Goal: Task Accomplishment & Management: Use online tool/utility

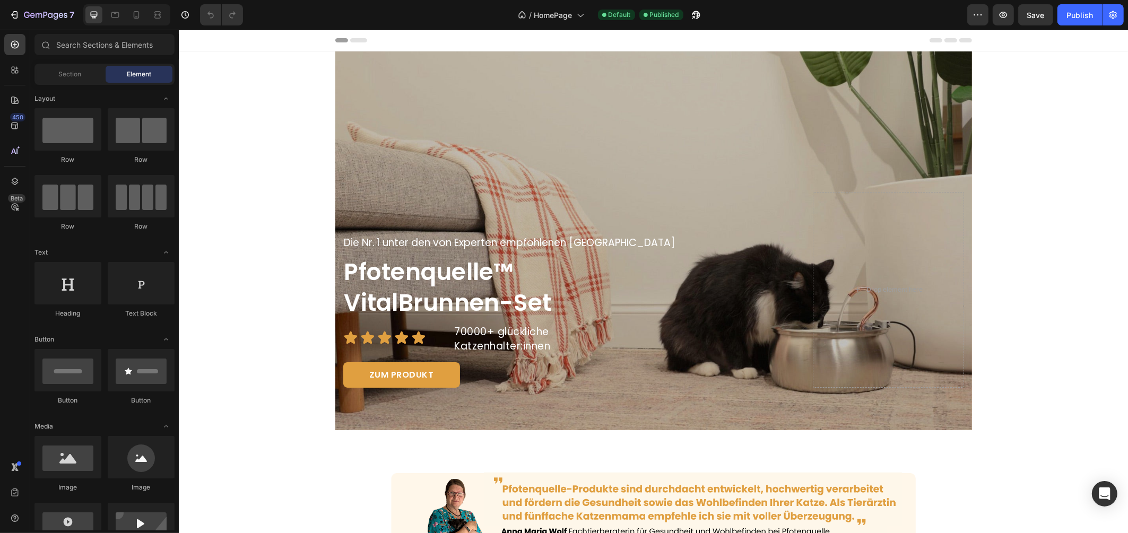
click at [976, 20] on button "button" at bounding box center [977, 14] width 21 height 21
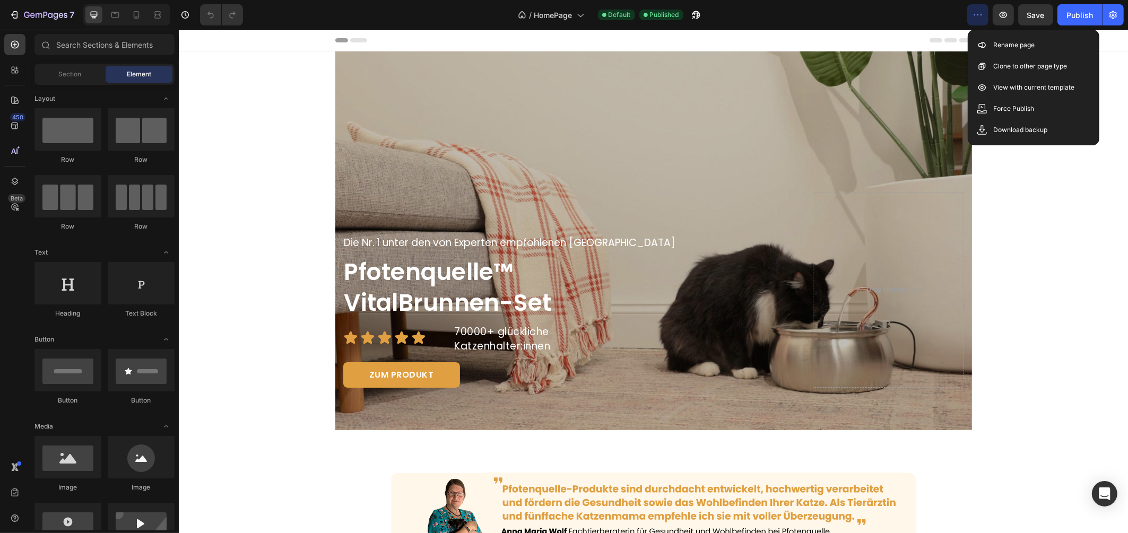
click at [976, 20] on button "button" at bounding box center [977, 14] width 21 height 21
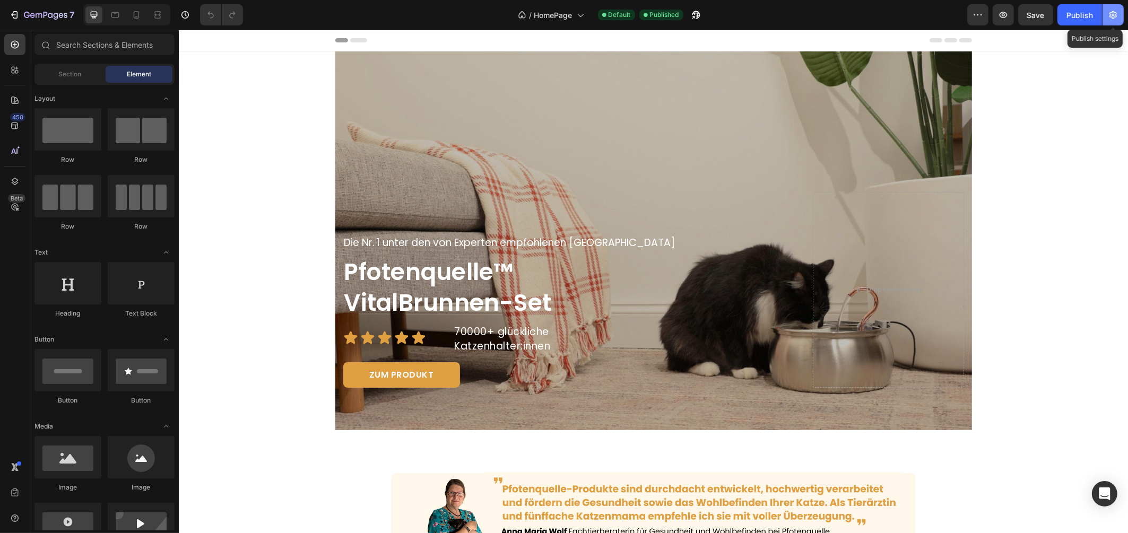
click at [1106, 13] on button "button" at bounding box center [1112, 14] width 21 height 21
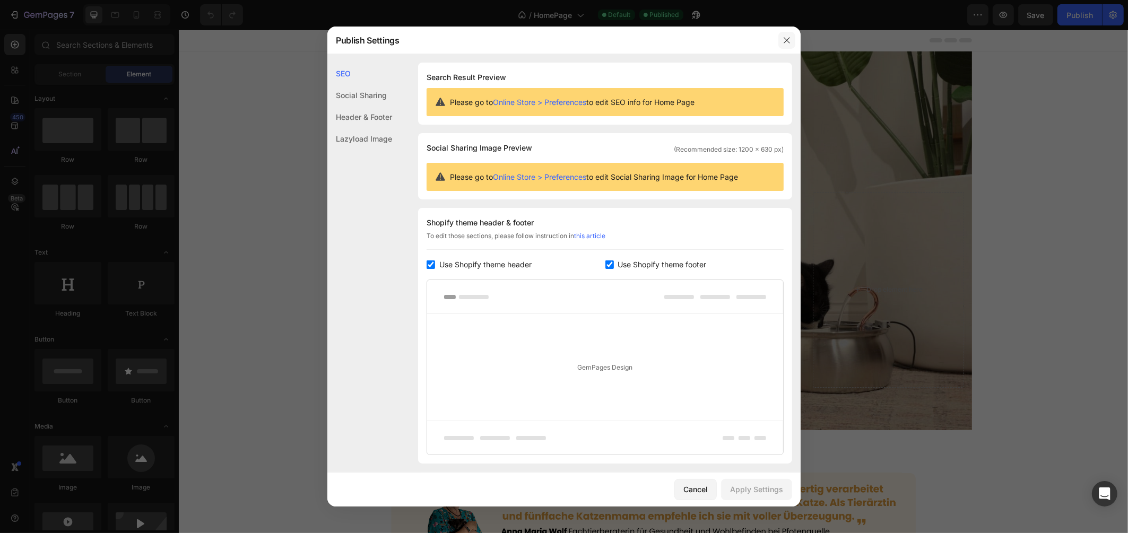
click at [795, 34] on div at bounding box center [787, 41] width 28 height 28
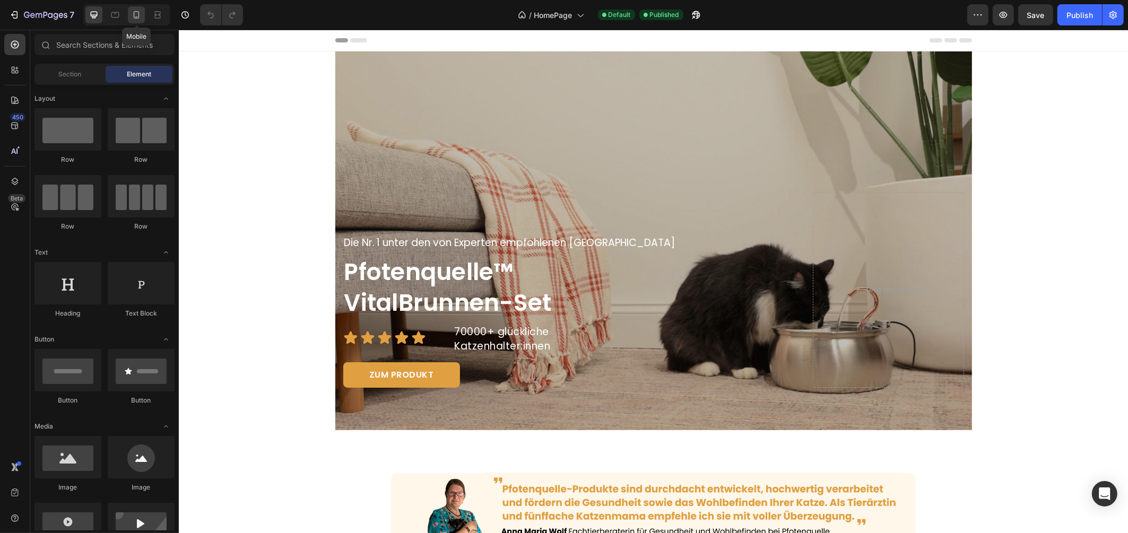
click at [133, 12] on icon at bounding box center [136, 15] width 11 height 11
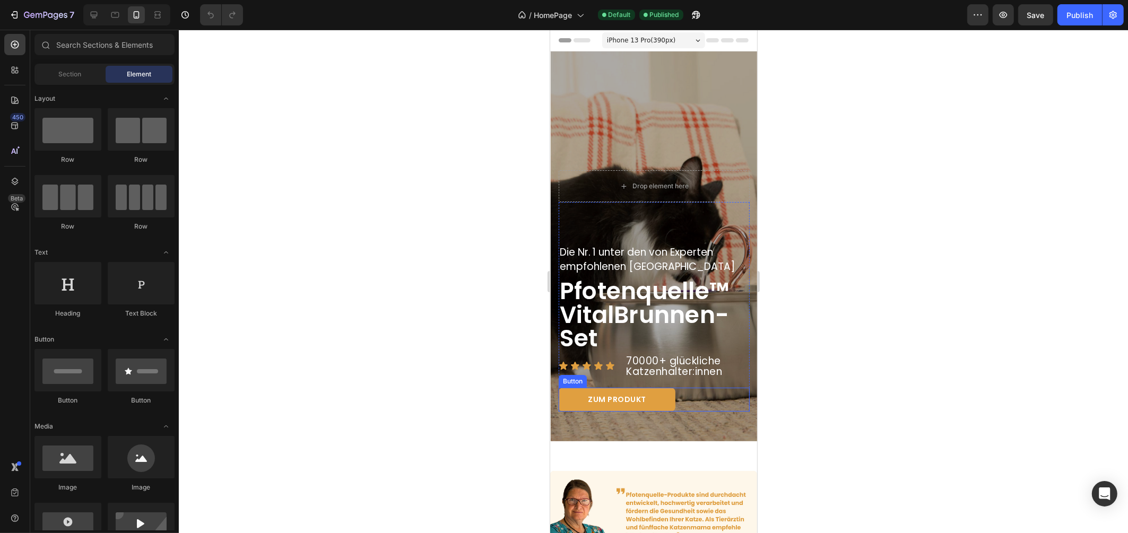
click at [664, 395] on link "ZUM PRODUKT" at bounding box center [616, 400] width 117 height 24
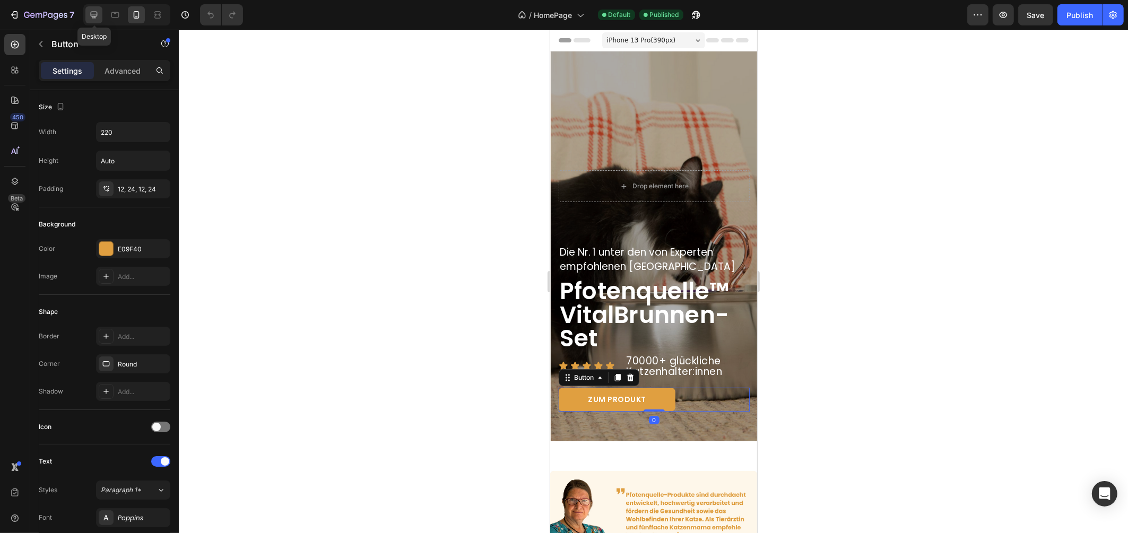
click at [93, 12] on icon at bounding box center [94, 15] width 11 height 11
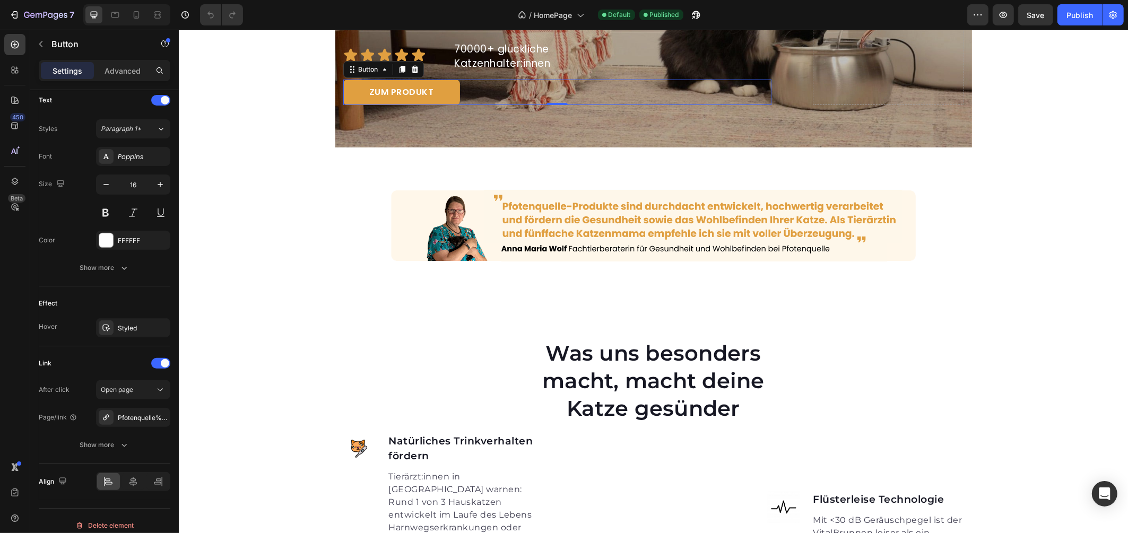
scroll to position [297, 0]
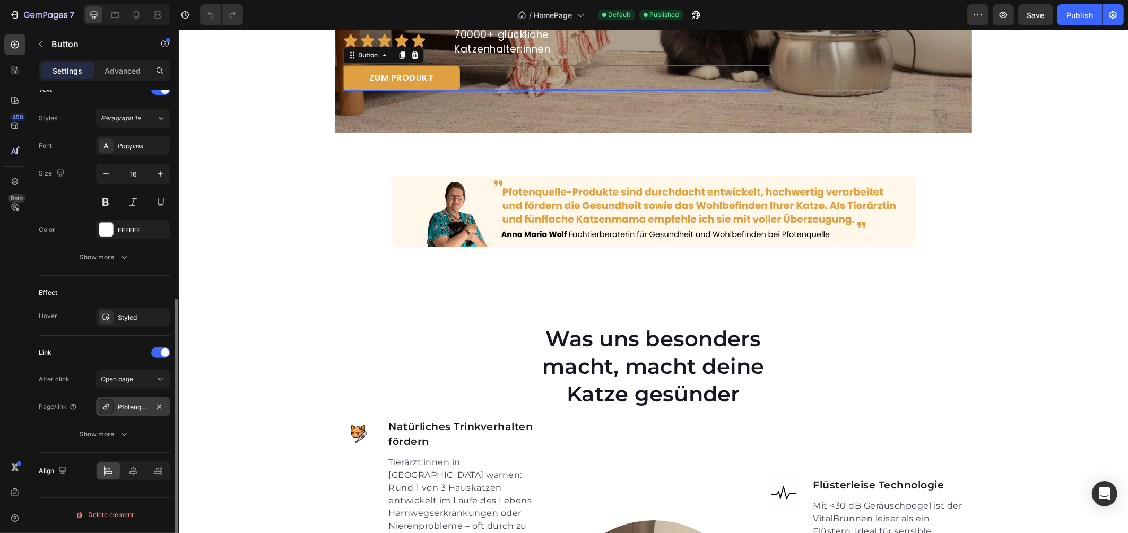
click at [129, 406] on div "Pfotenquelle%E2%84%A2-vitalbrunnen-2-2l" at bounding box center [133, 408] width 31 height 10
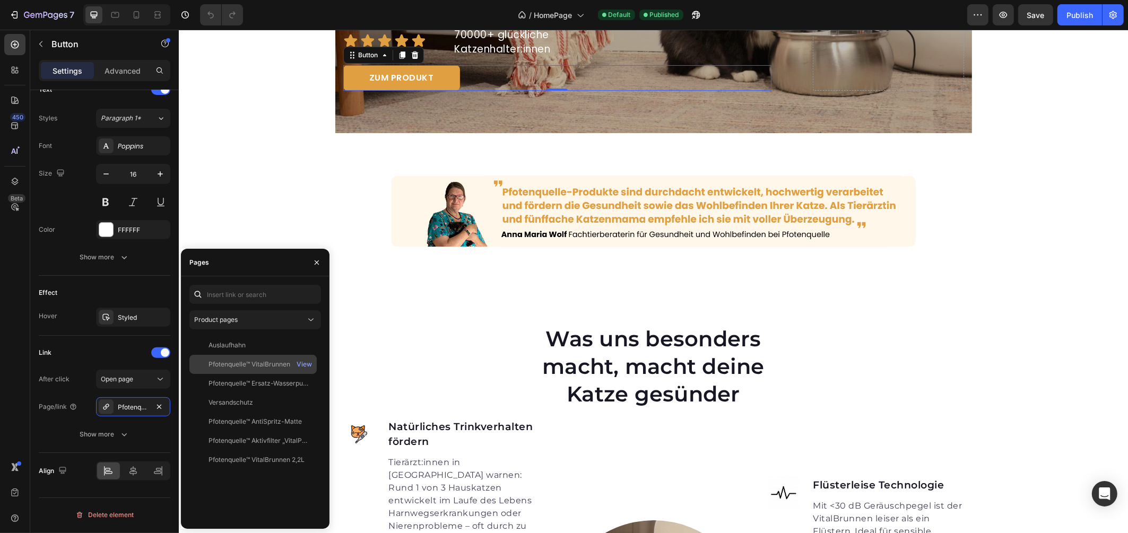
click at [241, 361] on div "Pfotenquelle™ VitalBrunnen 4L" at bounding box center [253, 365] width 91 height 10
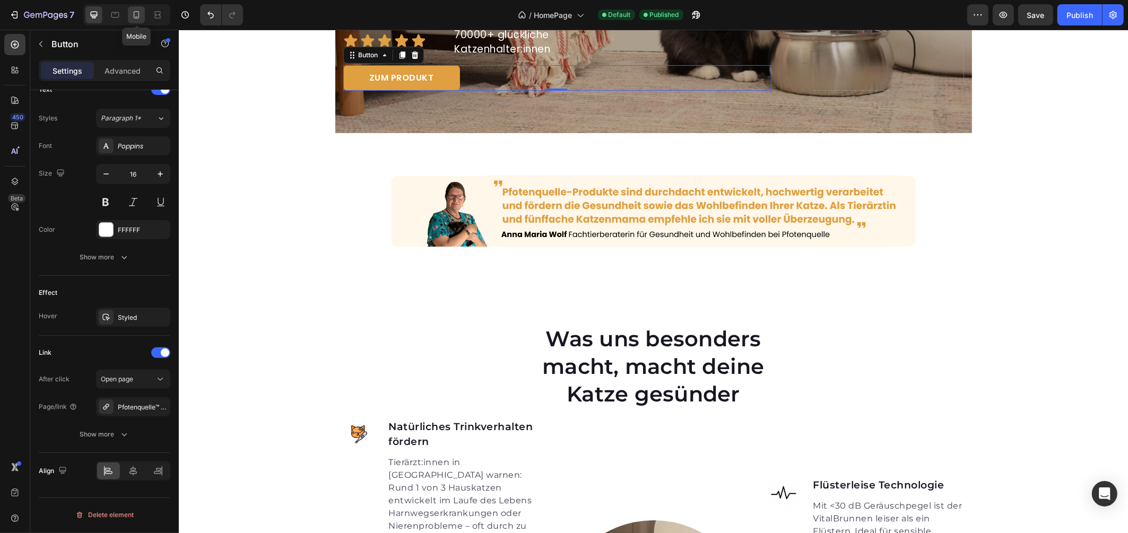
click at [143, 13] on div at bounding box center [136, 14] width 17 height 17
type input "14"
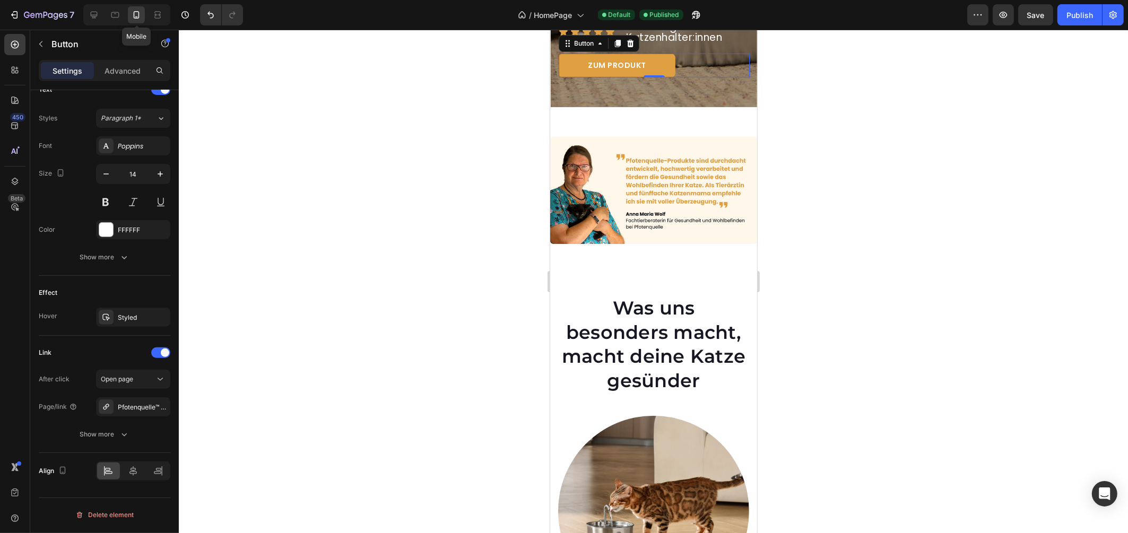
scroll to position [319, 0]
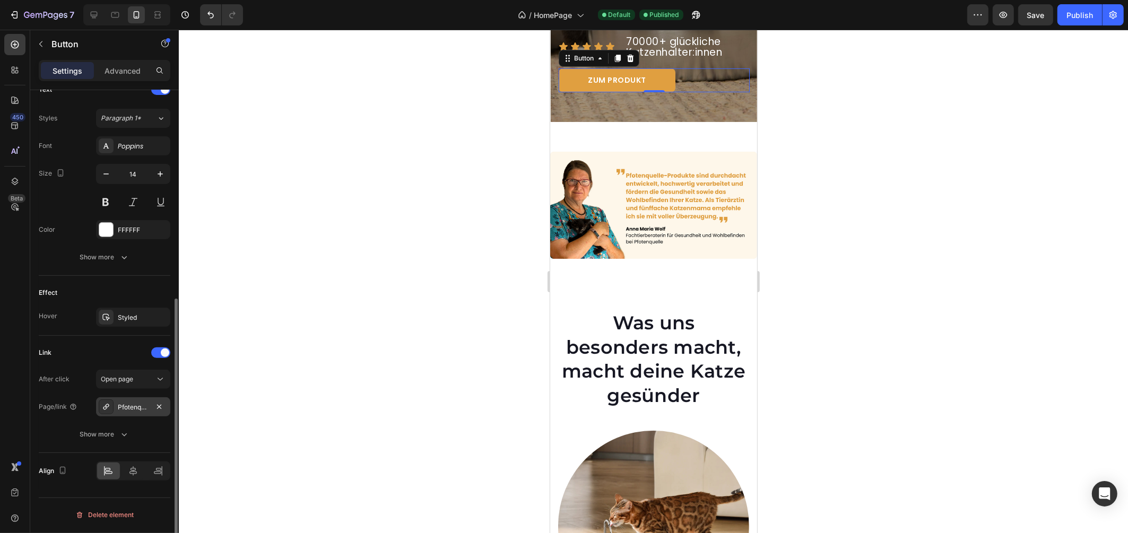
click at [107, 404] on icon at bounding box center [106, 407] width 8 height 8
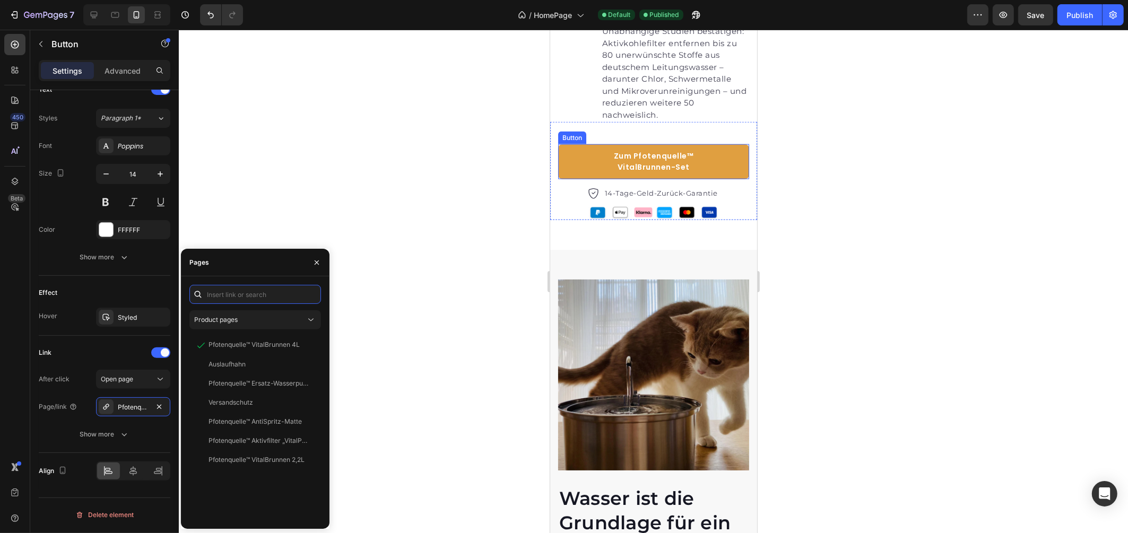
scroll to position [1381, 0]
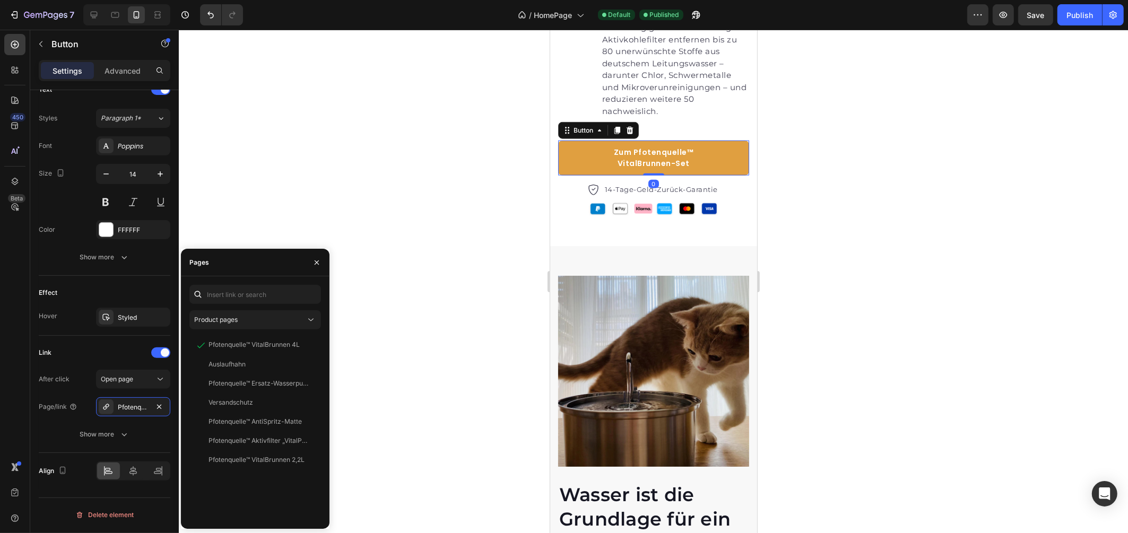
click at [732, 175] on link "Zum Pfotenquelle™ VitalBrunnen-Set" at bounding box center [652, 158] width 191 height 35
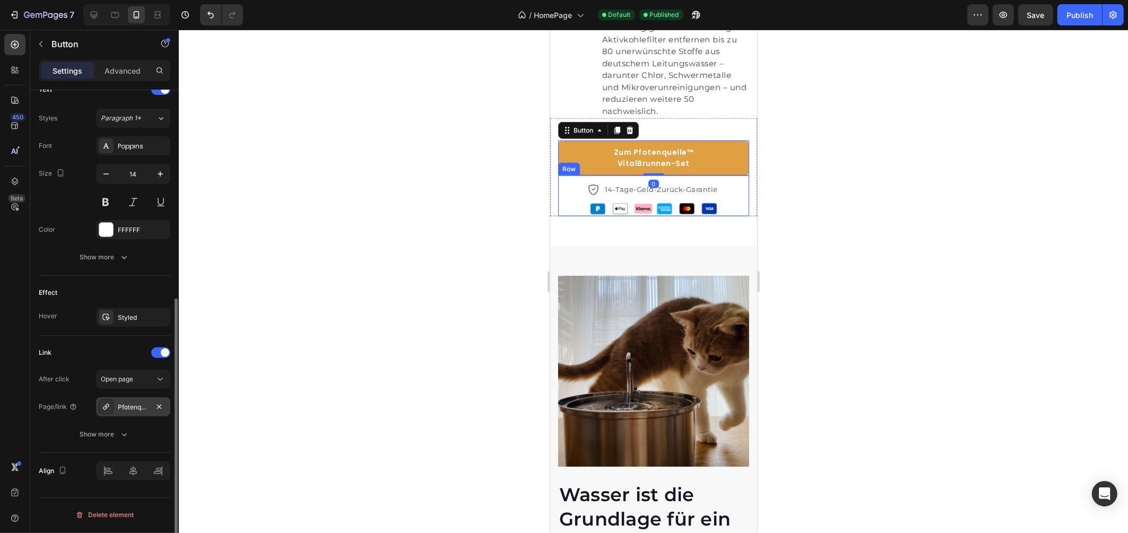
click at [100, 411] on div at bounding box center [106, 406] width 15 height 15
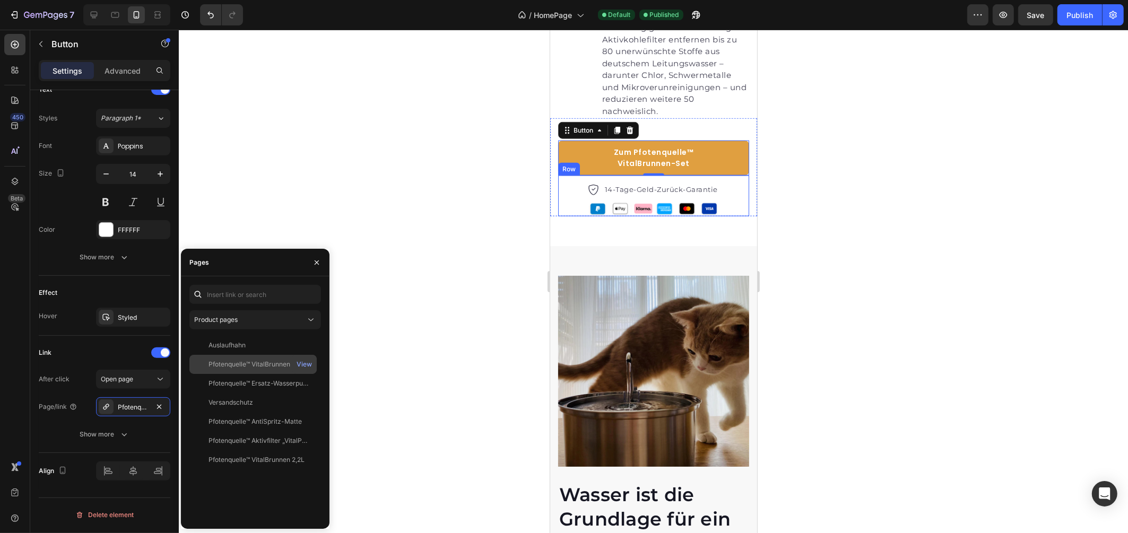
click at [254, 363] on div "Pfotenquelle™ VitalBrunnen 4L" at bounding box center [253, 365] width 91 height 10
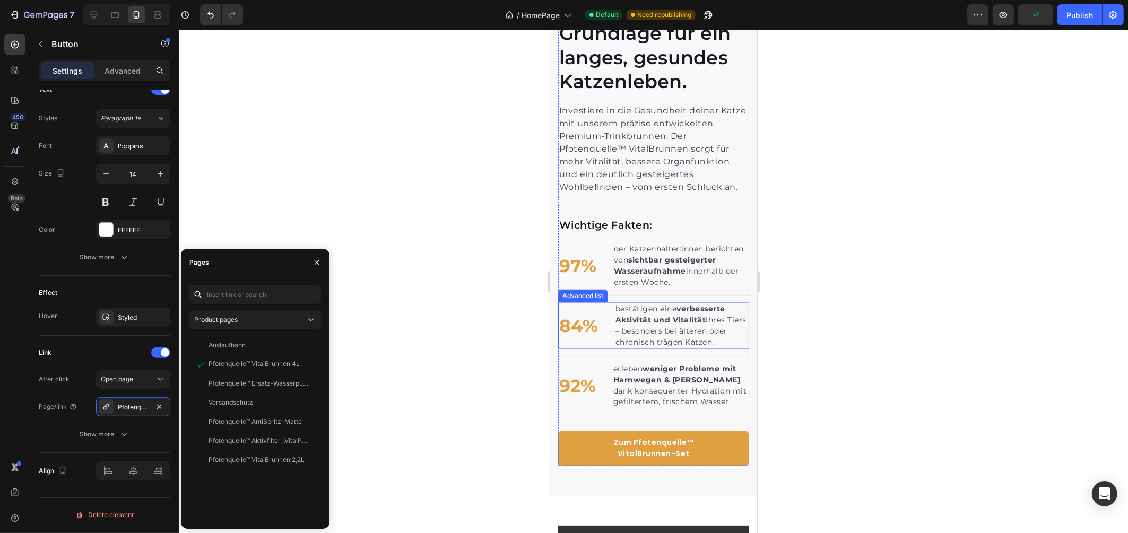
scroll to position [1915, 0]
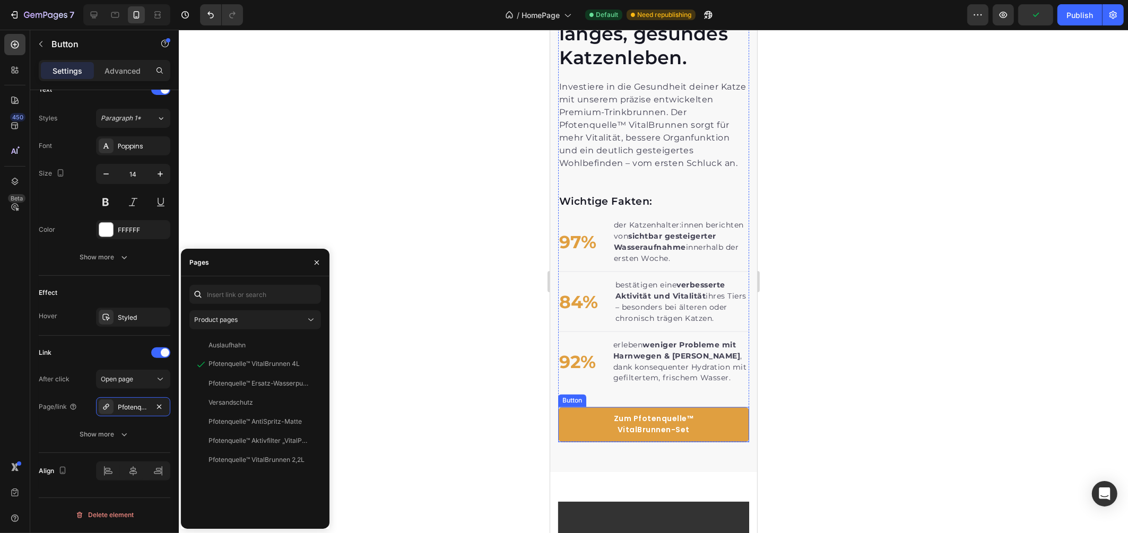
click at [579, 442] on link "Zum Pfotenquelle™ VitalBrunnen-Set" at bounding box center [652, 424] width 191 height 35
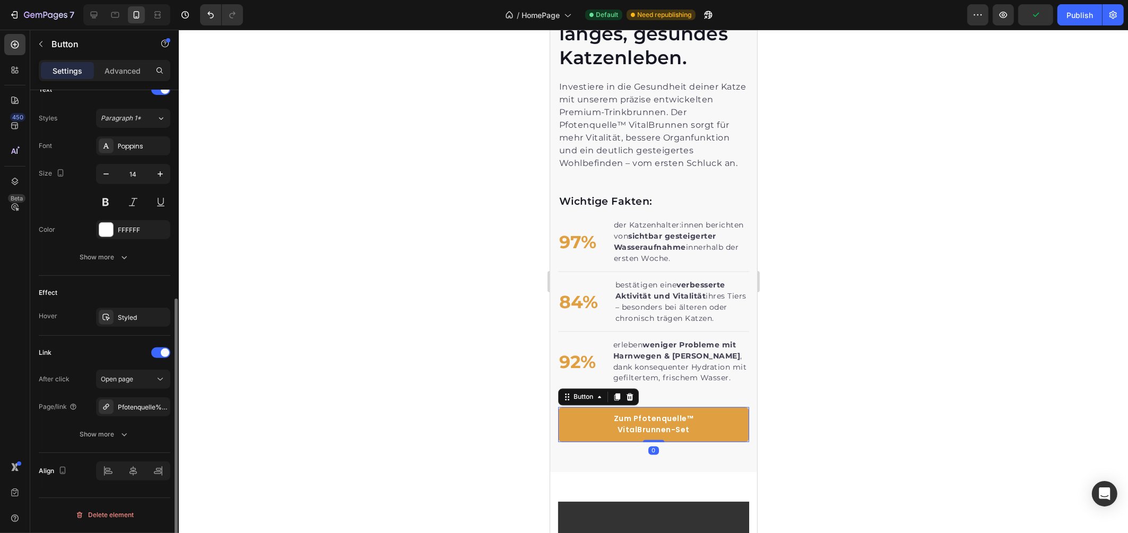
click at [134, 425] on div "After click Open page Page/link Pfotenquelle%E2%84%A2-vitalbrunnen-2-2l Show mo…" at bounding box center [105, 407] width 132 height 74
click at [132, 407] on div "Pfotenquelle%E2%84%A2-vitalbrunnen-2-2l" at bounding box center [133, 408] width 31 height 10
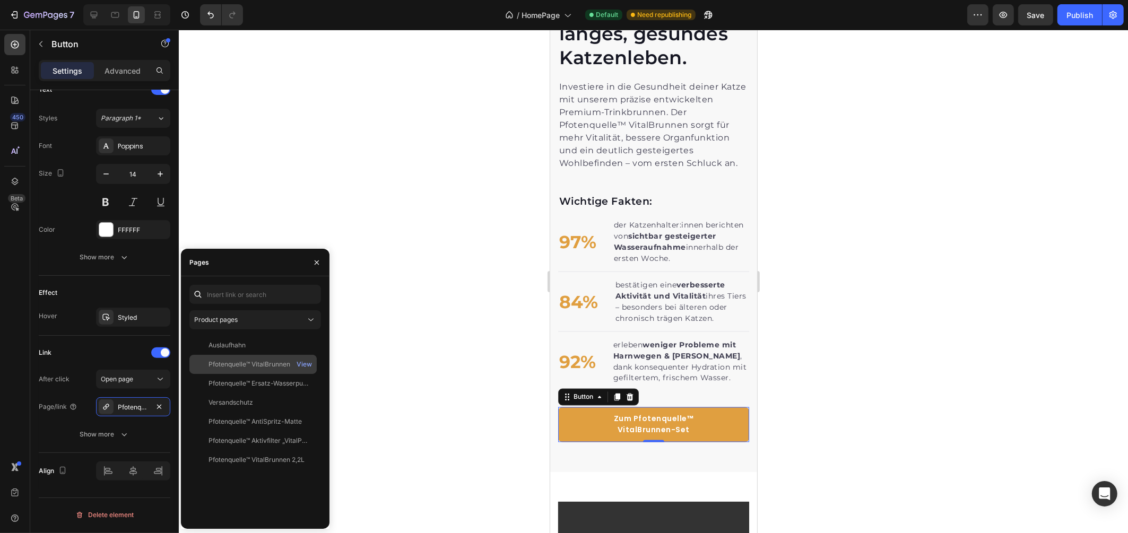
click at [236, 374] on div "Pfotenquelle™ VitalBrunnen 4L View" at bounding box center [252, 383] width 127 height 19
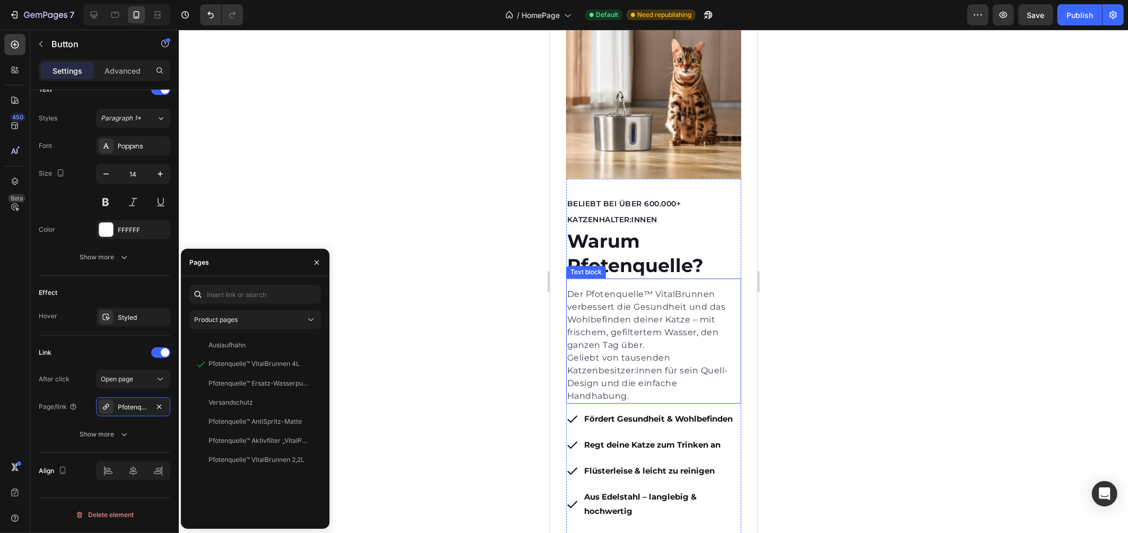
scroll to position [3602, 0]
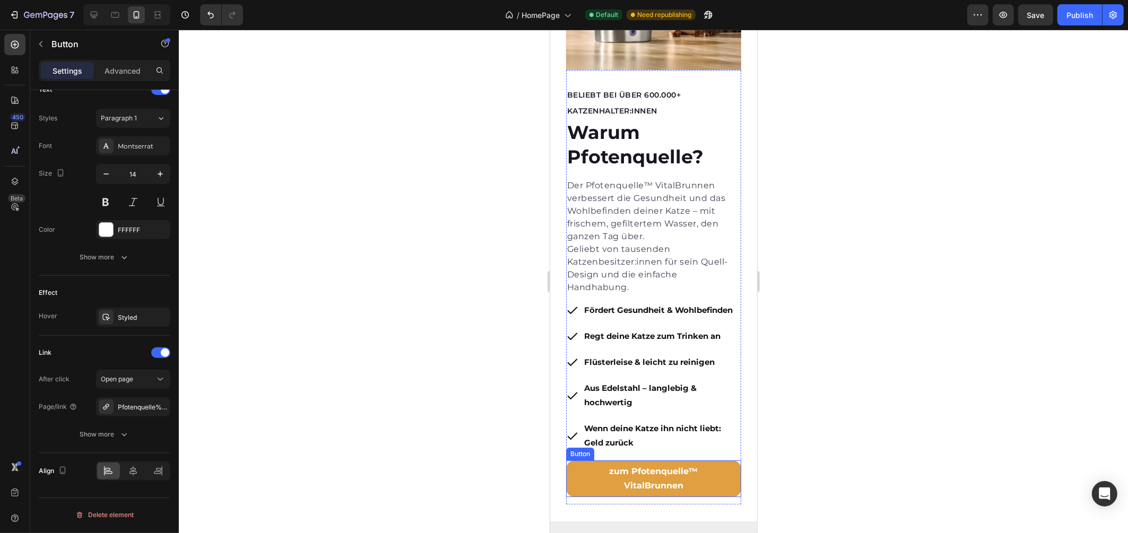
click at [570, 470] on link "zum Pfotenquelle™ VitalBrunnen" at bounding box center [652, 478] width 175 height 36
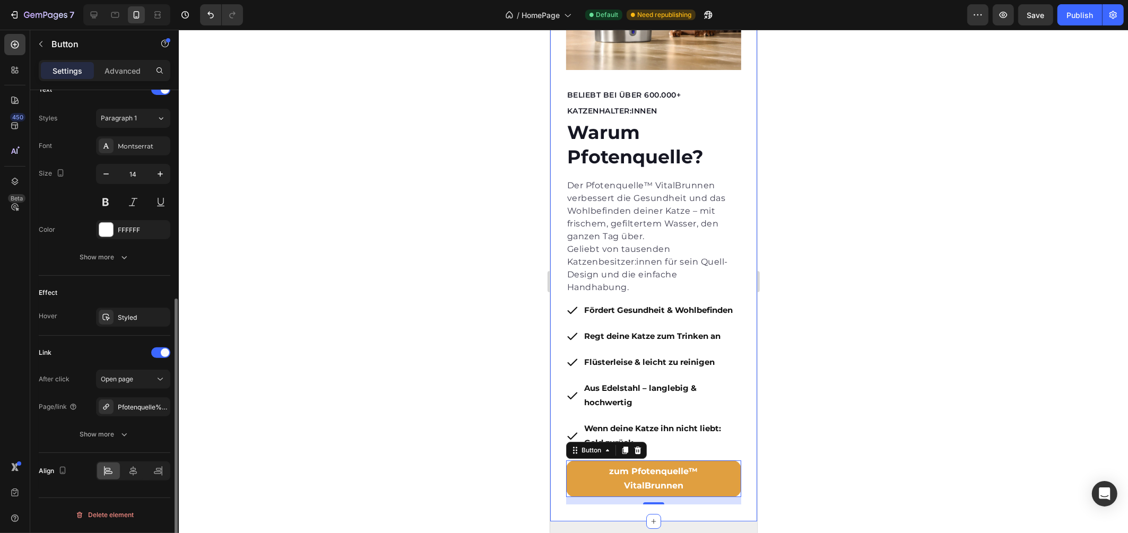
click at [122, 418] on div "After click Open page Page/link Pfotenquelle%E2%84%A2-vitalbrunnen-2-2l Show mo…" at bounding box center [105, 407] width 132 height 74
click at [122, 414] on div "Pfotenquelle%E2%84%A2-vitalbrunnen-2-2l" at bounding box center [133, 406] width 74 height 19
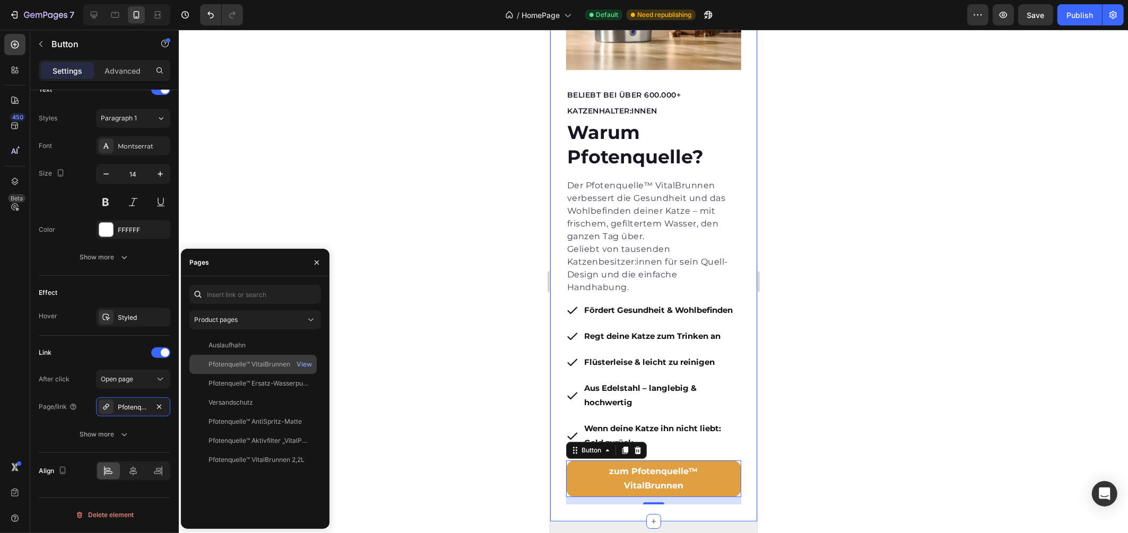
click at [257, 360] on div "Pfotenquelle™ VitalBrunnen 4L" at bounding box center [253, 365] width 91 height 10
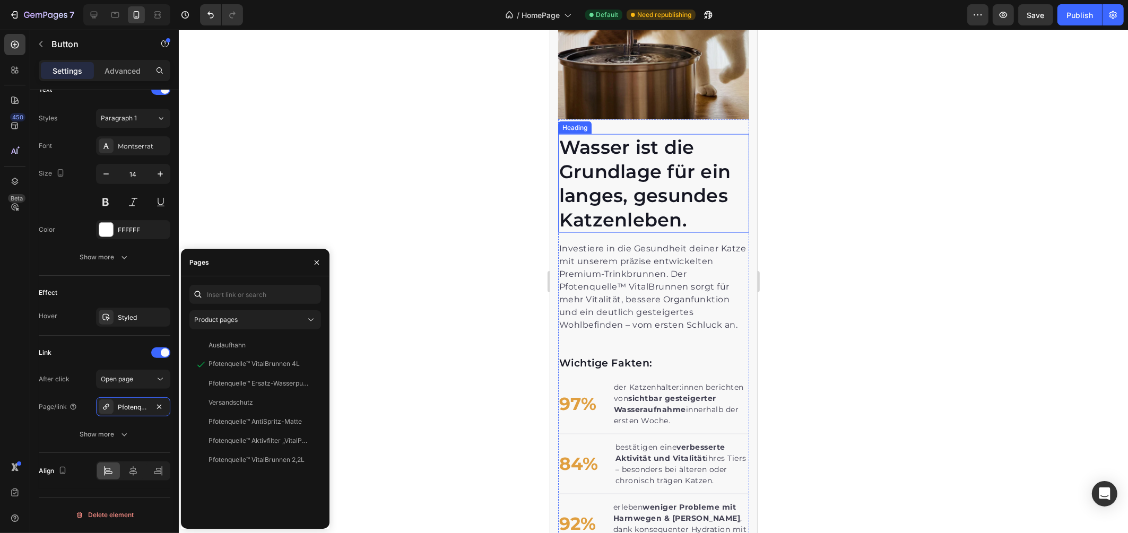
scroll to position [1176, 0]
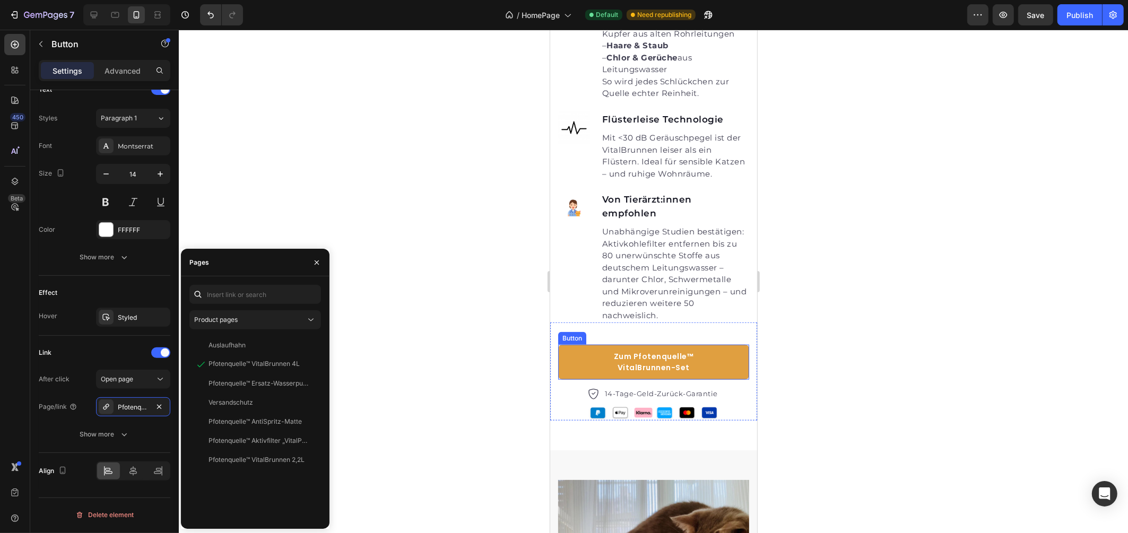
click at [719, 372] on link "Zum Pfotenquelle™ VitalBrunnen-Set" at bounding box center [652, 362] width 191 height 35
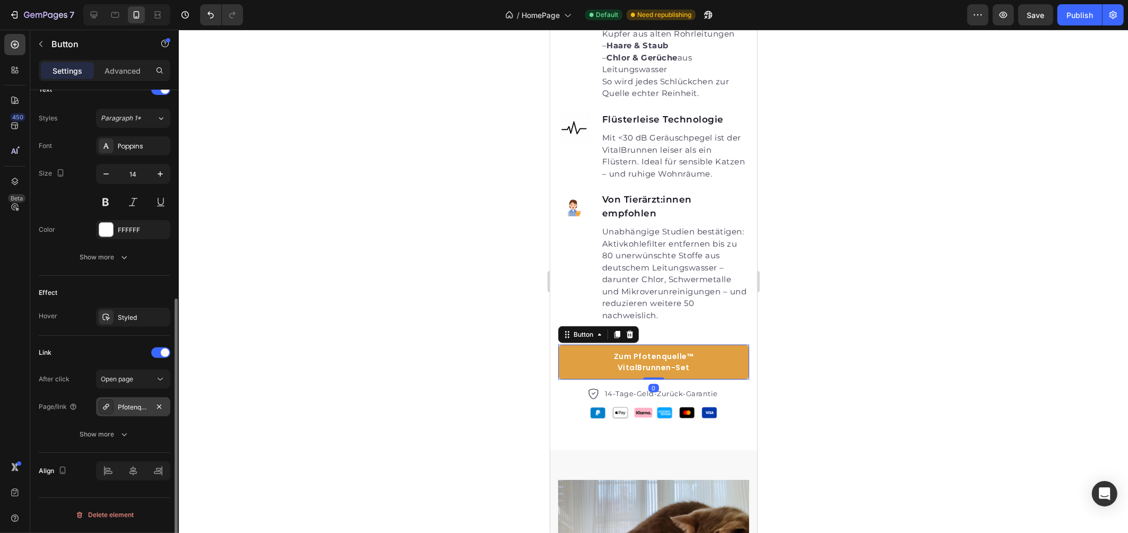
click at [108, 407] on icon at bounding box center [106, 407] width 8 height 8
click at [62, 348] on div "Link" at bounding box center [105, 352] width 132 height 17
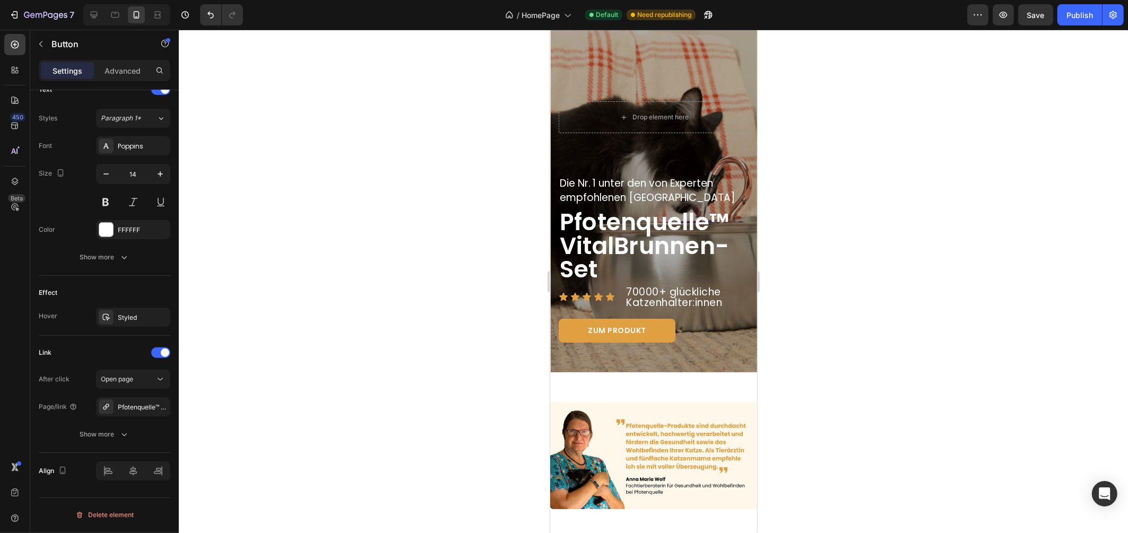
scroll to position [68, 0]
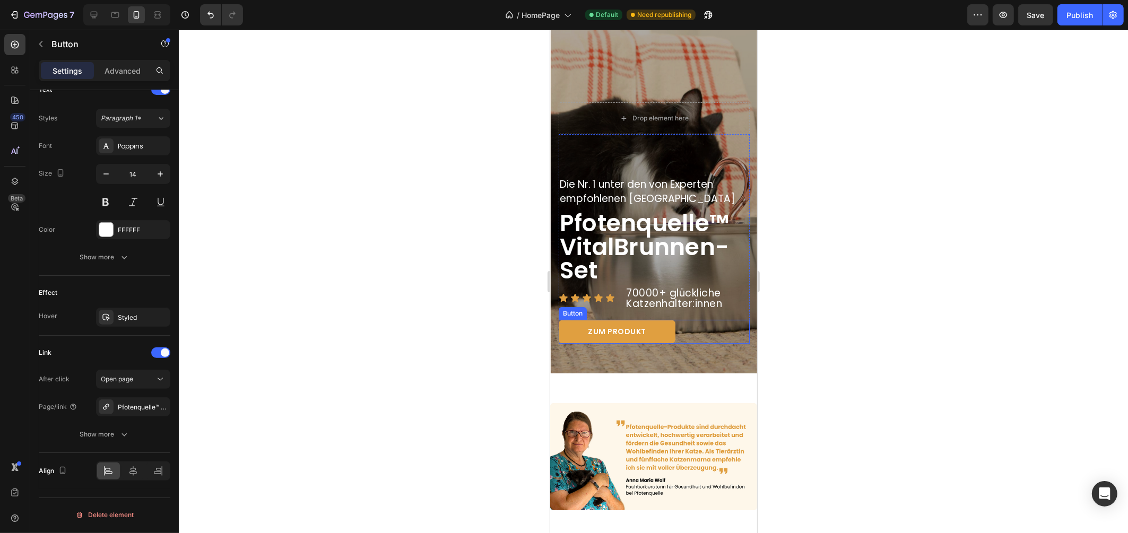
click at [683, 328] on div "ZUM PRODUKT Button" at bounding box center [653, 332] width 191 height 24
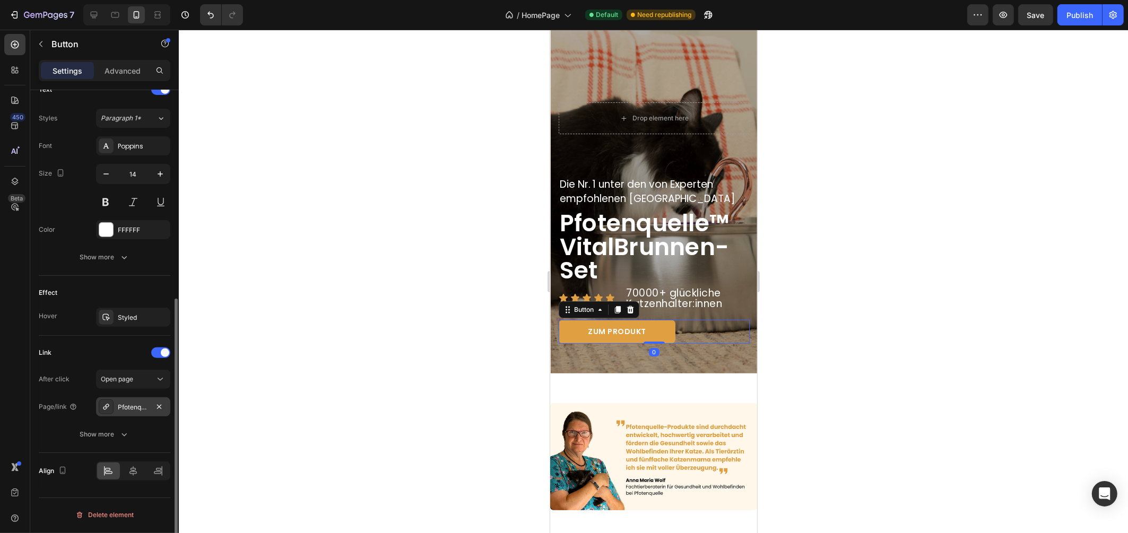
click at [102, 405] on icon at bounding box center [106, 407] width 8 height 8
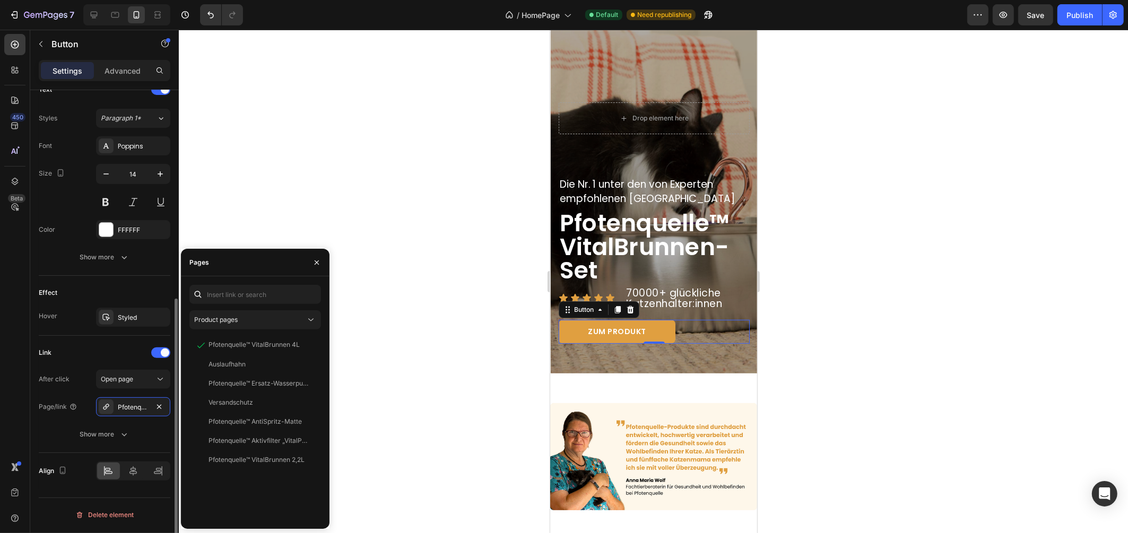
click at [78, 352] on div "Link" at bounding box center [105, 352] width 132 height 17
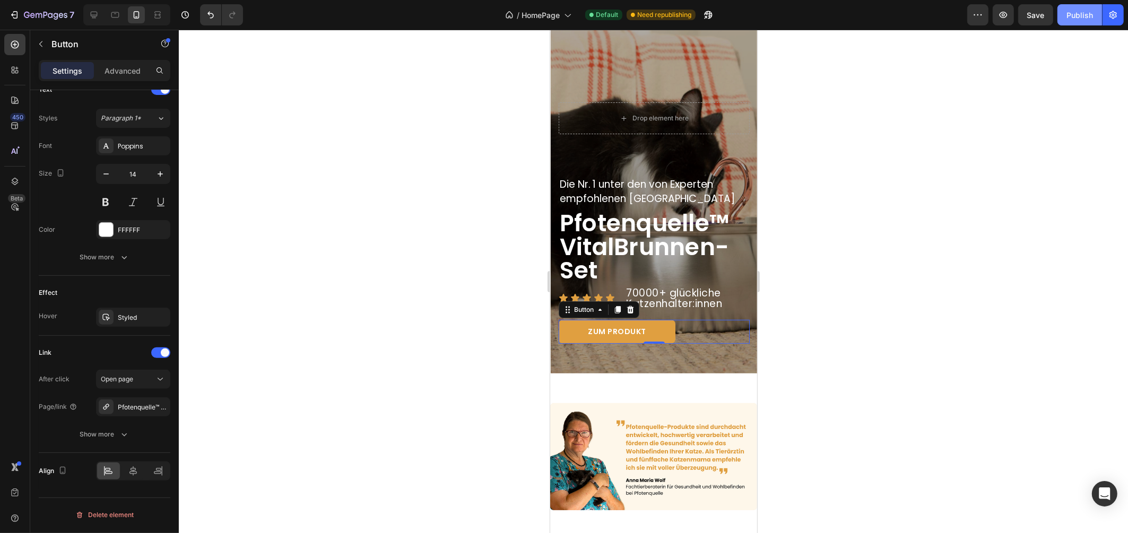
click at [1089, 14] on div "Publish" at bounding box center [1079, 15] width 27 height 11
click at [99, 21] on div at bounding box center [93, 14] width 17 height 17
type input "16"
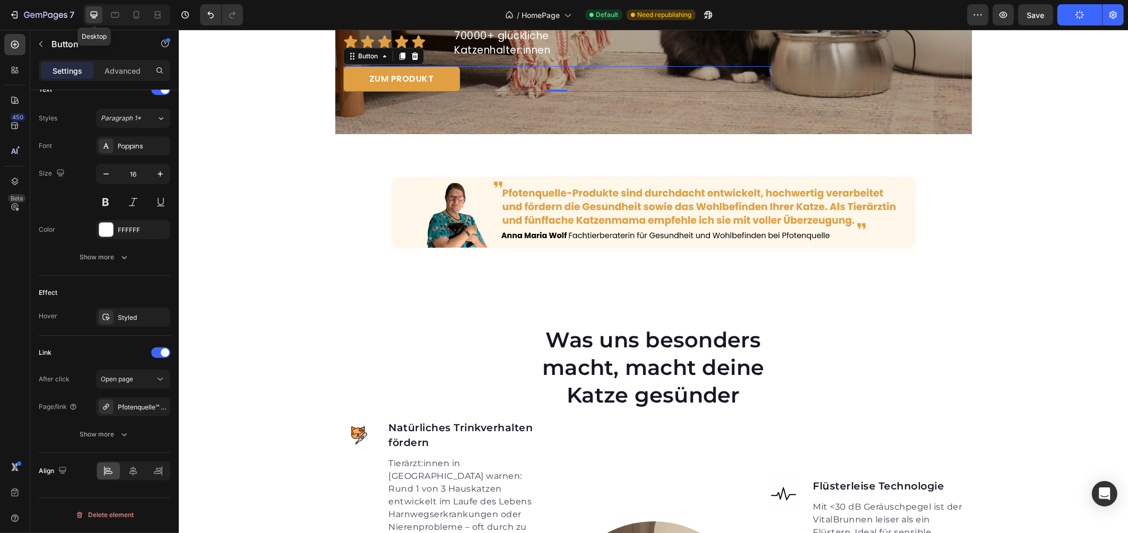
scroll to position [297, 0]
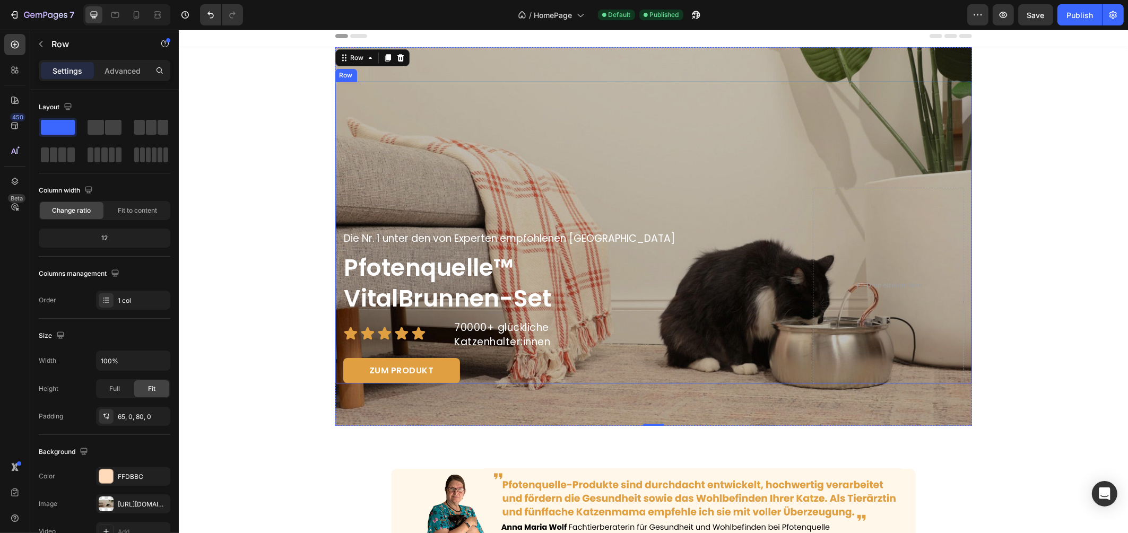
scroll to position [0, 0]
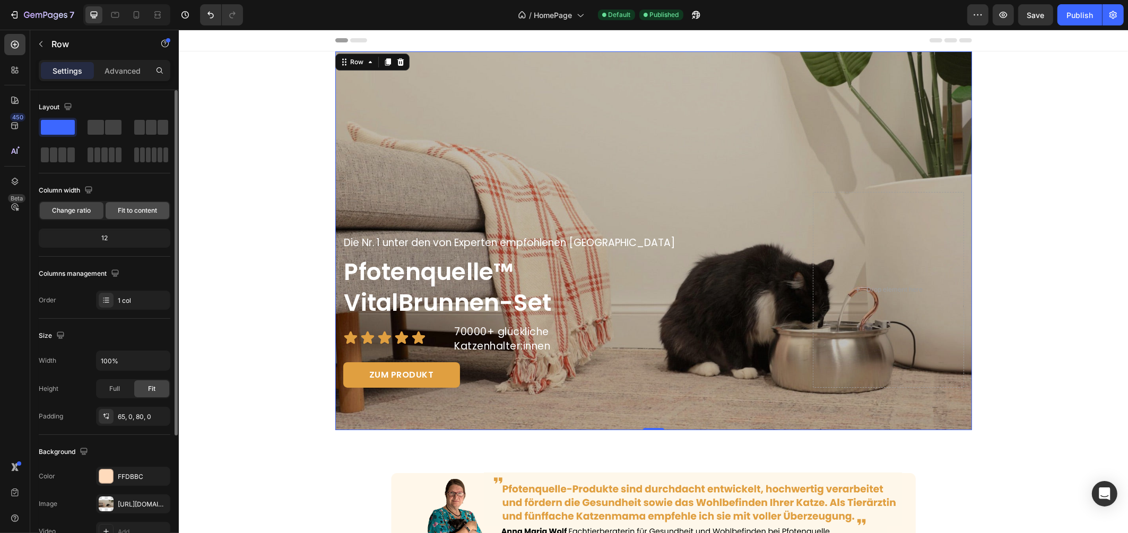
click at [142, 218] on div "Fit to content" at bounding box center [138, 210] width 64 height 17
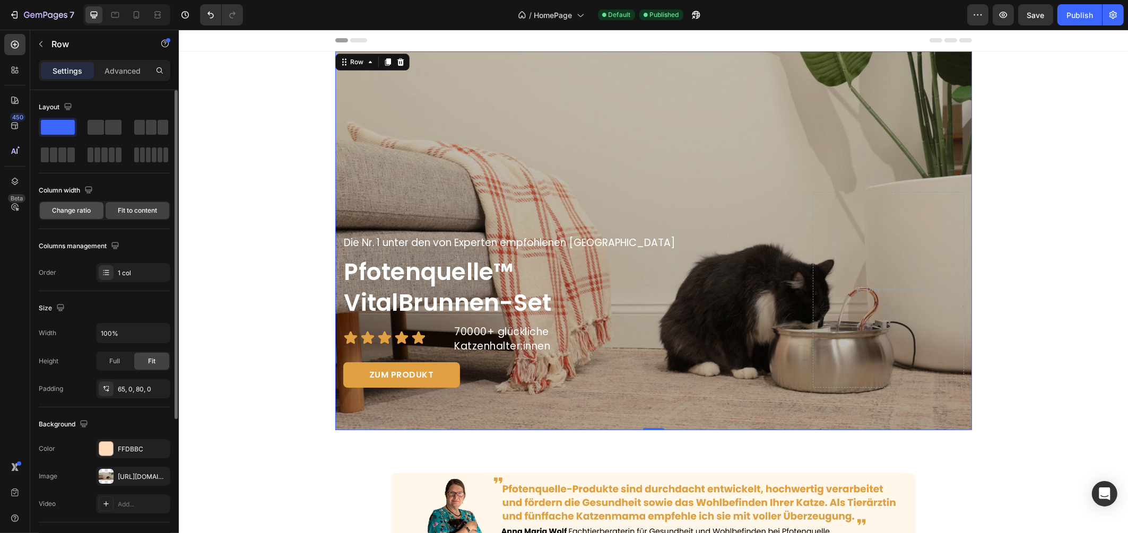
click at [68, 215] on div "Change ratio" at bounding box center [72, 210] width 64 height 17
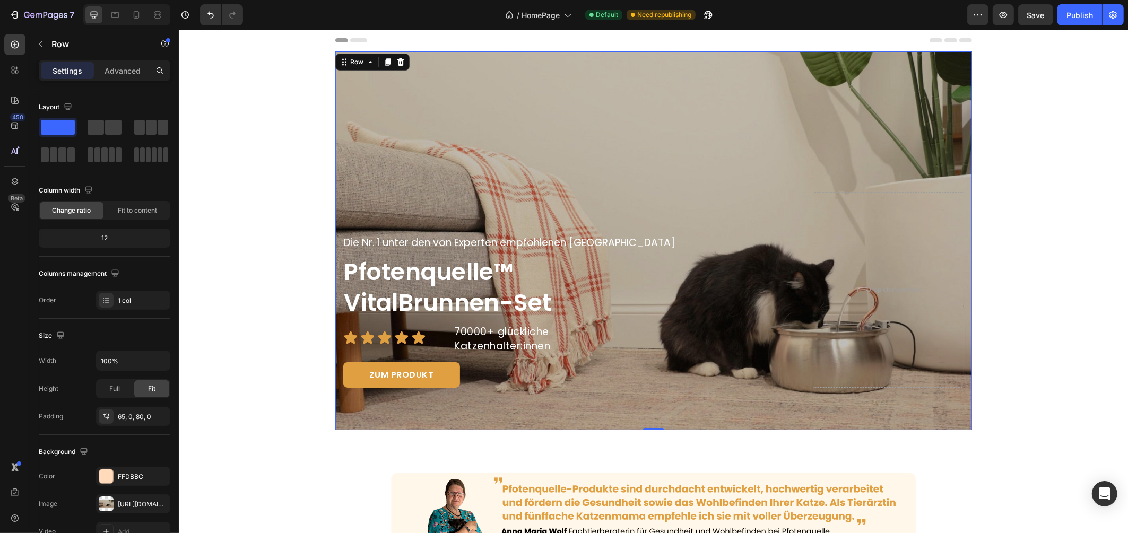
click at [24, 236] on div "450 Beta" at bounding box center [14, 245] width 21 height 423
click at [1084, 16] on div "Publish" at bounding box center [1079, 15] width 27 height 11
click at [521, 11] on icon at bounding box center [521, 14] width 7 height 7
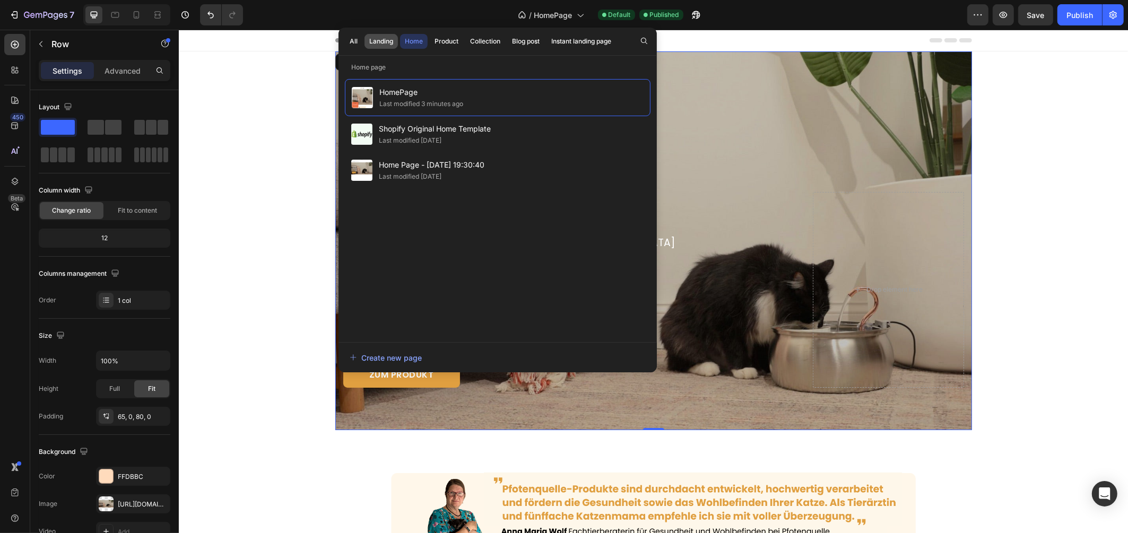
click at [390, 42] on div "Landing" at bounding box center [381, 42] width 24 height 10
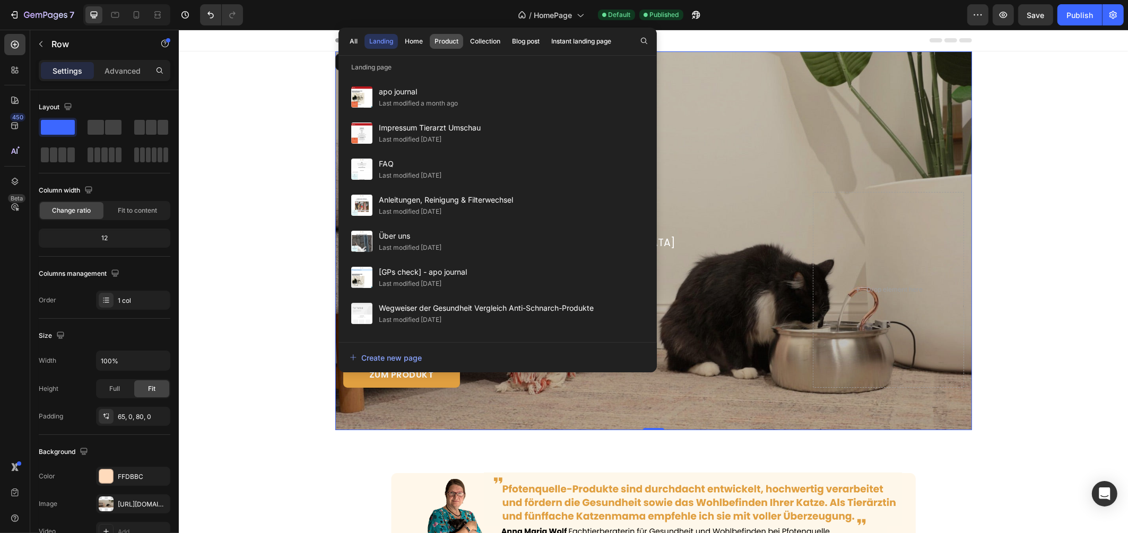
click at [450, 43] on div "Product" at bounding box center [446, 42] width 24 height 10
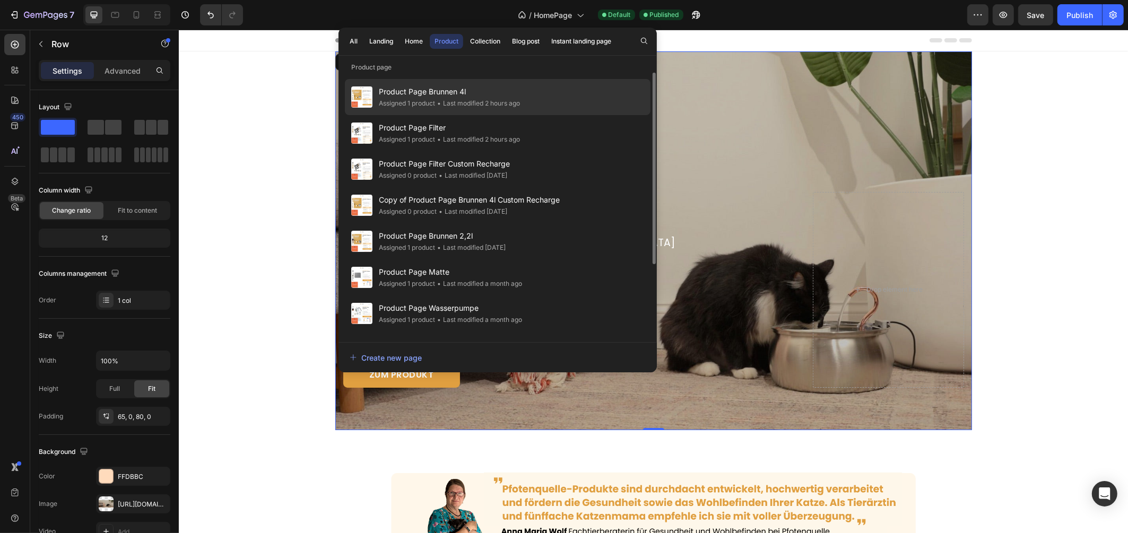
click at [519, 98] on div "• Last modified 2 hours ago" at bounding box center [477, 103] width 85 height 11
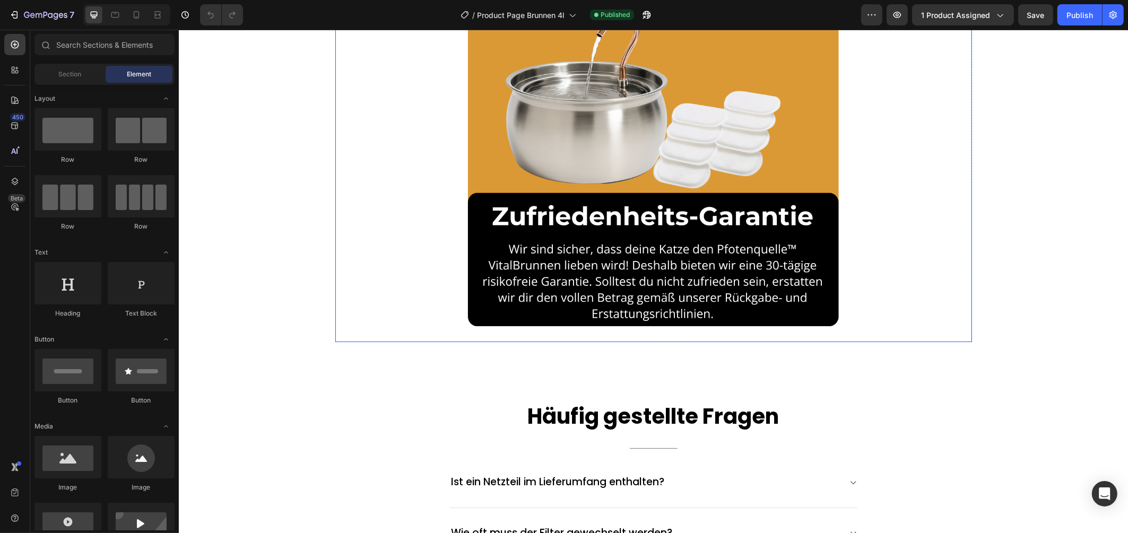
scroll to position [2839, 0]
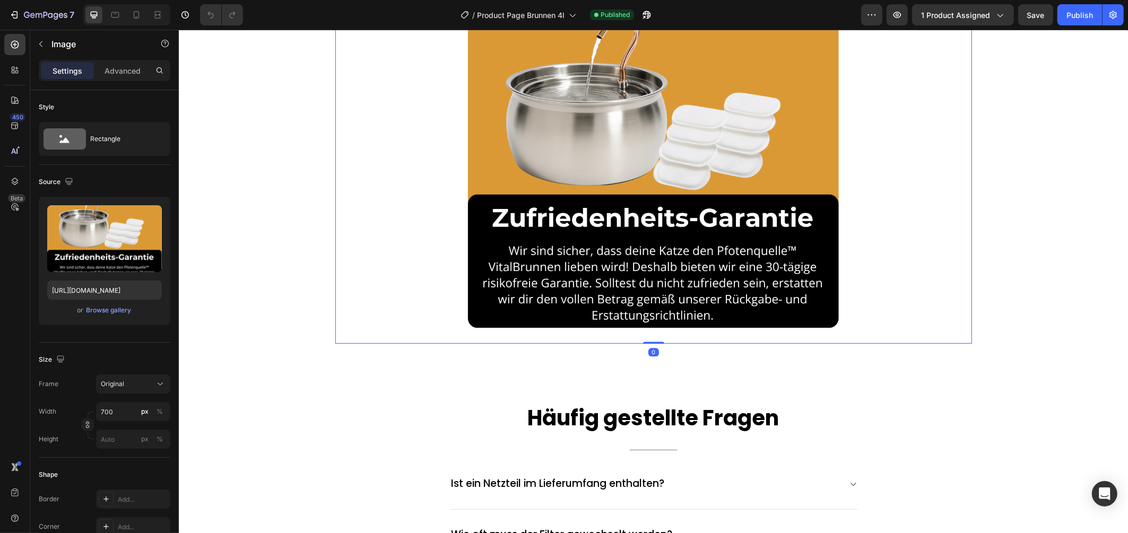
click at [626, 149] on img at bounding box center [652, 157] width 371 height 371
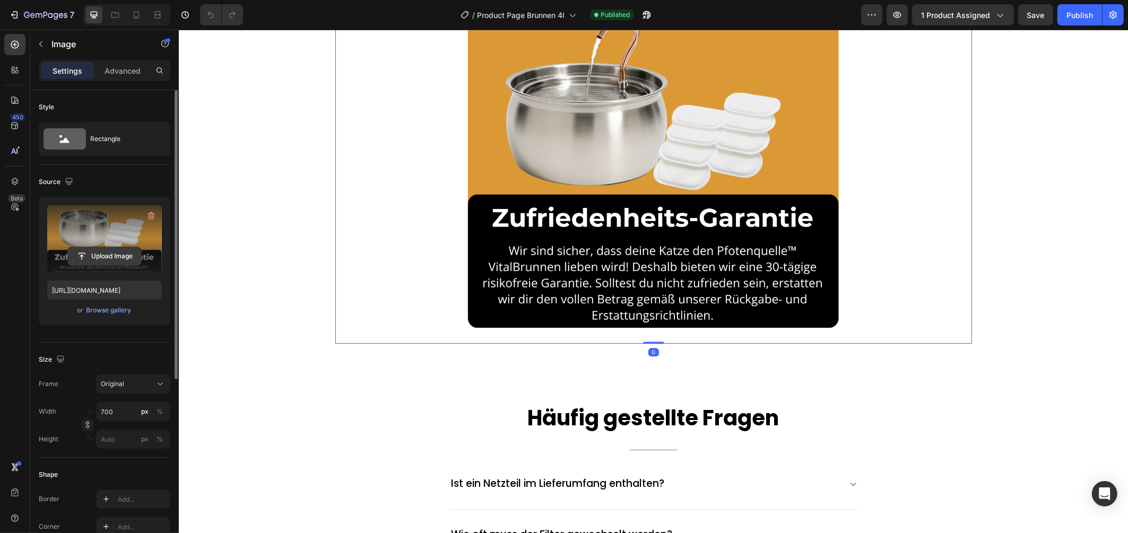
click at [111, 261] on input "file" at bounding box center [104, 256] width 73 height 18
click at [99, 257] on input "file" at bounding box center [104, 256] width 73 height 18
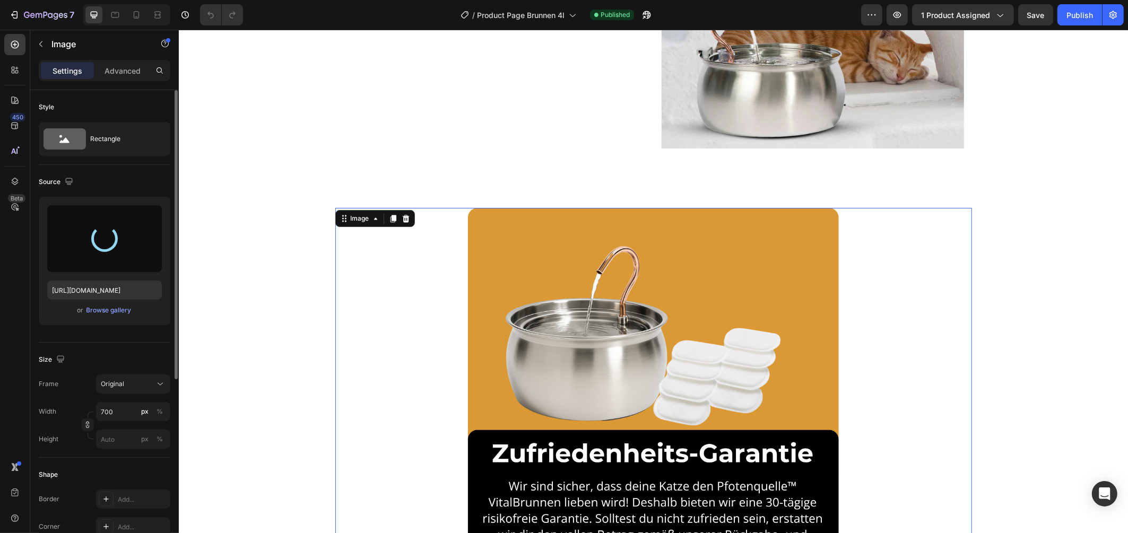
scroll to position [2628, 0]
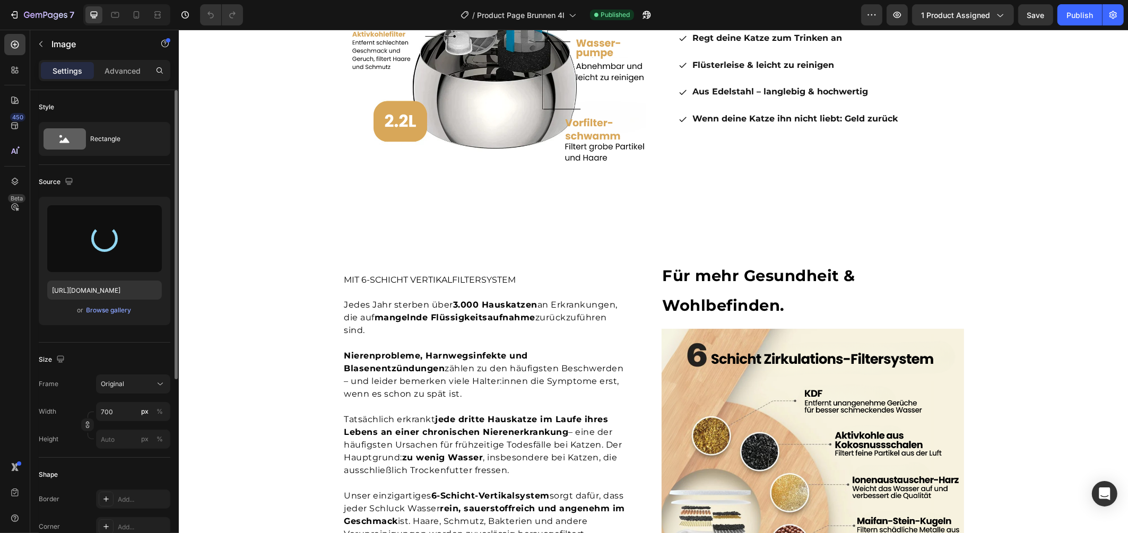
type input "https://cdn.shopify.com/s/files/1/0938/5230/3691/files/gempages_567733187413803…"
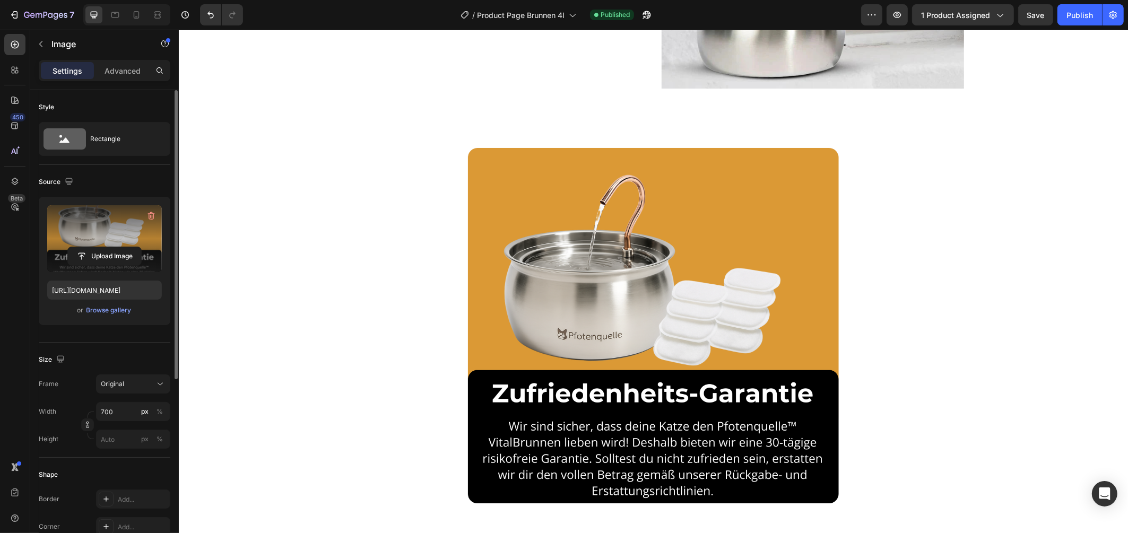
scroll to position [2664, 0]
click at [564, 225] on img at bounding box center [652, 332] width 371 height 371
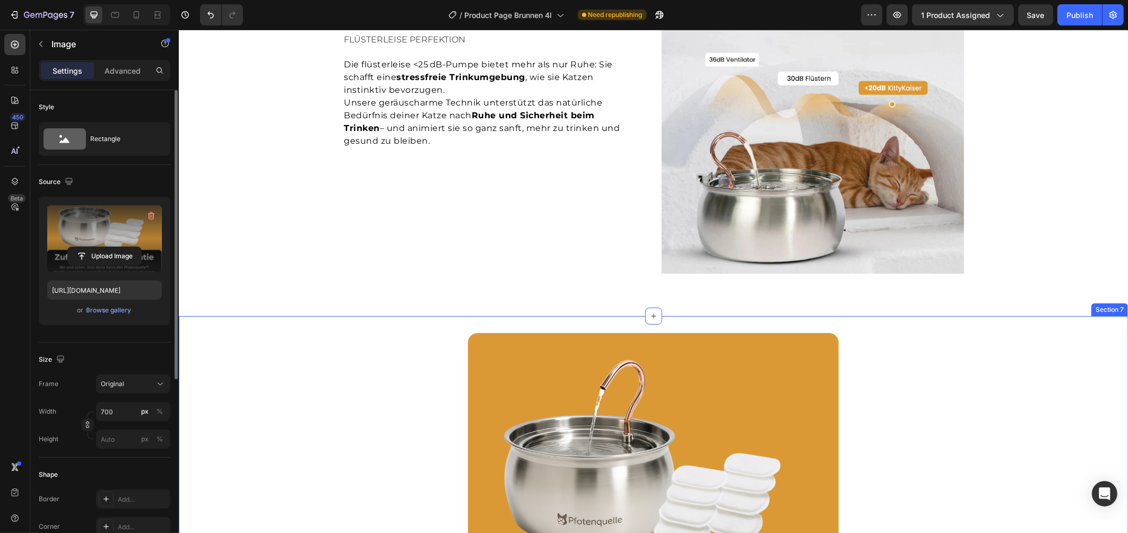
scroll to position [2354, 0]
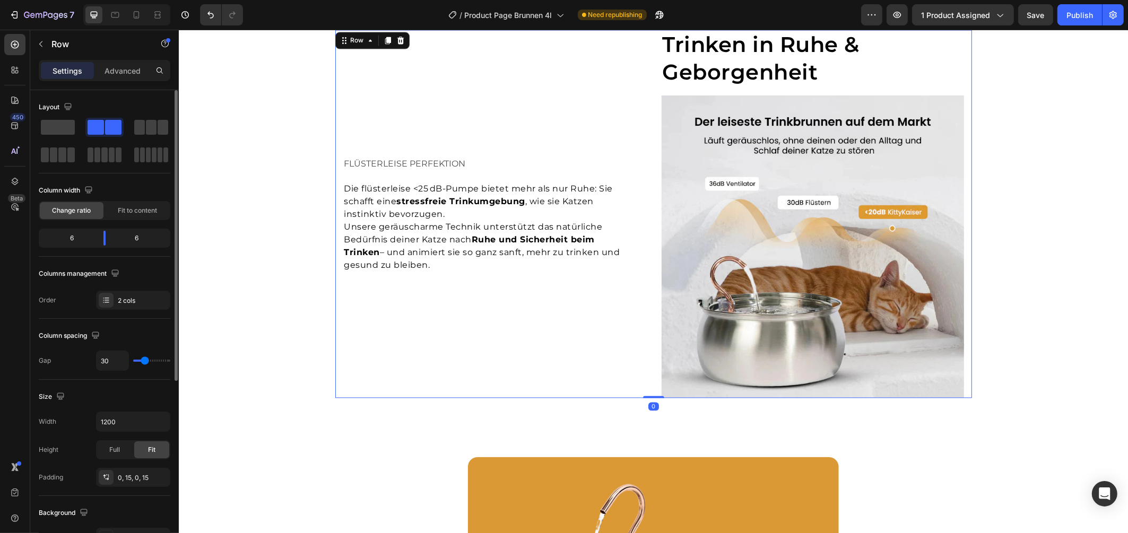
click at [533, 318] on div "FLÜSTERLEISE PERFEKTION Text Block Die flüsterleise <25 dB-Pumpe bietet mehr al…" at bounding box center [494, 214] width 302 height 368
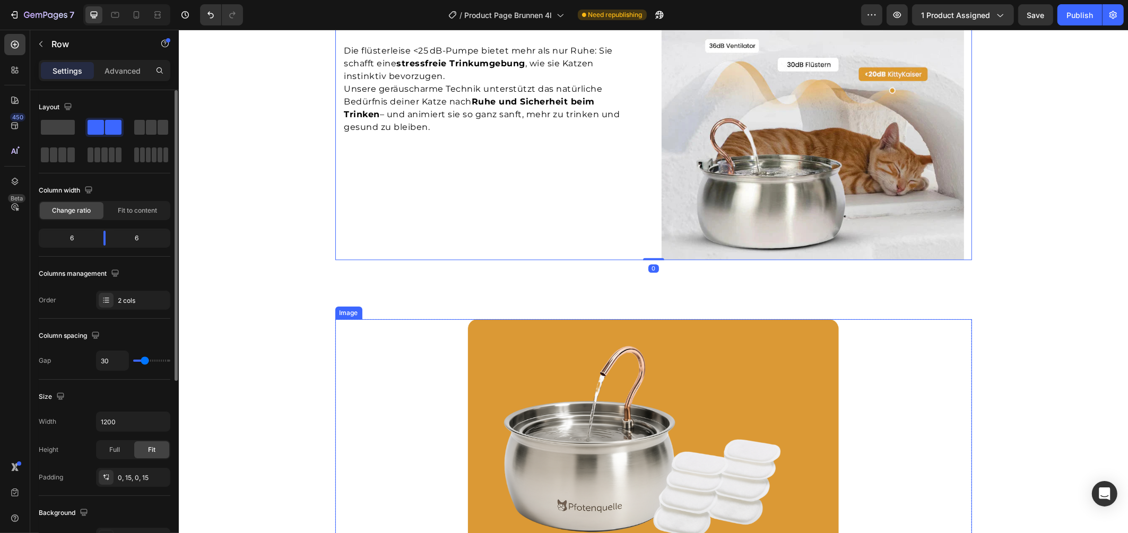
click at [587, 353] on img at bounding box center [652, 504] width 371 height 371
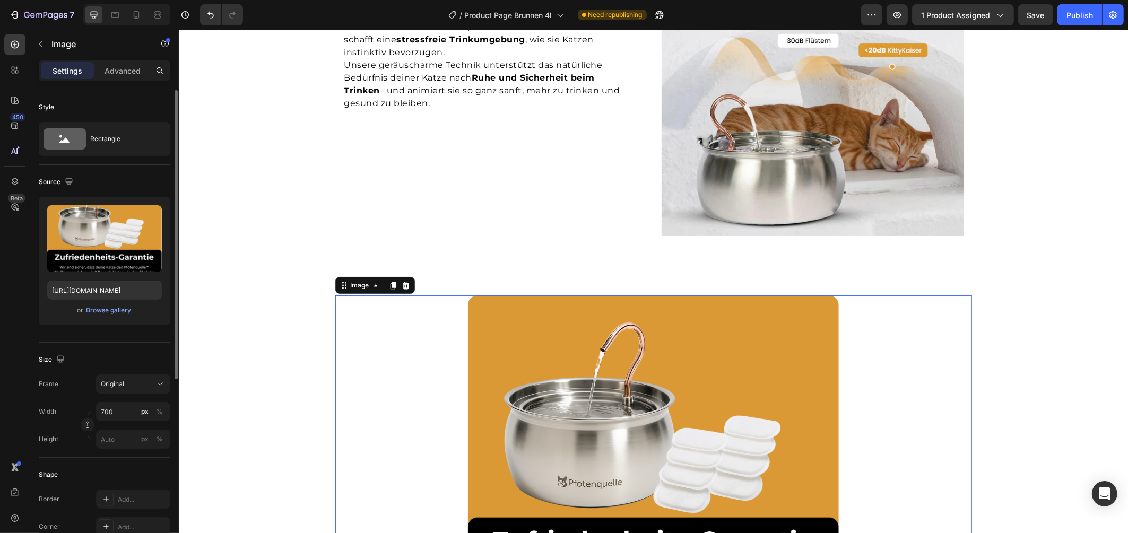
scroll to position [2643, 0]
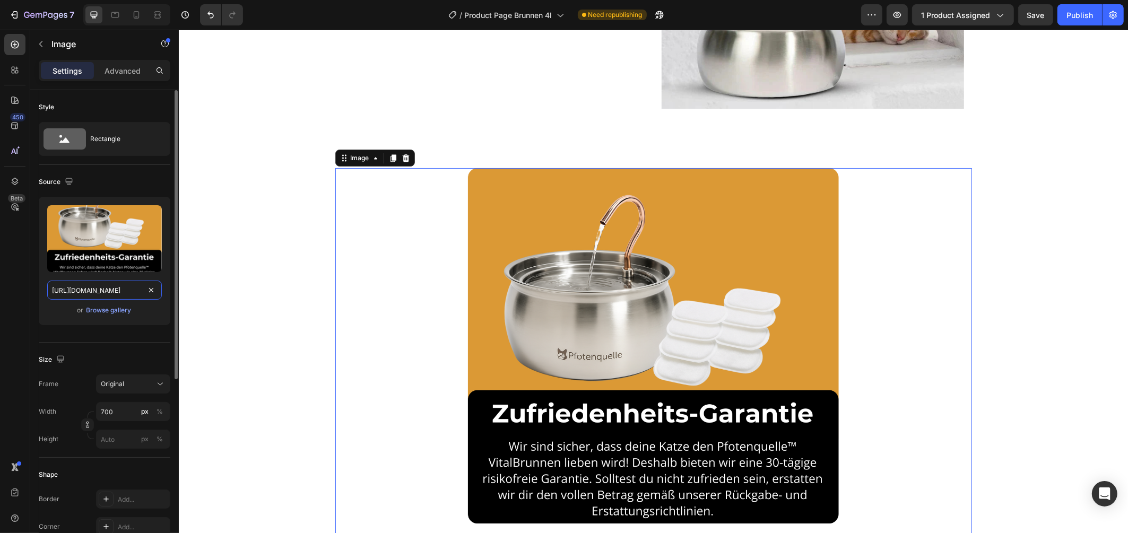
click at [91, 292] on input "https://cdn.shopify.com/s/files/1/0938/5230/3691/files/gempages_567733187413803…" at bounding box center [104, 290] width 115 height 19
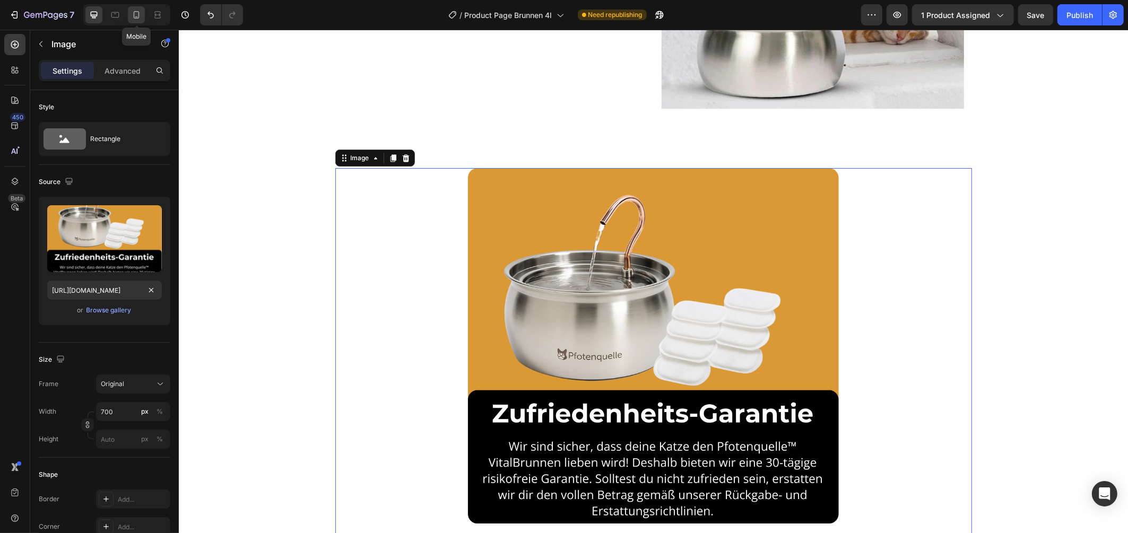
click at [130, 16] on div at bounding box center [136, 14] width 17 height 17
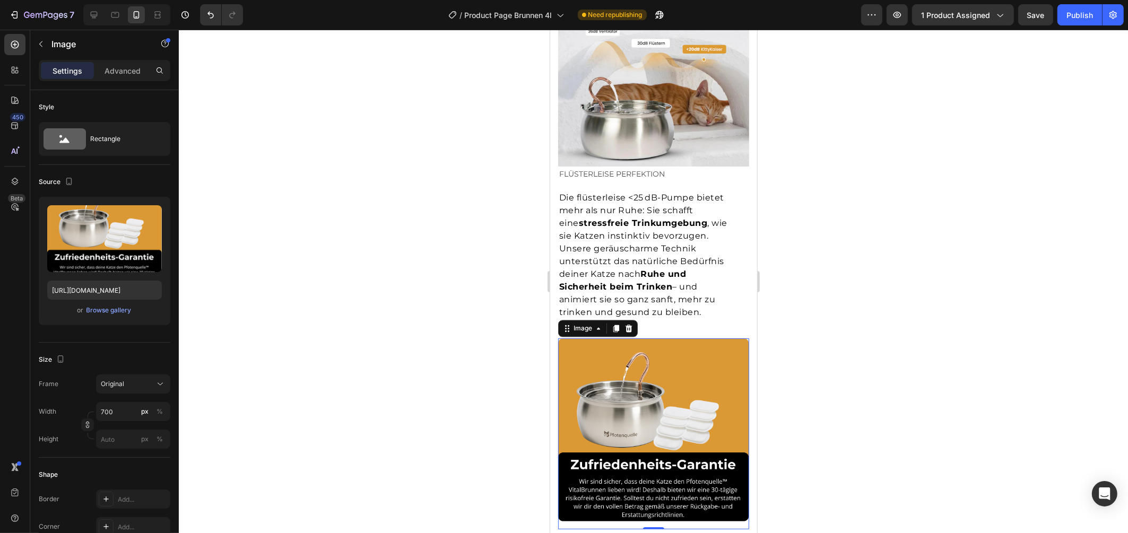
scroll to position [2287, 0]
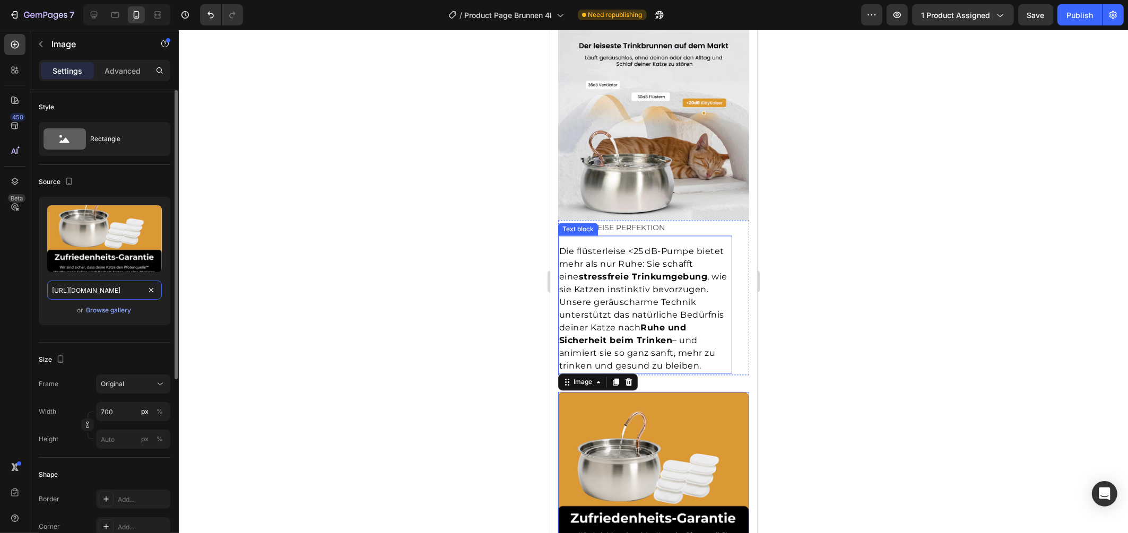
click at [105, 285] on input "https://cdn.shopify.com/s/files/1/0938/5230/3691/files/gempages_567733187413803…" at bounding box center [104, 290] width 115 height 19
paste input "a332ac45-3a83-4afa-81b4-56014bf04561"
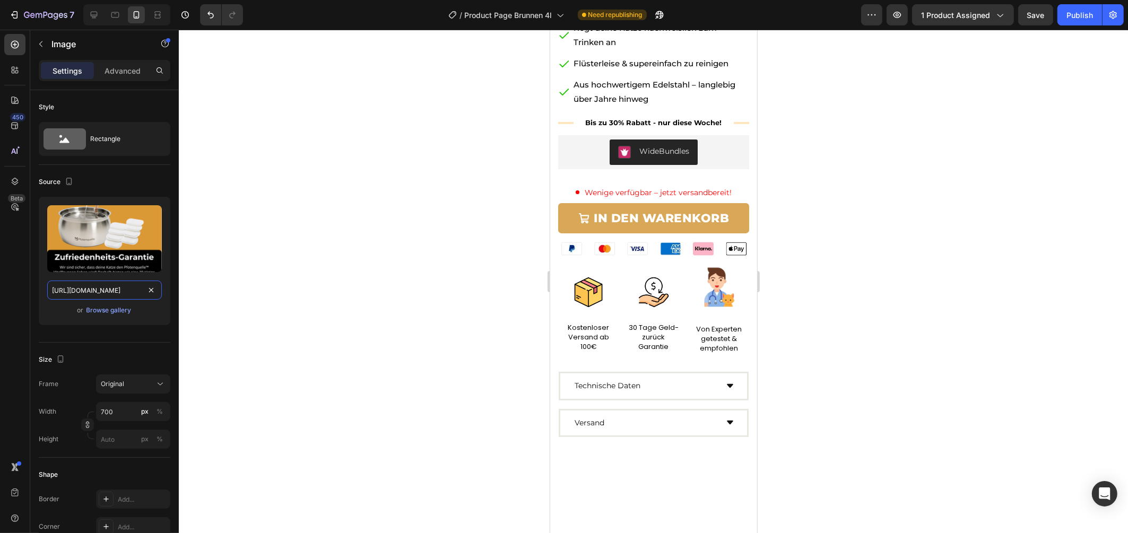
scroll to position [0, 0]
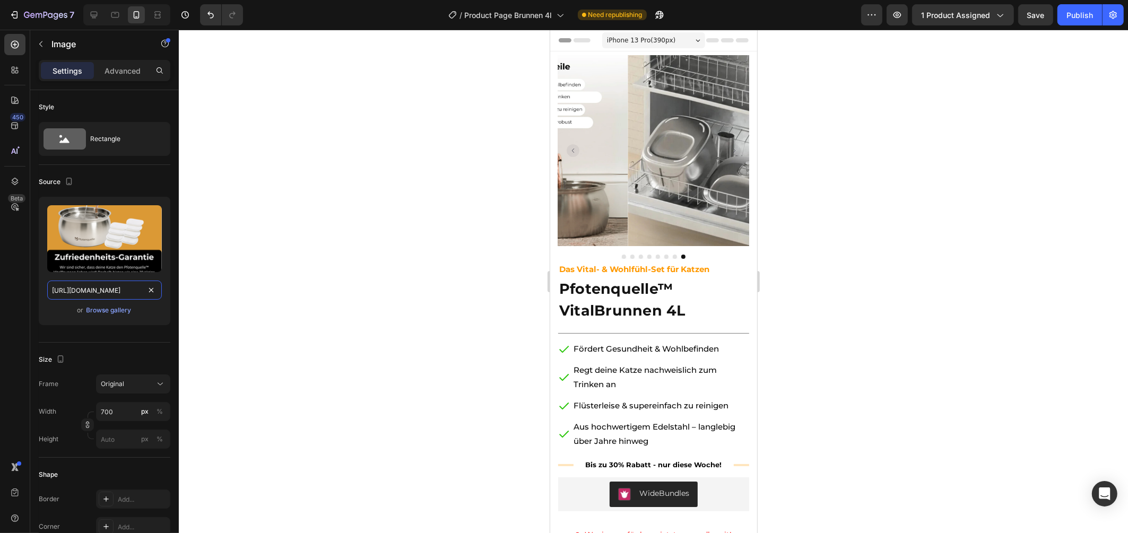
type input "https://cdn.shopify.com/s/files/1/0938/5230/3691/files/gempages_567733187413803…"
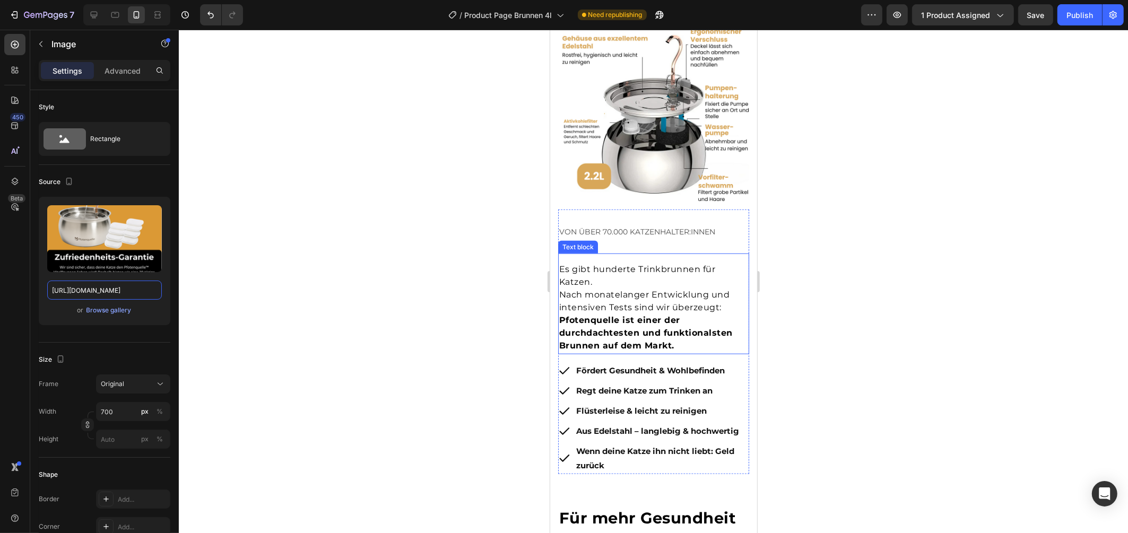
scroll to position [927, 0]
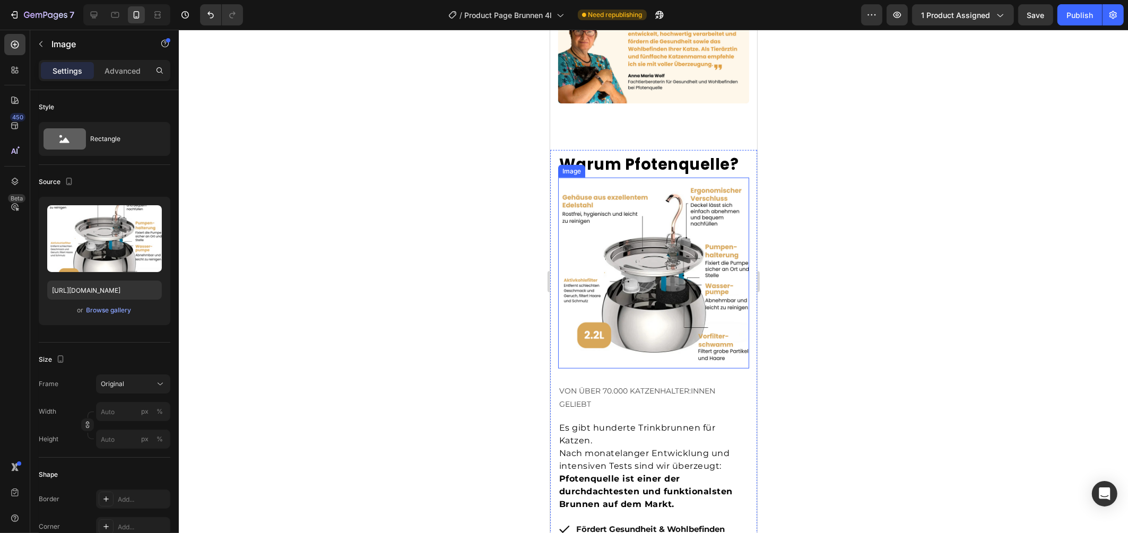
click at [673, 228] on img at bounding box center [652, 273] width 191 height 191
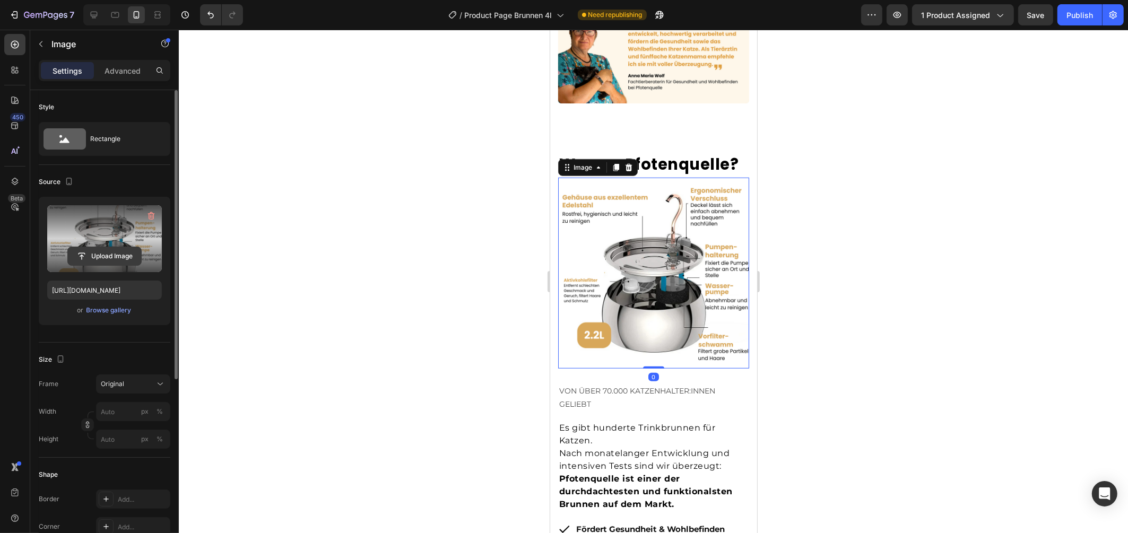
click at [100, 252] on input "file" at bounding box center [104, 256] width 73 height 18
click at [84, 290] on input "https://cdn.shopify.com/s/files/1/0938/5230/3691/files/gempages_567733187413803…" at bounding box center [104, 290] width 115 height 19
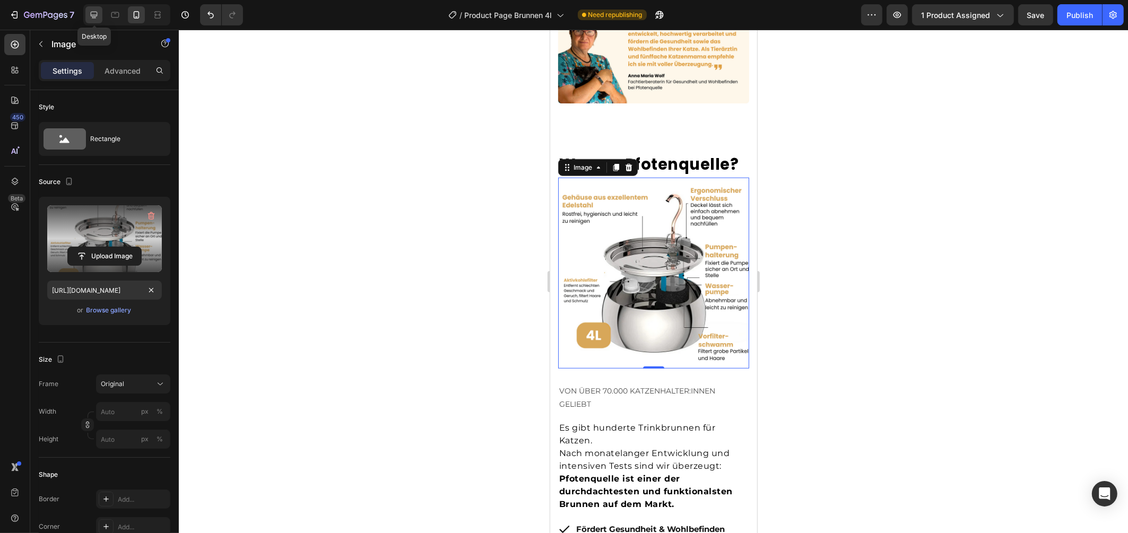
click at [95, 14] on icon at bounding box center [94, 15] width 7 height 7
type input "https://cdn.shopify.com/s/files/1/0938/5230/3691/files/gempages_567733187413803…"
type input "100"
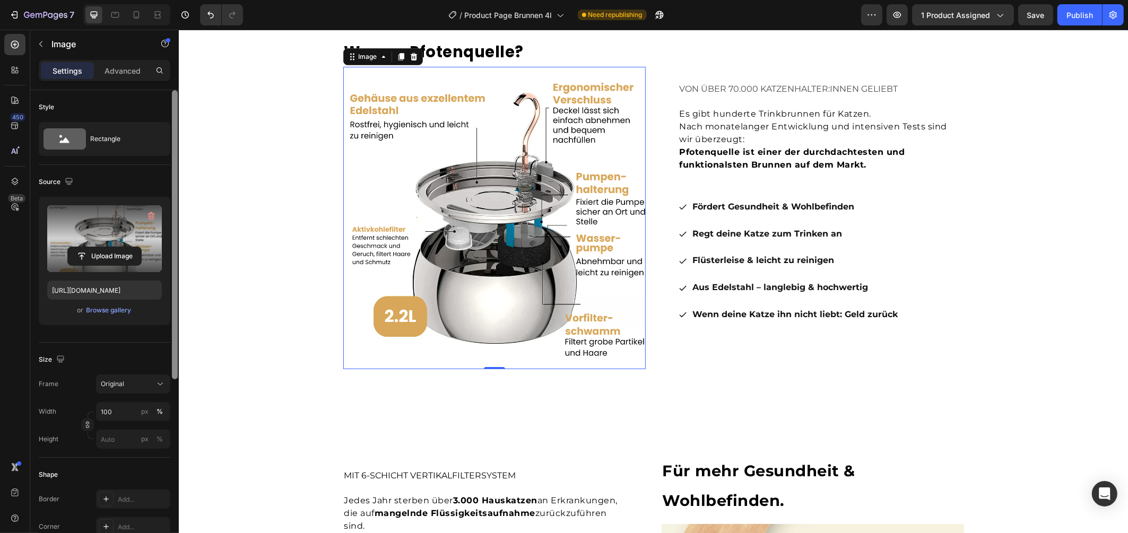
scroll to position [1068, 0]
click at [82, 295] on input "https://cdn.shopify.com/s/files/1/0938/5230/3691/files/gempages_567733187413803…" at bounding box center [104, 290] width 115 height 19
paste input "598fed7d-2d9f-464f-a6db-d3709718ebad"
type input "https://cdn.shopify.com/s/files/1/0938/5230/3691/files/gempages_567733187413803…"
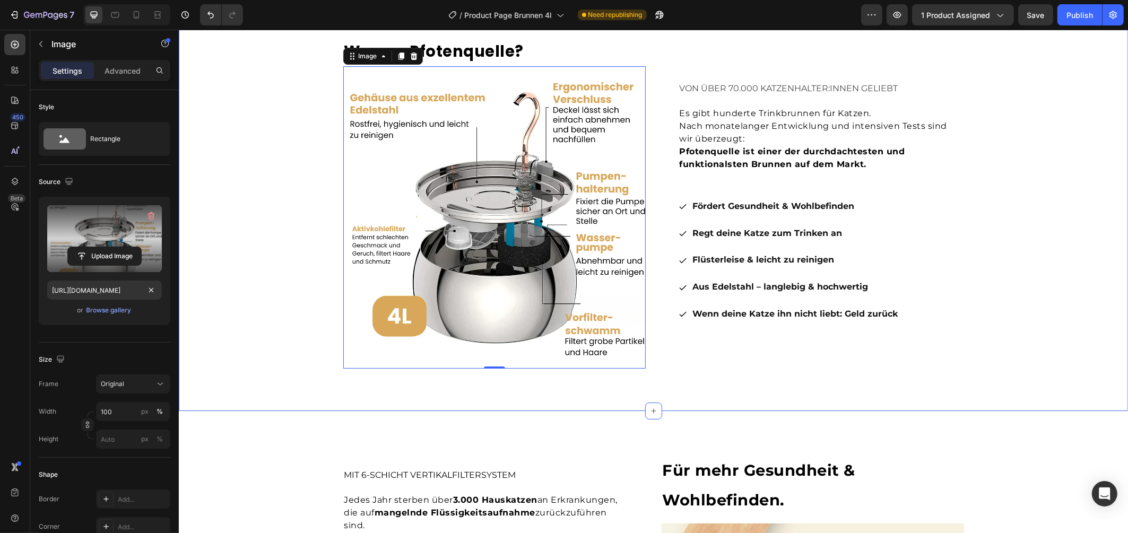
click at [250, 346] on div "VON ÜBER 70.000 KATZENHALTER:INNEN GELIEBT Text Block Es gibt hunderte Trinkbru…" at bounding box center [652, 201] width 949 height 334
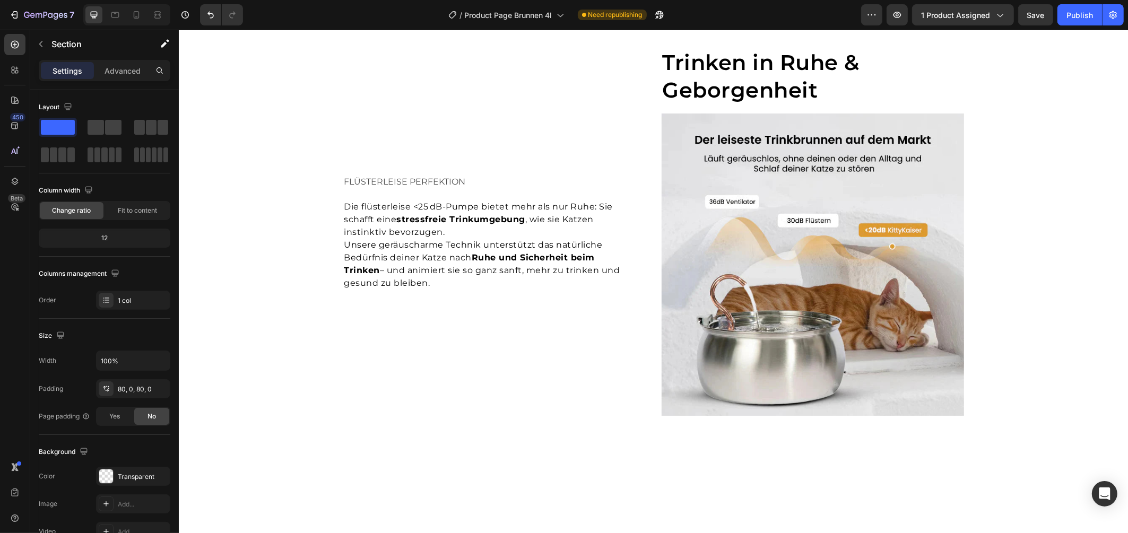
scroll to position [2168, 0]
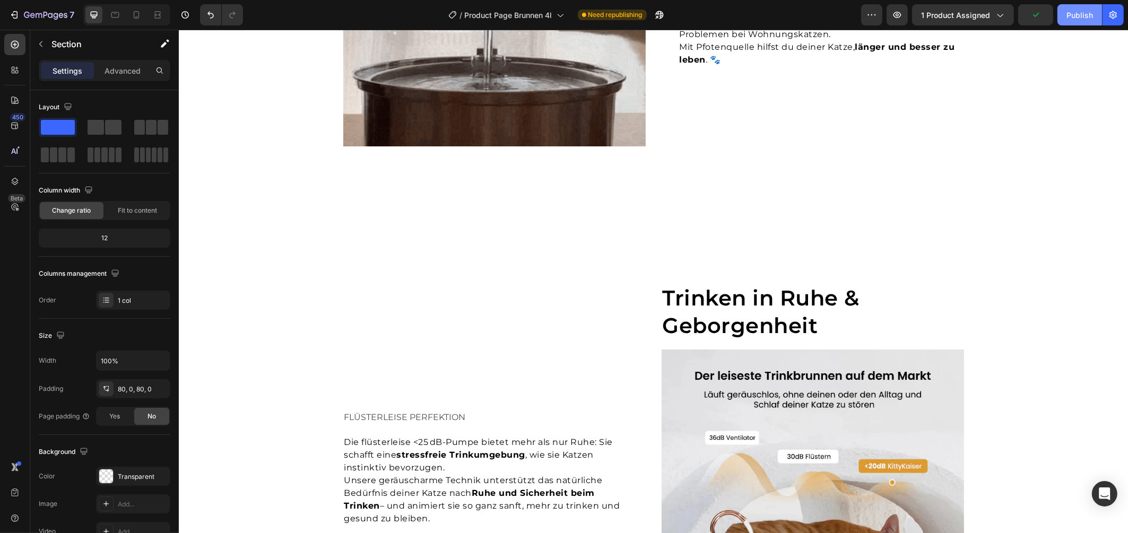
click at [1083, 12] on div "Publish" at bounding box center [1079, 15] width 27 height 11
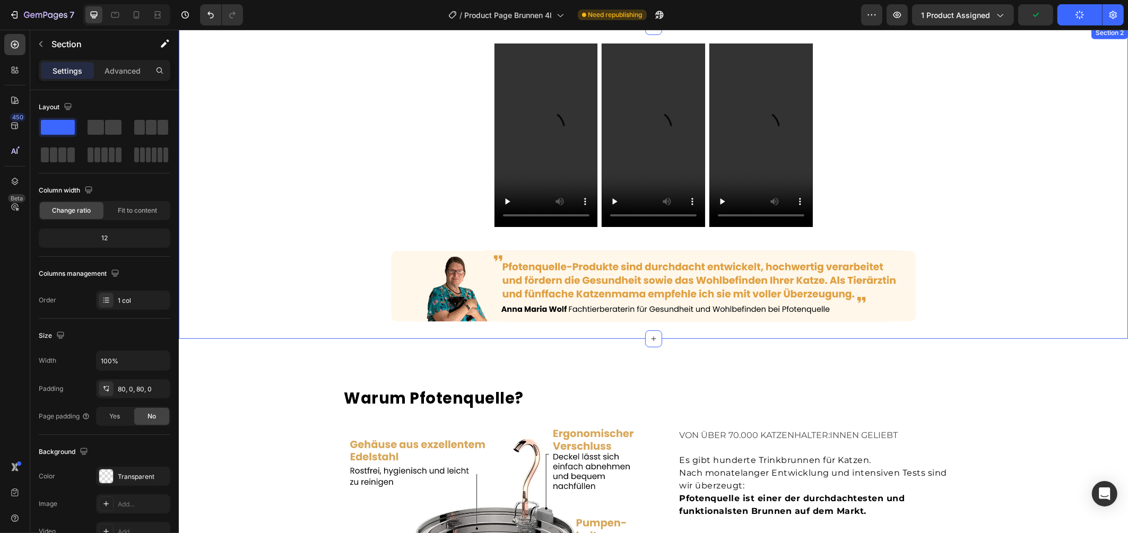
scroll to position [0, 0]
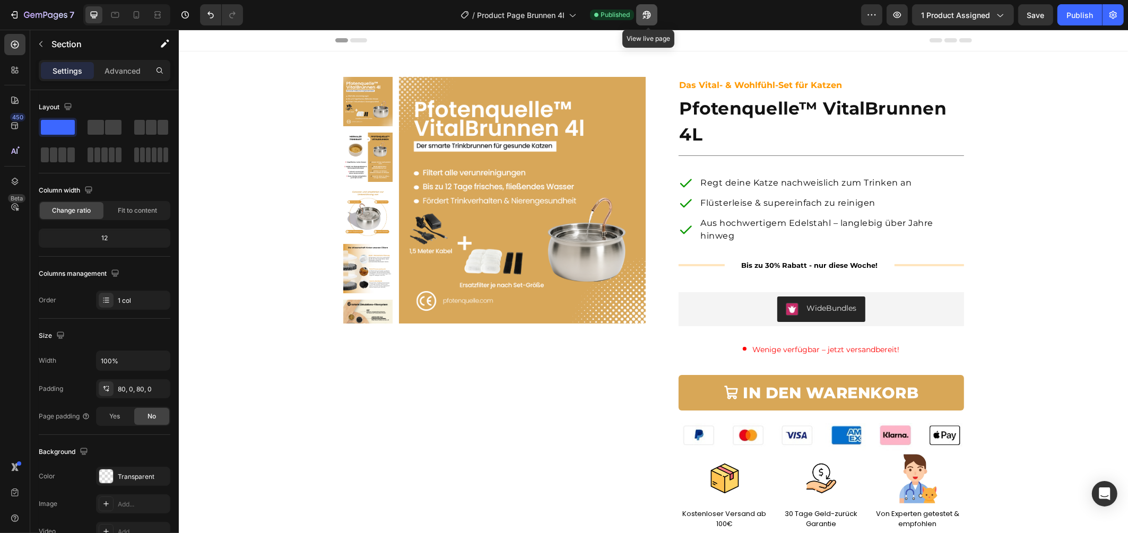
click at [641, 16] on button "button" at bounding box center [646, 14] width 21 height 21
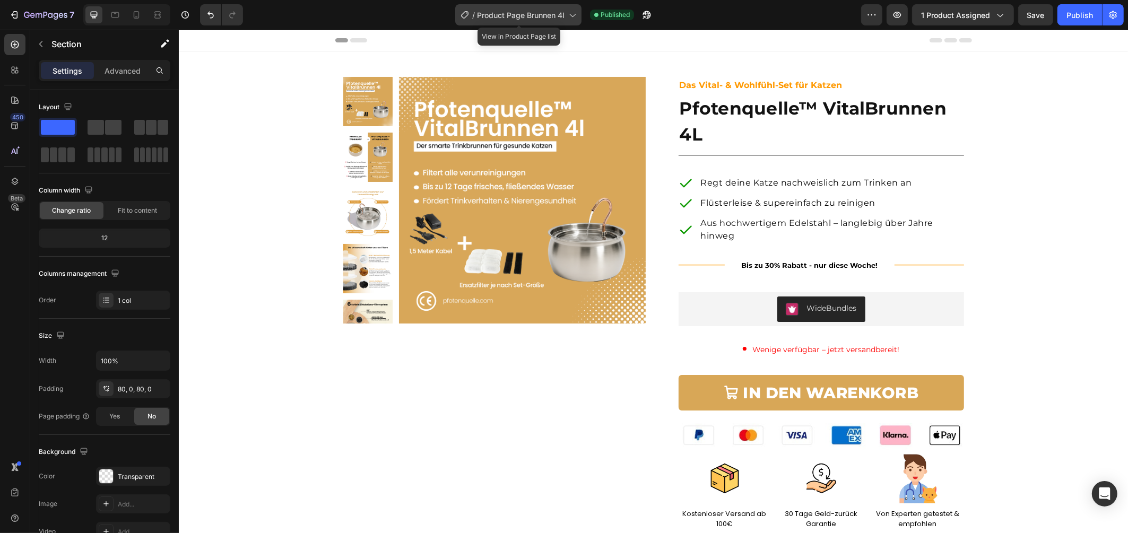
click at [541, 16] on span "Product Page Brunnen 4l" at bounding box center [521, 15] width 88 height 11
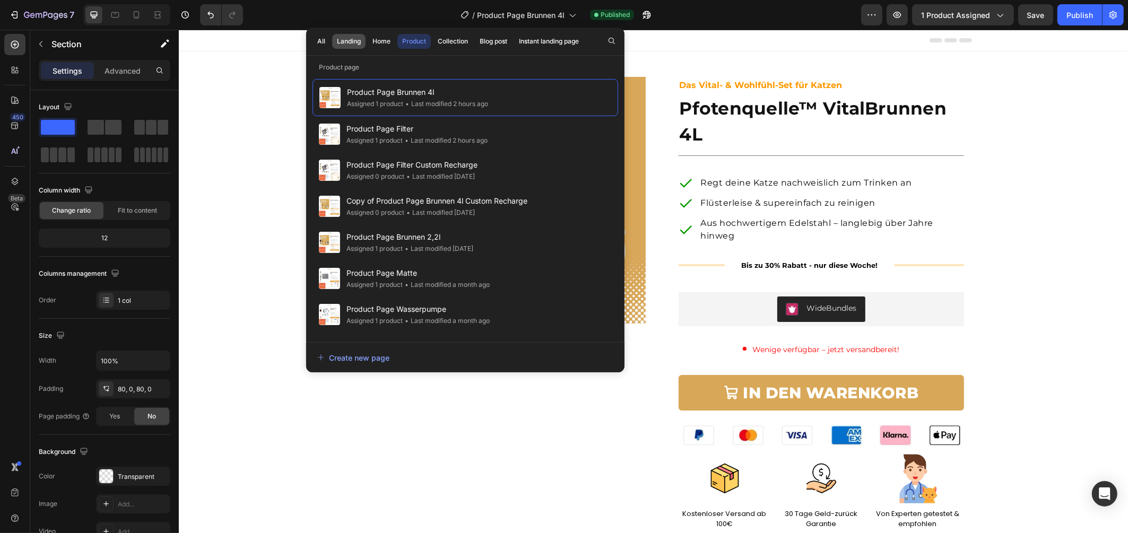
click at [368, 43] on button "Landing" at bounding box center [382, 41] width 28 height 15
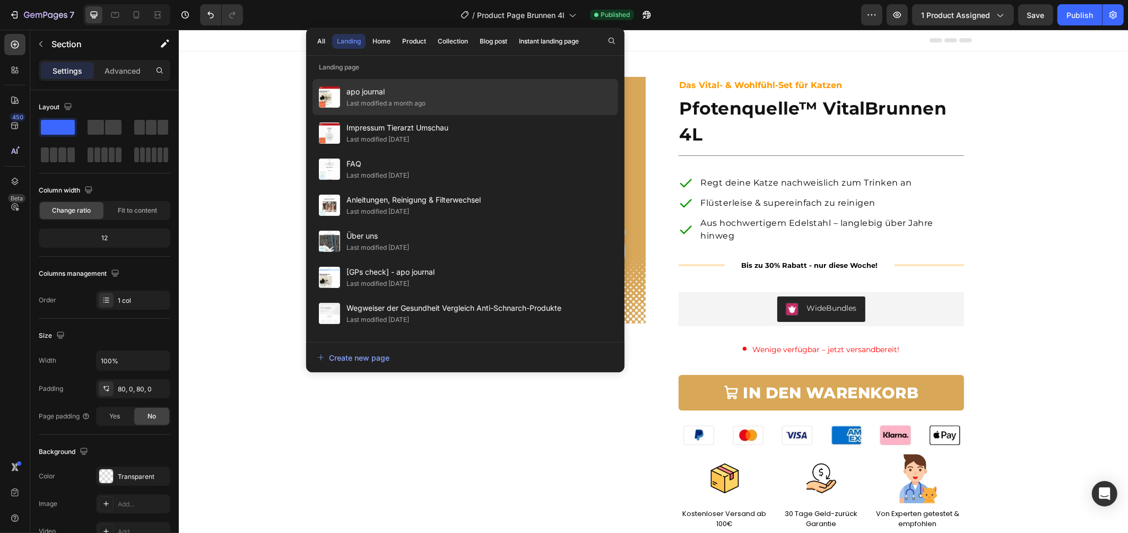
click at [461, 115] on div "apo journal Last modified a month ago" at bounding box center [465, 133] width 306 height 36
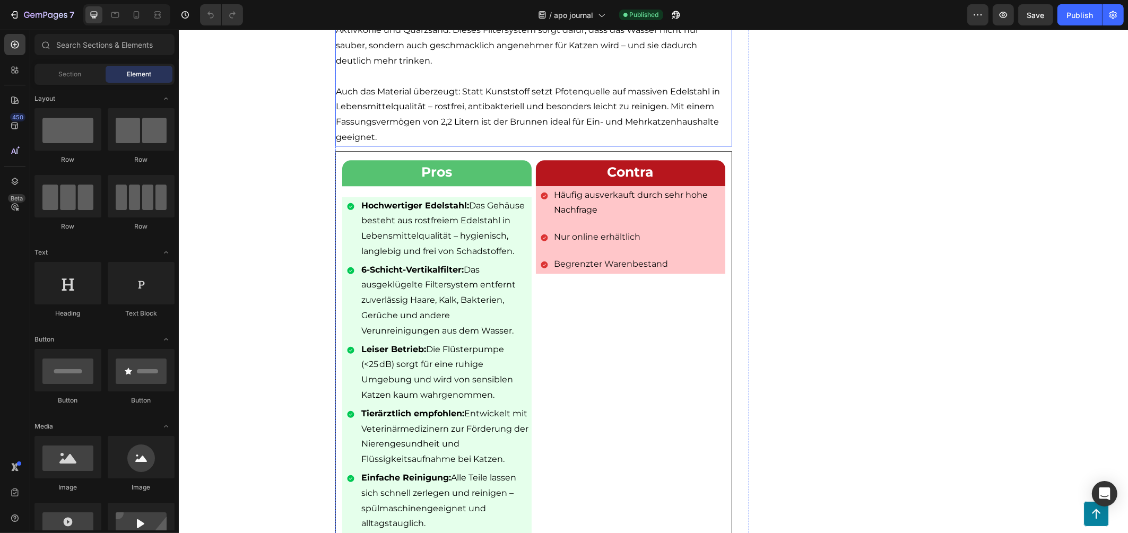
scroll to position [2720, 0]
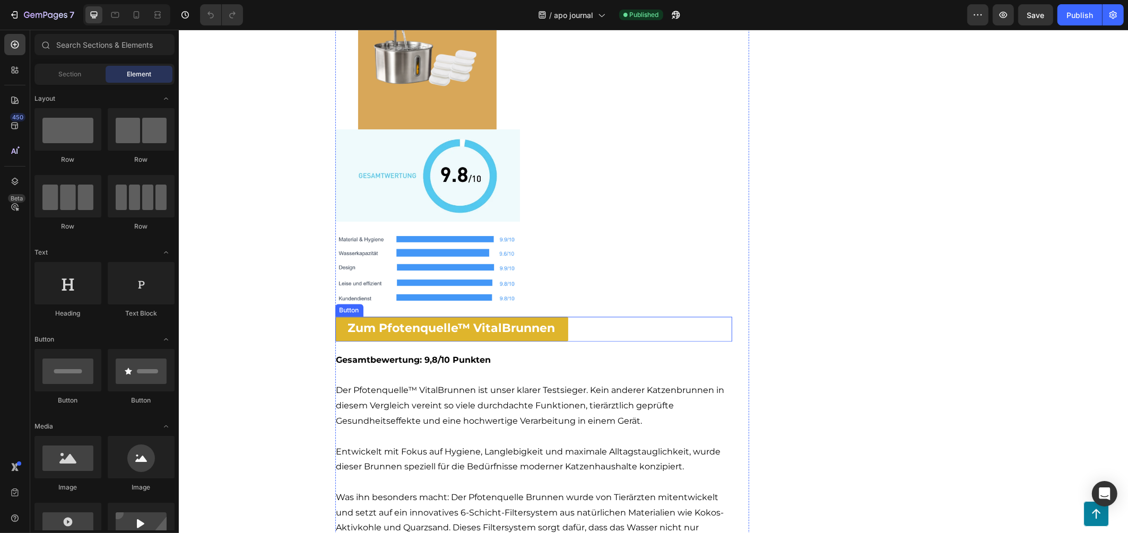
click at [562, 329] on div "Zum Pfotenquelle™ VitalBrunnen Button" at bounding box center [533, 329] width 397 height 25
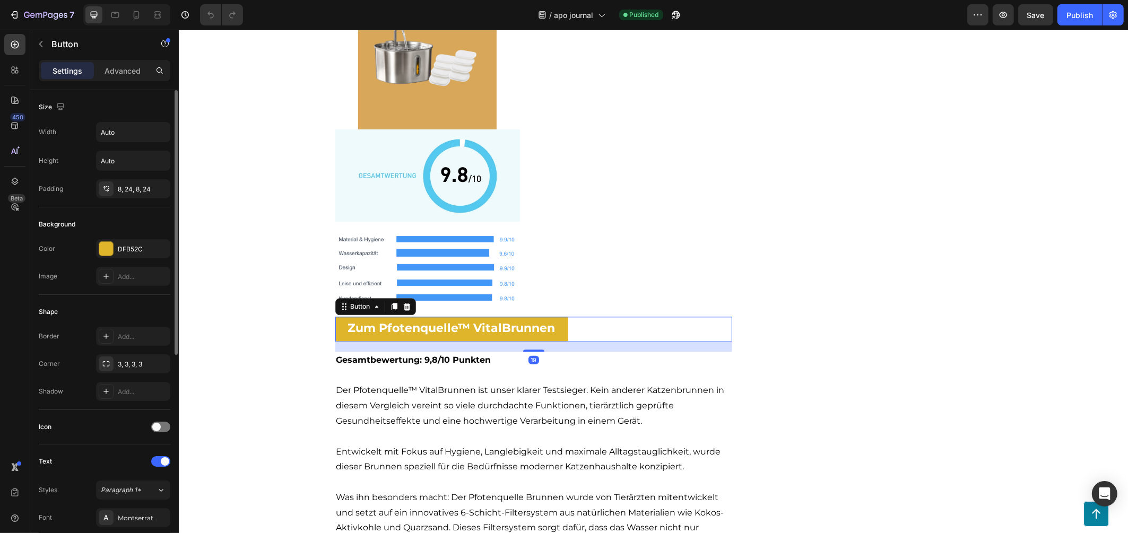
scroll to position [372, 0]
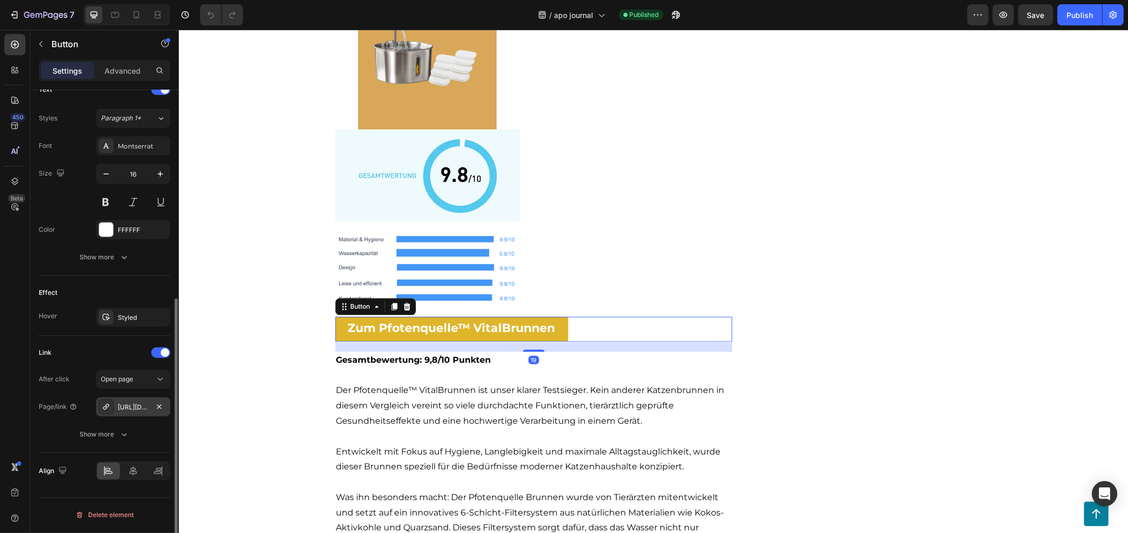
click at [131, 414] on div "https://pfotenquelle.com/pfotenquelle%E2%84%A2-vitalbrunnen-2-2l" at bounding box center [133, 406] width 74 height 19
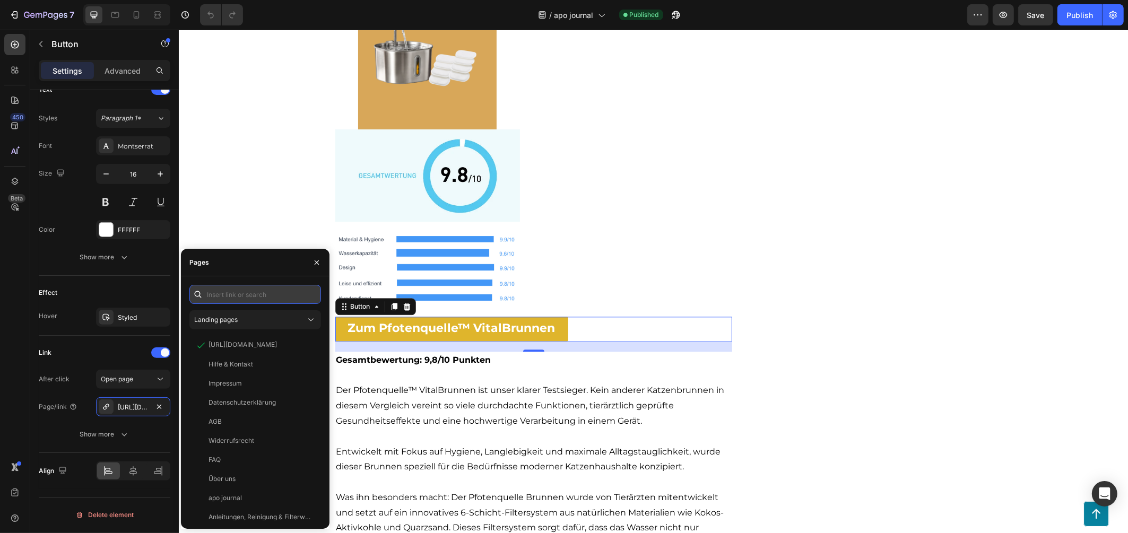
click at [239, 296] on input "text" at bounding box center [255, 294] width 132 height 19
paste input "https://pfotenquelle.com/products/pfotenquelle%E2%84%A2-vitalbrunnen-4l-v2"
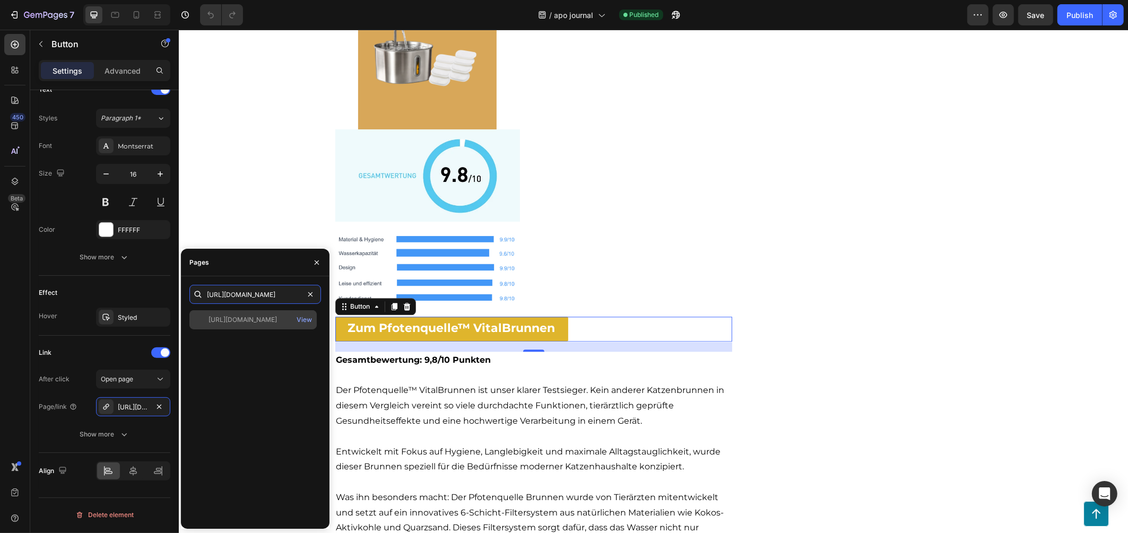
type input "https://pfotenquelle.com/products/pfotenquelle%E2%84%A2-vitalbrunnen-4l-v2"
click at [253, 321] on div "https://pfotenquelle.com/products/pfotenquelle%E2%84%A2-vitalbrunnen-4l-v2" at bounding box center [242, 320] width 68 height 10
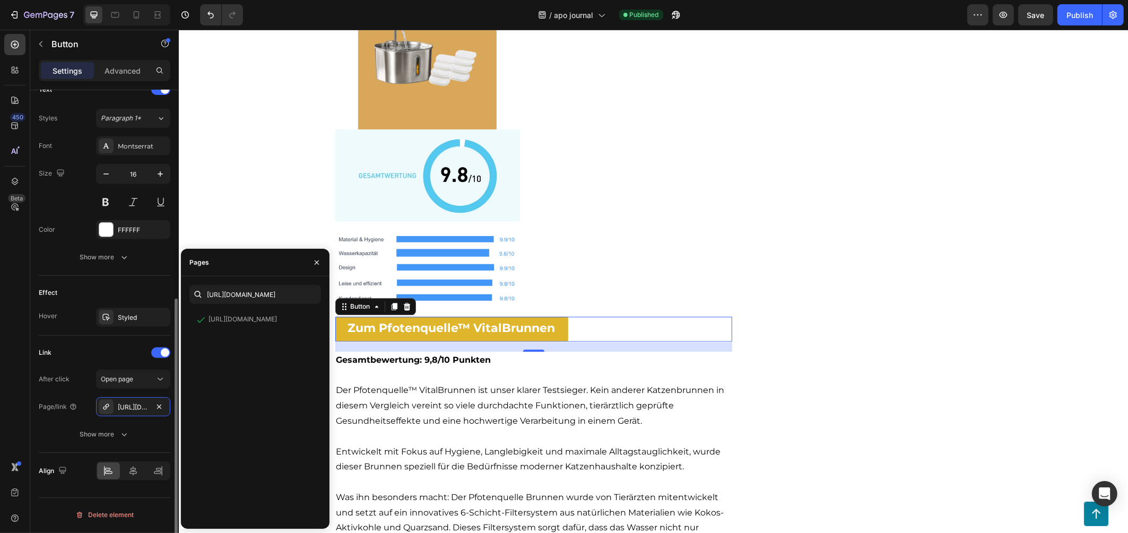
click at [91, 291] on div "Effect" at bounding box center [105, 292] width 132 height 17
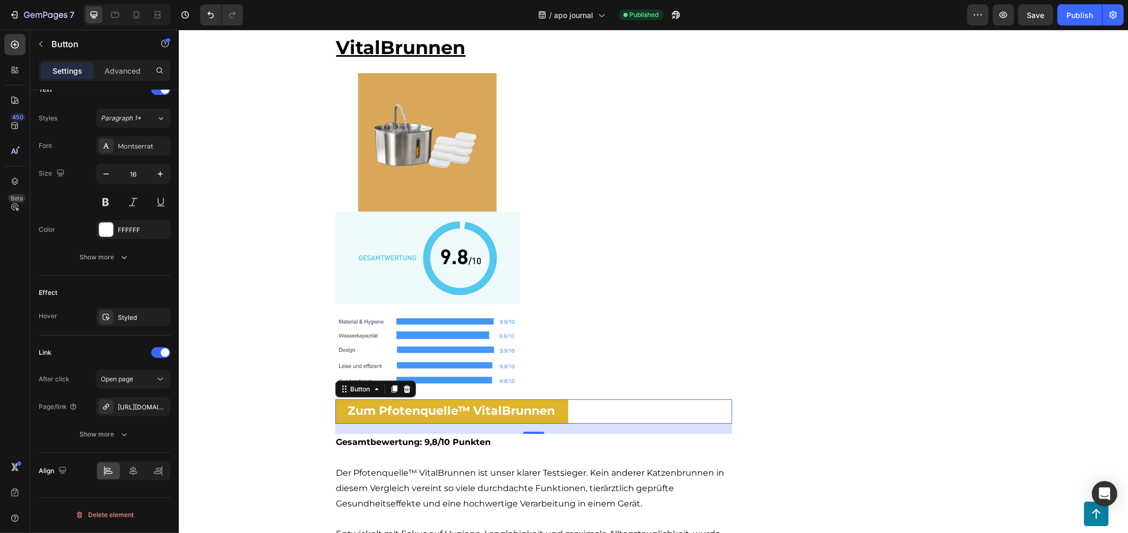
scroll to position [1649, 0]
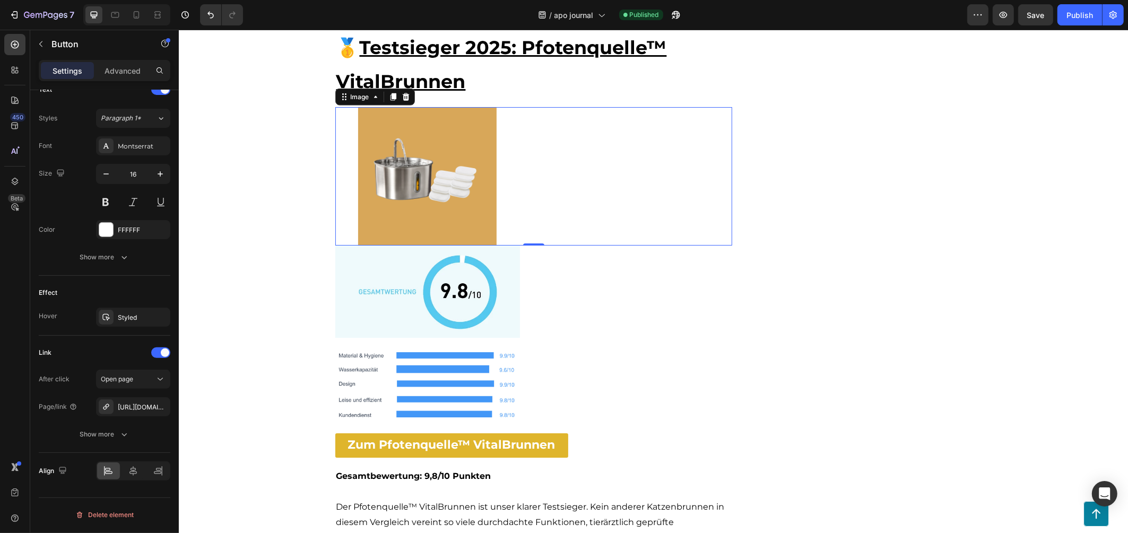
click at [443, 212] on img at bounding box center [427, 176] width 185 height 138
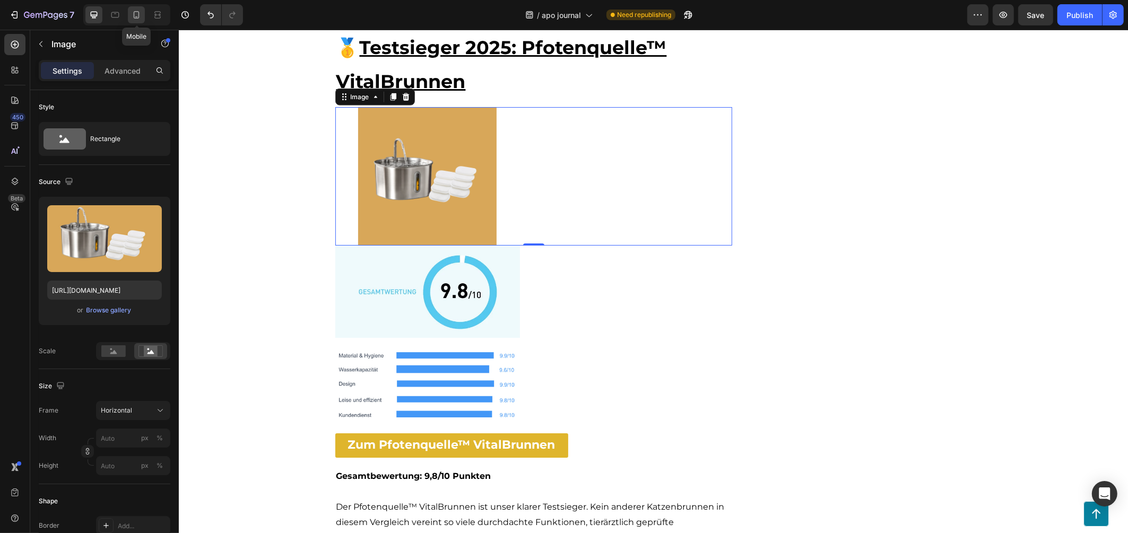
click at [137, 14] on icon at bounding box center [136, 15] width 11 height 11
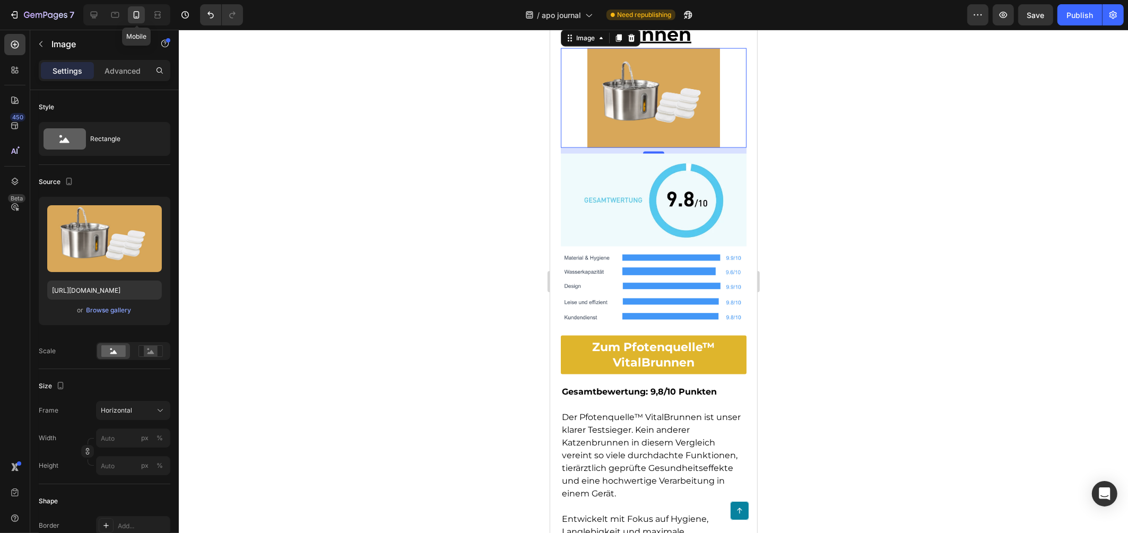
scroll to position [1671, 0]
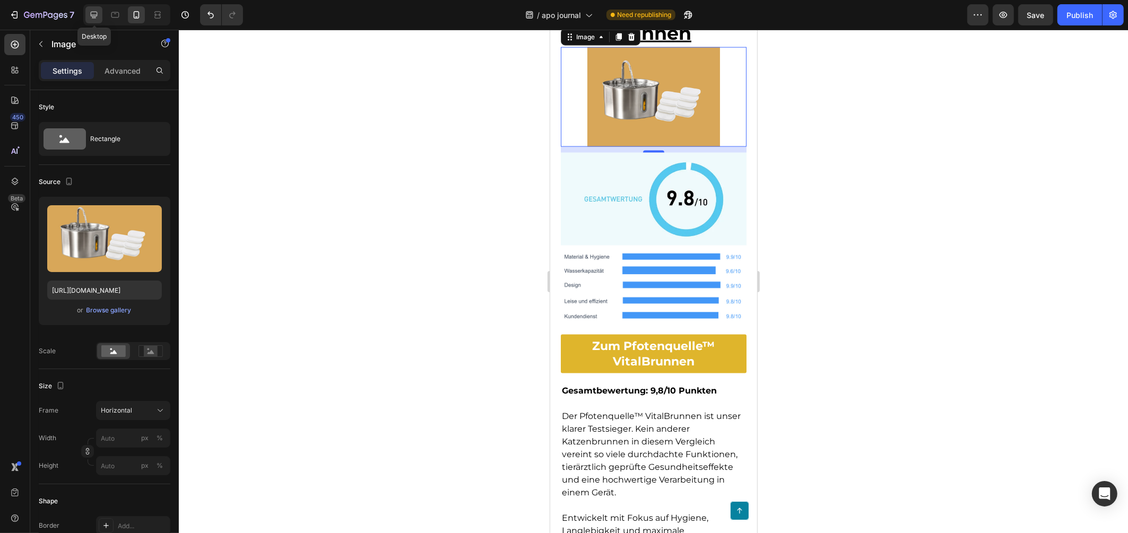
click at [93, 14] on icon at bounding box center [94, 15] width 7 height 7
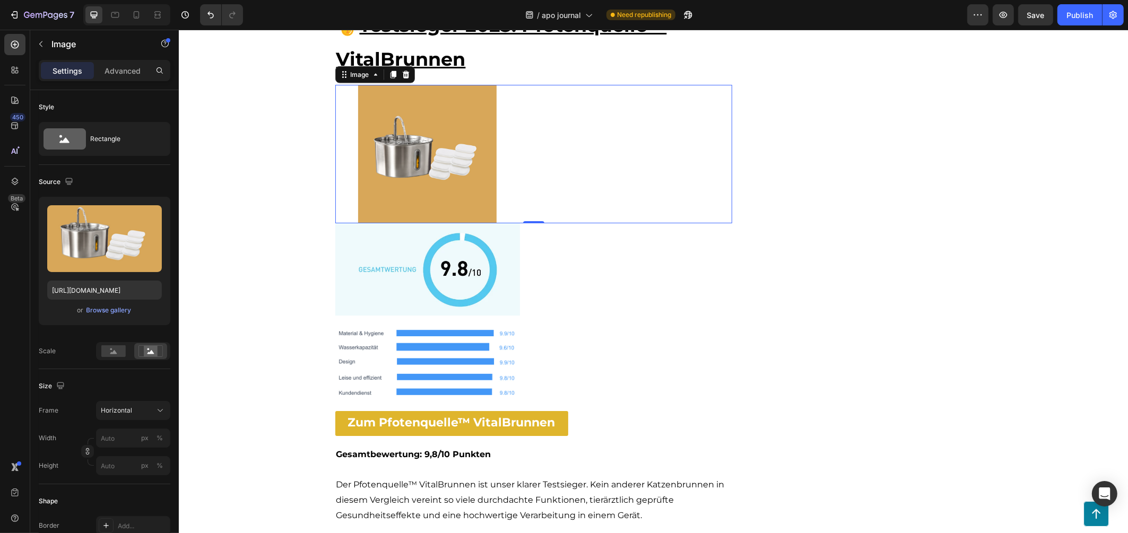
scroll to position [1690, 0]
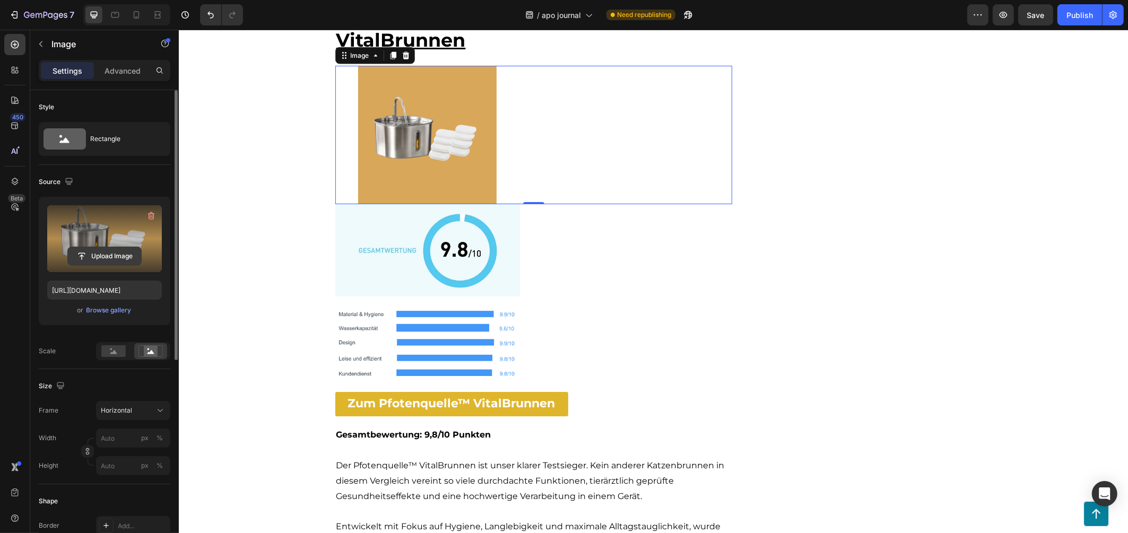
click at [116, 253] on input "file" at bounding box center [104, 256] width 73 height 18
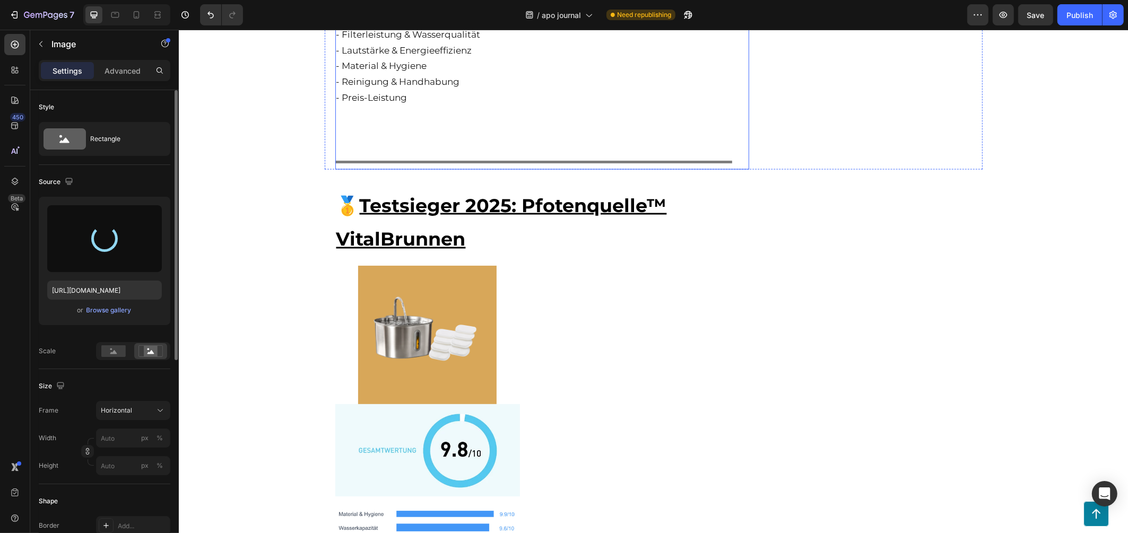
scroll to position [2503, 0]
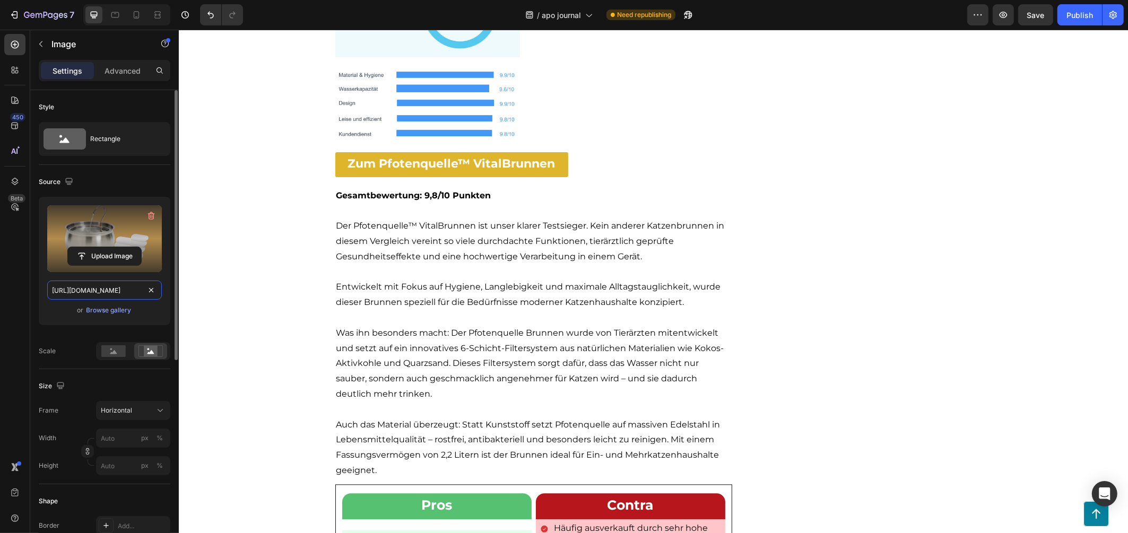
click at [108, 285] on input "https://cdn.shopify.com/s/files/1/0938/5230/3691/files/gempages_567733187413803…" at bounding box center [104, 290] width 115 height 19
click at [140, 18] on icon at bounding box center [136, 15] width 11 height 11
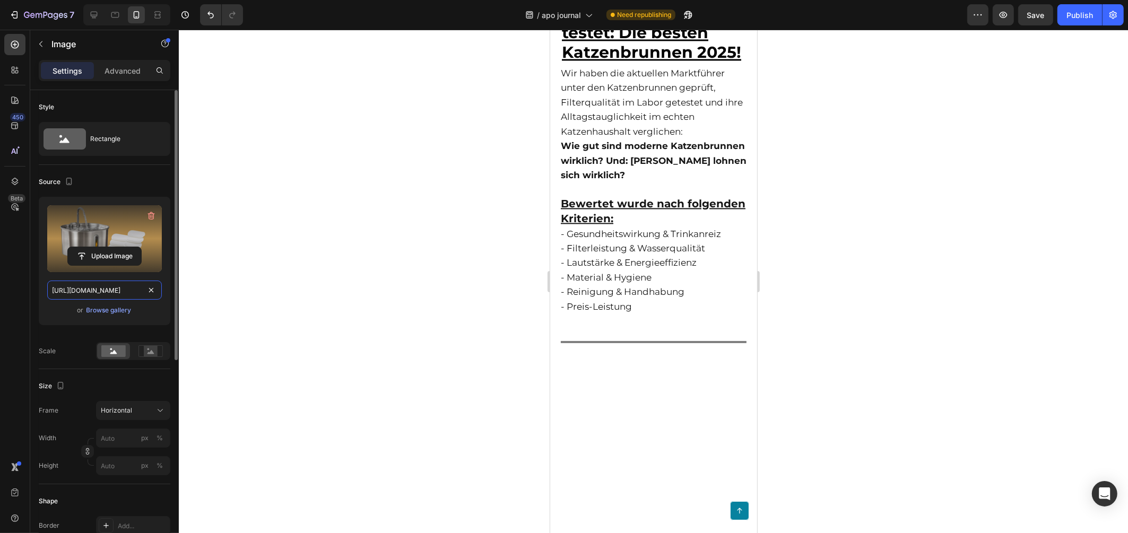
scroll to position [2486, 0]
click at [106, 297] on input "https://cdn.shopify.com/s/files/1/0938/5230/3691/files/gempages_567733187413803…" at bounding box center [104, 290] width 115 height 19
paste input "743915b9-35fb-494e-9bd2-2238134d924f"
type input "https://cdn.shopify.com/s/files/1/0938/5230/3691/files/gempages_567733187413803…"
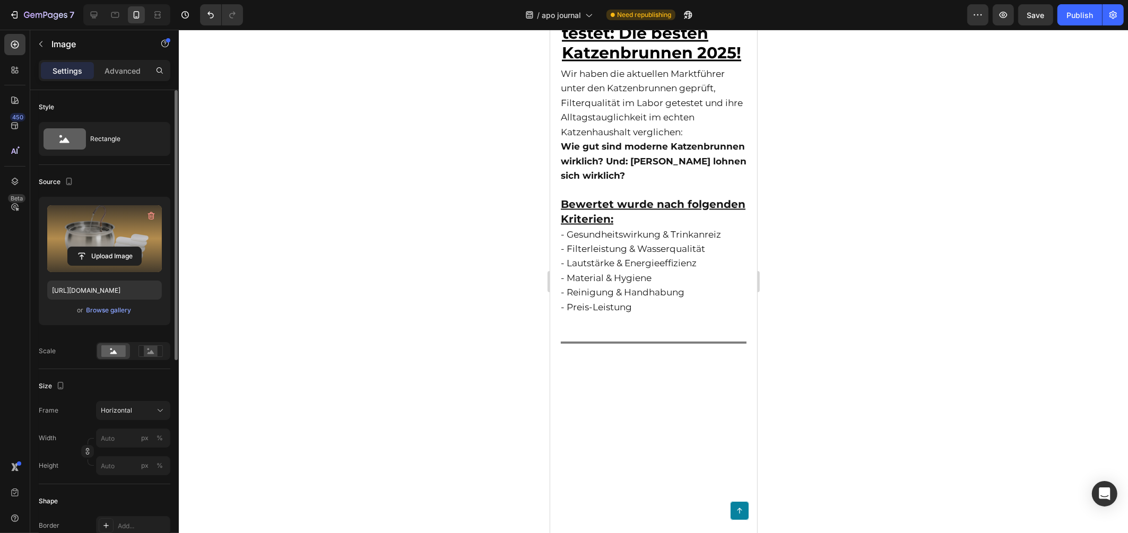
scroll to position [0, 0]
click at [38, 337] on div "Style Rectangle Source Upload Image https://cdn.shopify.com/s/files/1/0938/5230…" at bounding box center [104, 503] width 149 height 827
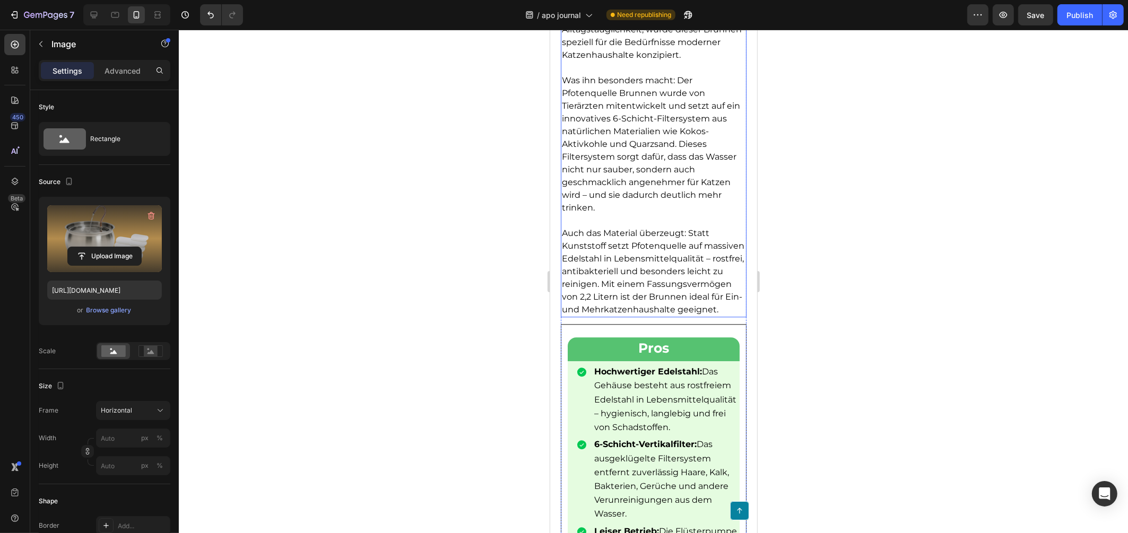
scroll to position [2444, 0]
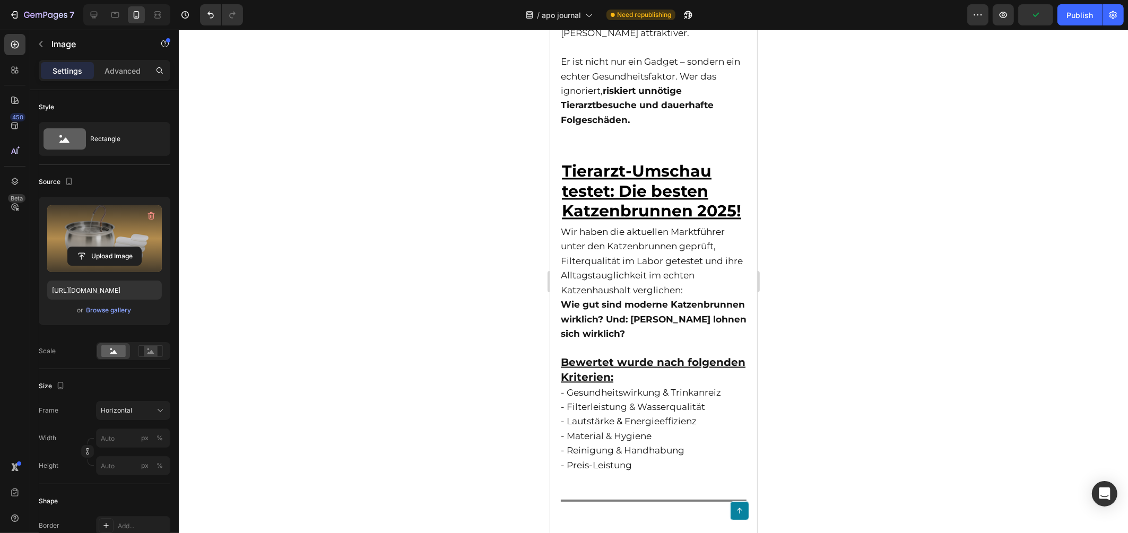
click at [878, 260] on div at bounding box center [653, 281] width 949 height 503
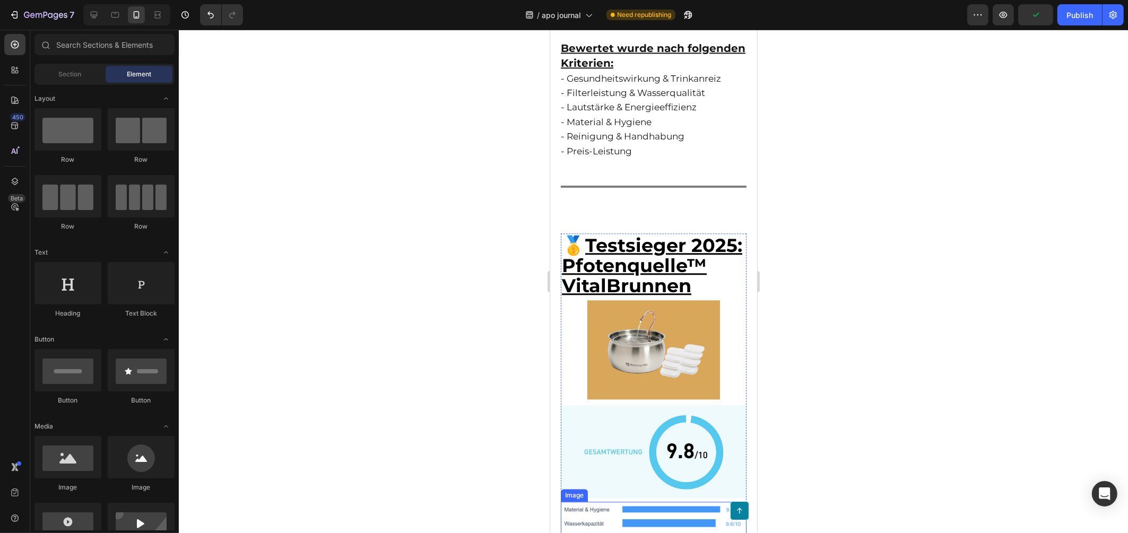
scroll to position [2831, 0]
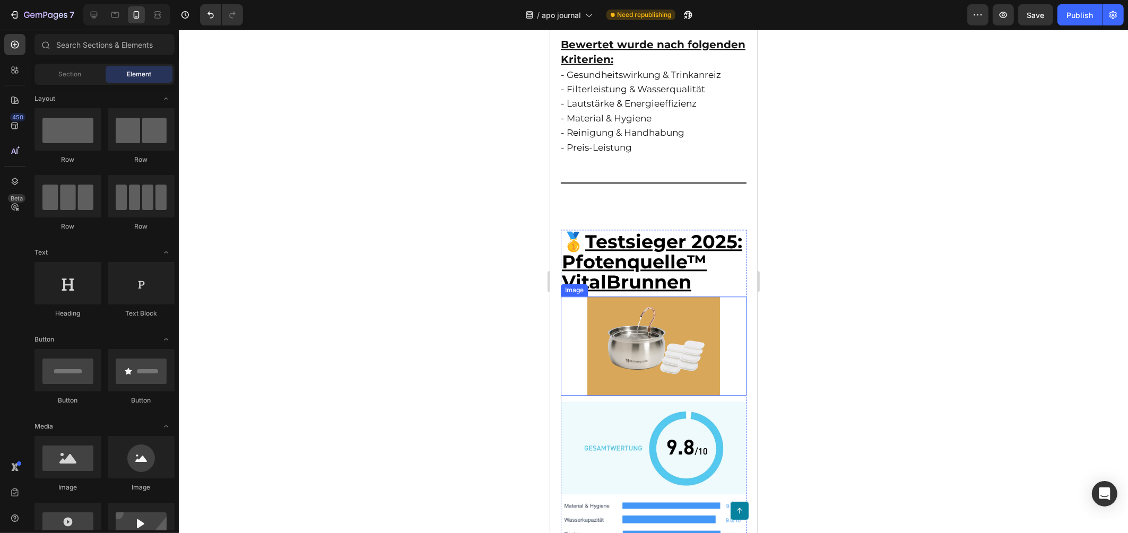
click at [681, 297] on img at bounding box center [653, 347] width 133 height 100
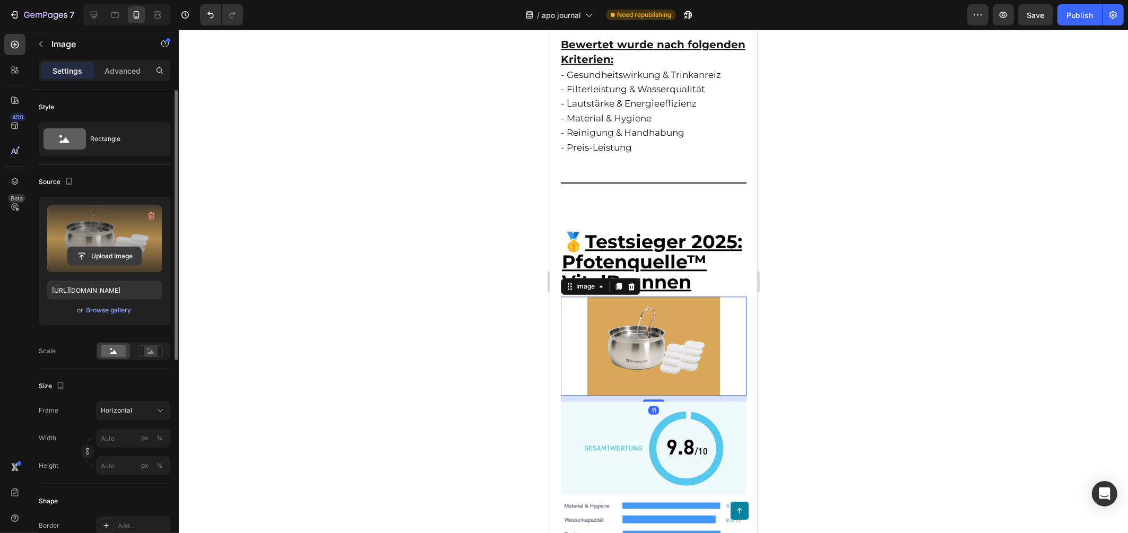
click at [107, 261] on input "file" at bounding box center [104, 256] width 73 height 18
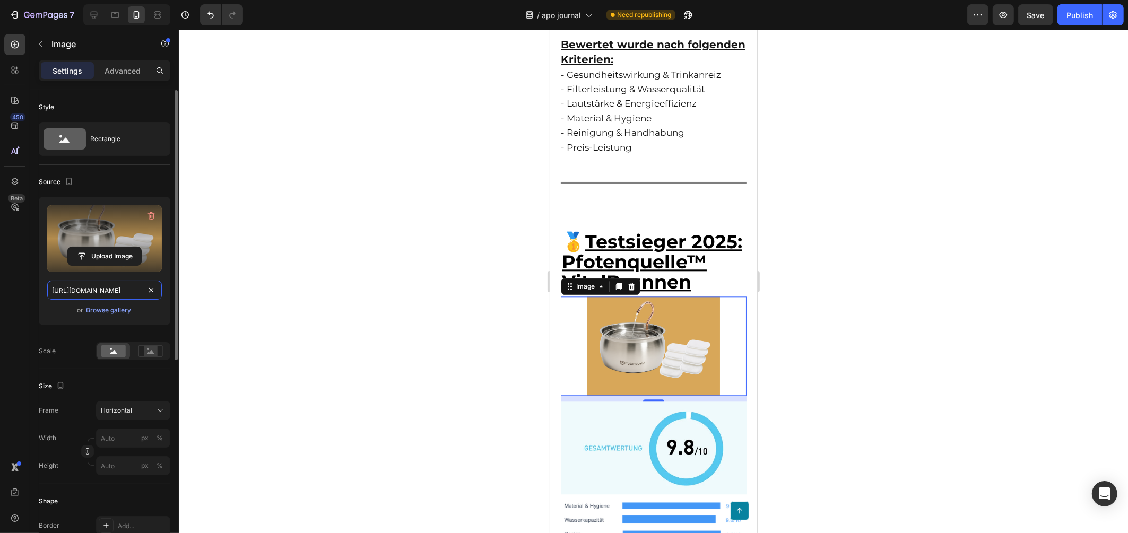
click at [107, 292] on input "https://cdn.shopify.com/s/files/1/0938/5230/3691/files/gempages_567733187413803…" at bounding box center [104, 290] width 115 height 19
click at [100, 18] on div at bounding box center [93, 14] width 17 height 17
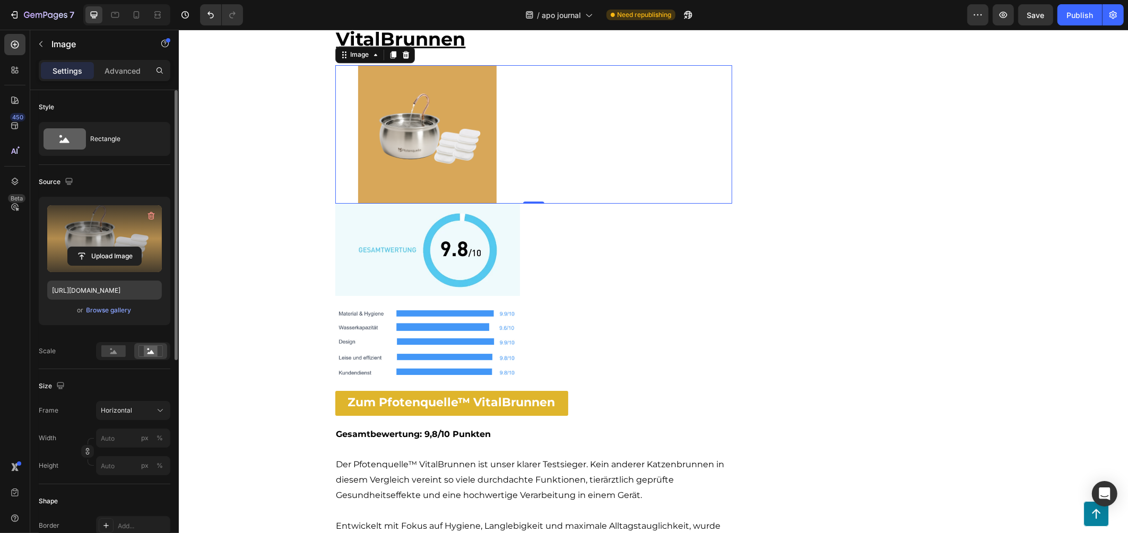
scroll to position [2244, 0]
click at [112, 289] on input "https://cdn.shopify.com/s/files/1/0938/5230/3691/files/gempages_567733187413803…" at bounding box center [104, 290] width 115 height 19
paste input "d54e2585-5b8d-468b-83a9-e0c90856428a.pngcom/s/files/1/0938/5230/3691/files/gemp…"
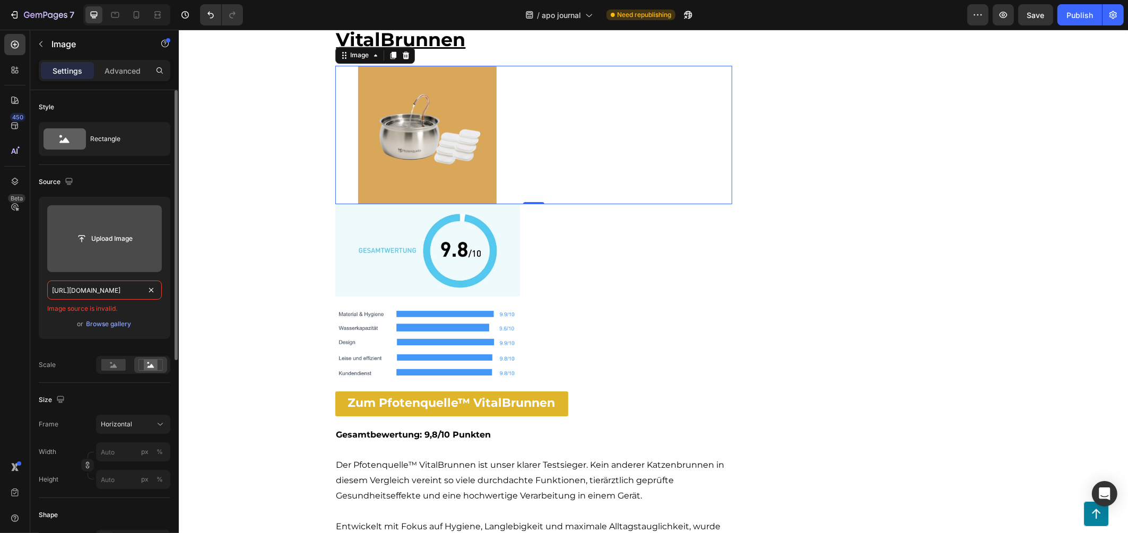
click at [112, 289] on input "https://cdn.shopify.com/s/files/1/0938/5230/3691/files/gempages_567733187413803…" at bounding box center [104, 290] width 115 height 19
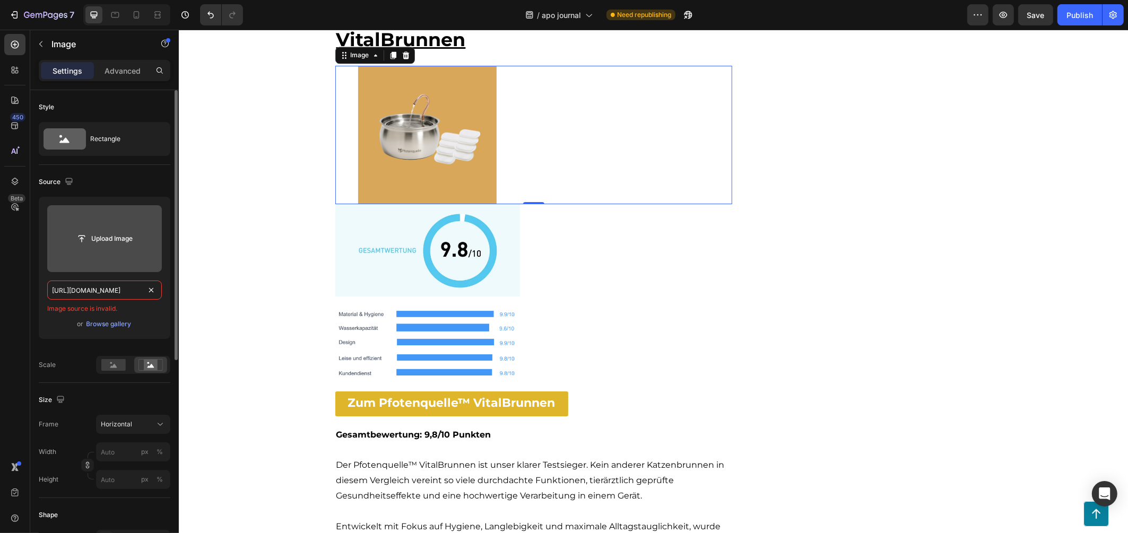
click at [112, 289] on input "https://cdn.shopify.com/s/files/1/0938/5230/3691/files/gempages_567733187413803…" at bounding box center [104, 290] width 115 height 19
paste input "text"
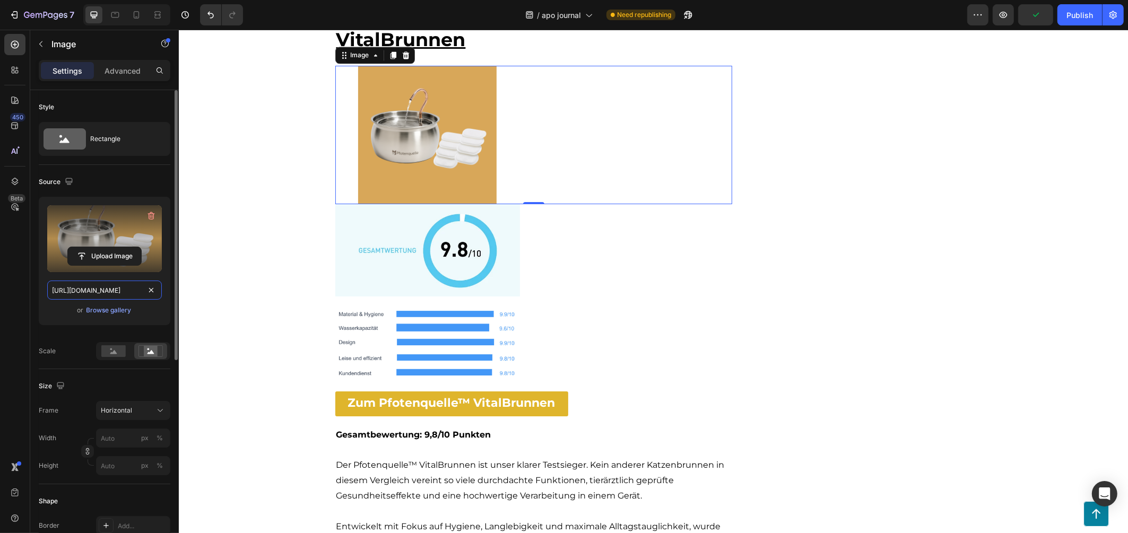
type input "https://cdn.shopify.com/s/files/1/0938/5230/3691/files/gempages_567733187413803…"
click at [41, 306] on div "Upload Image https://cdn.shopify.com/s/files/1/0938/5230/3691/files/gempages_56…" at bounding box center [105, 261] width 132 height 128
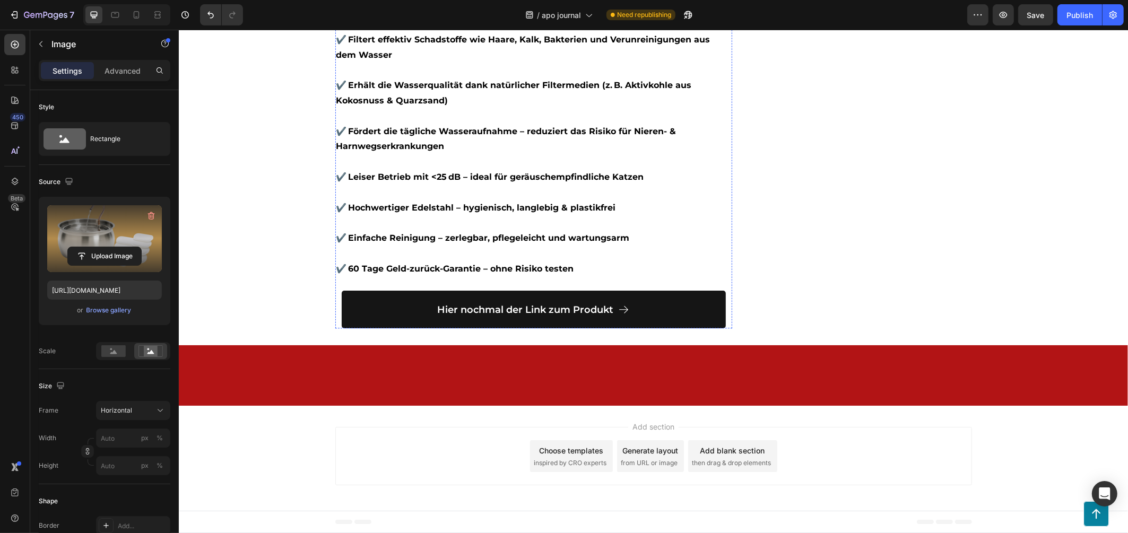
scroll to position [7956, 0]
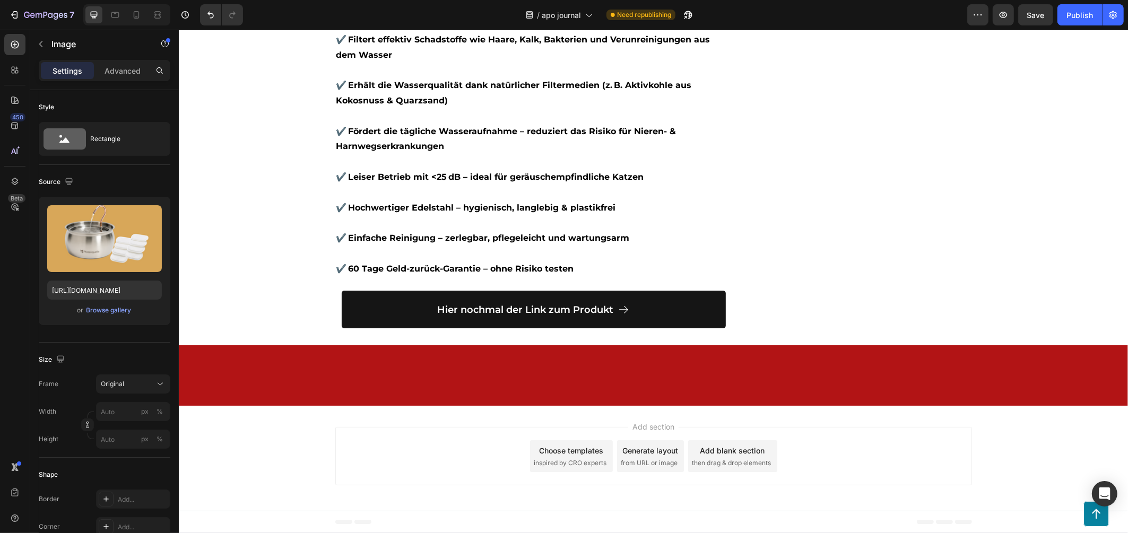
click at [138, 18] on icon at bounding box center [137, 14] width 6 height 7
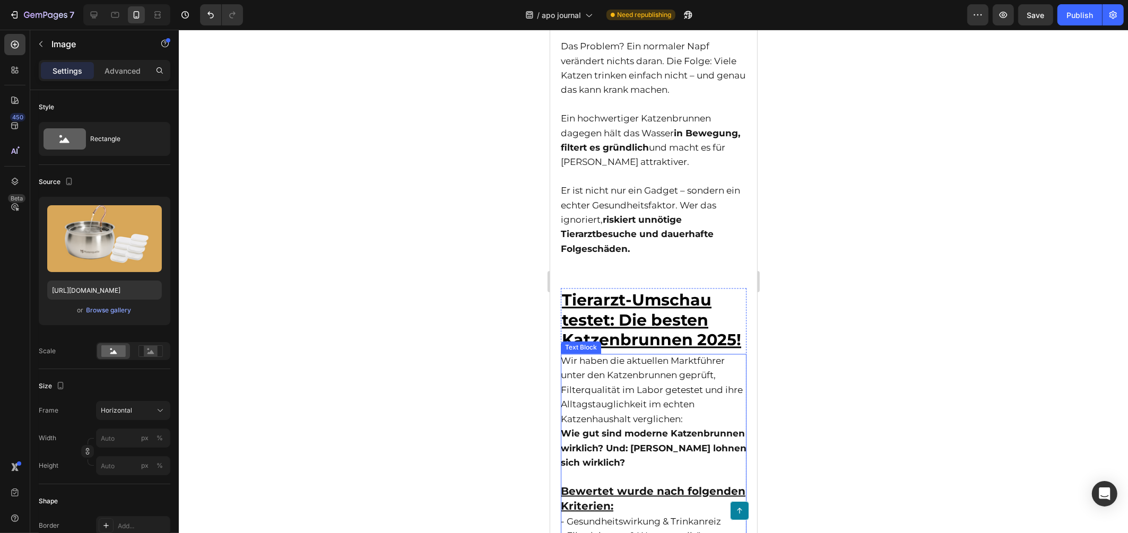
scroll to position [2720, 0]
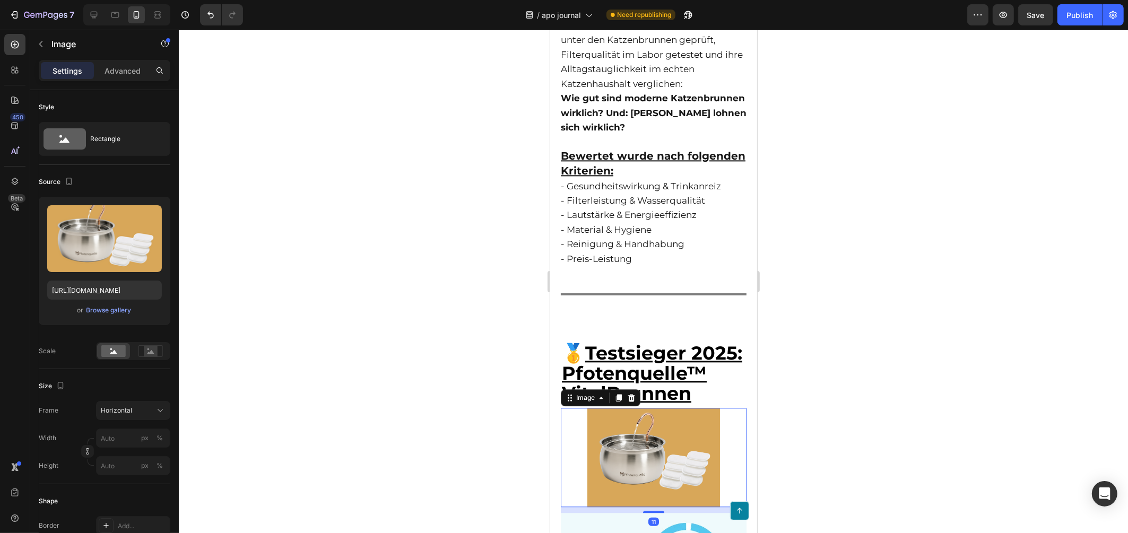
drag, startPoint x: 657, startPoint y: 327, endPoint x: 977, endPoint y: 338, distance: 319.5
click at [657, 408] on img at bounding box center [653, 458] width 133 height 100
click at [93, 10] on icon at bounding box center [94, 15] width 11 height 11
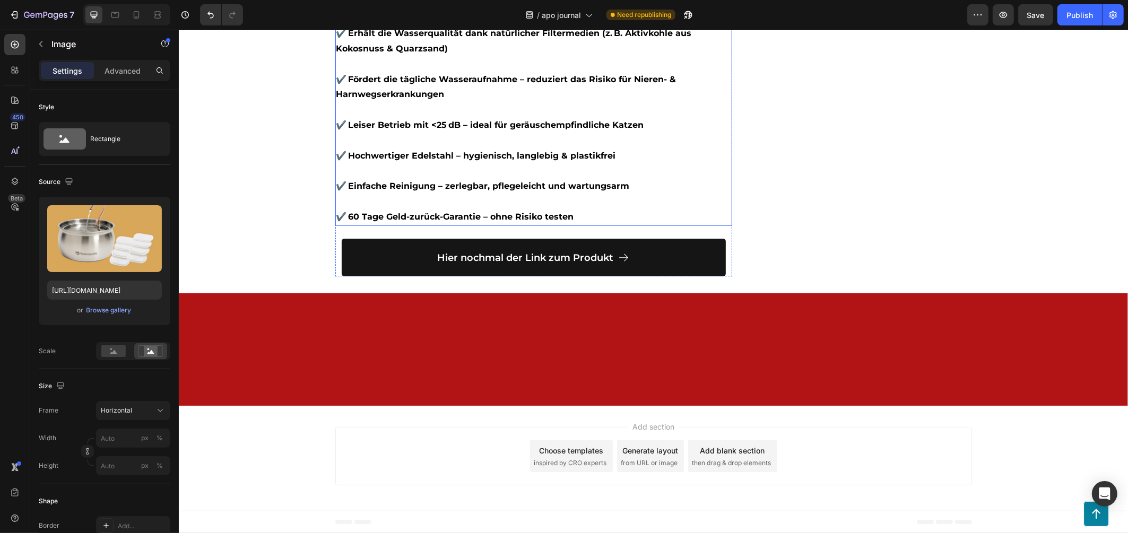
scroll to position [8007, 0]
click at [1080, 12] on div "Publish" at bounding box center [1079, 15] width 27 height 11
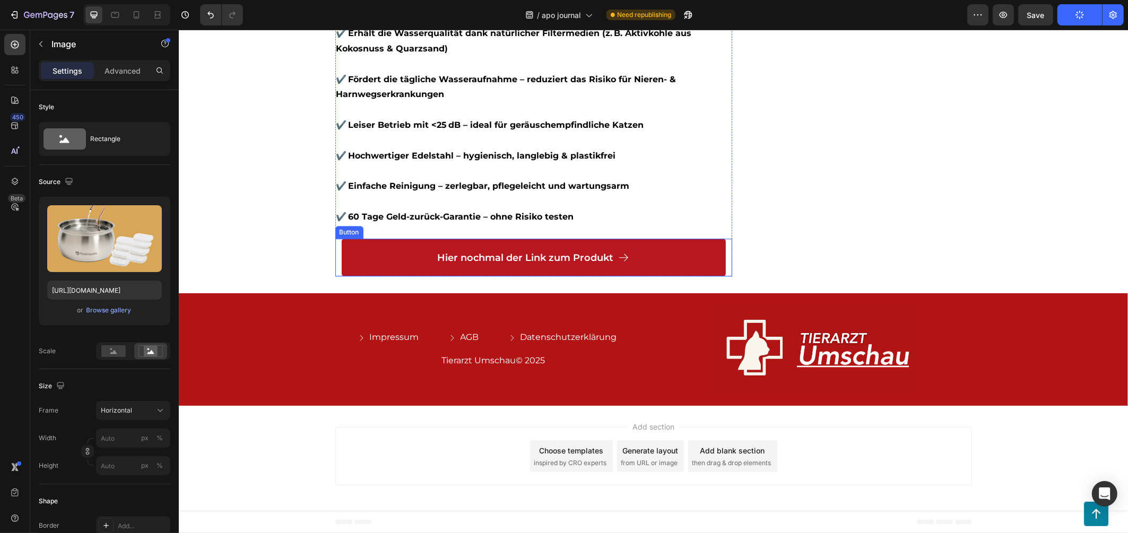
click at [713, 277] on link "Hier nochmal der Link zum Produkt" at bounding box center [533, 258] width 384 height 38
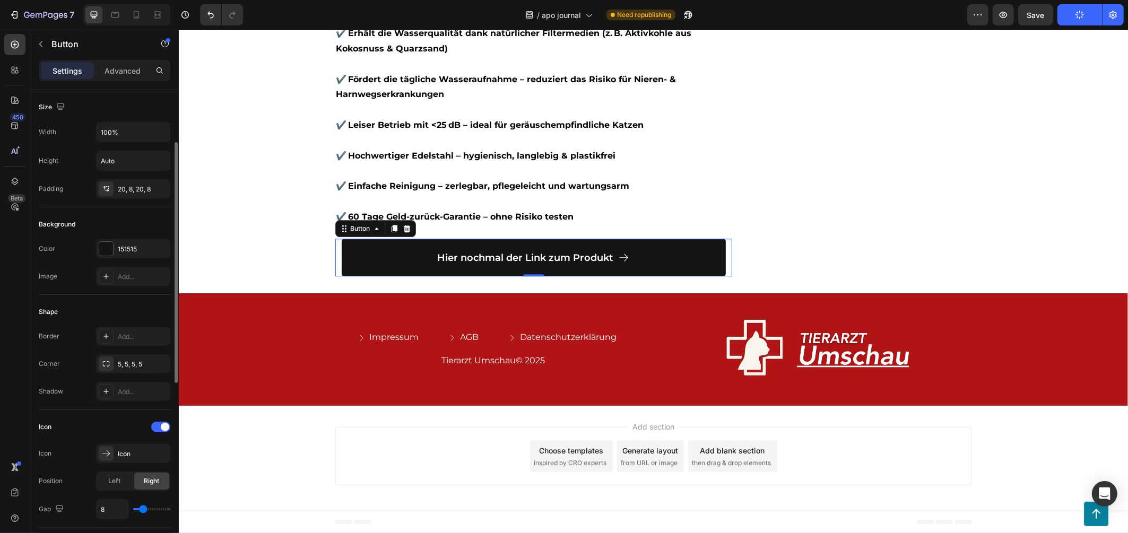
scroll to position [456, 0]
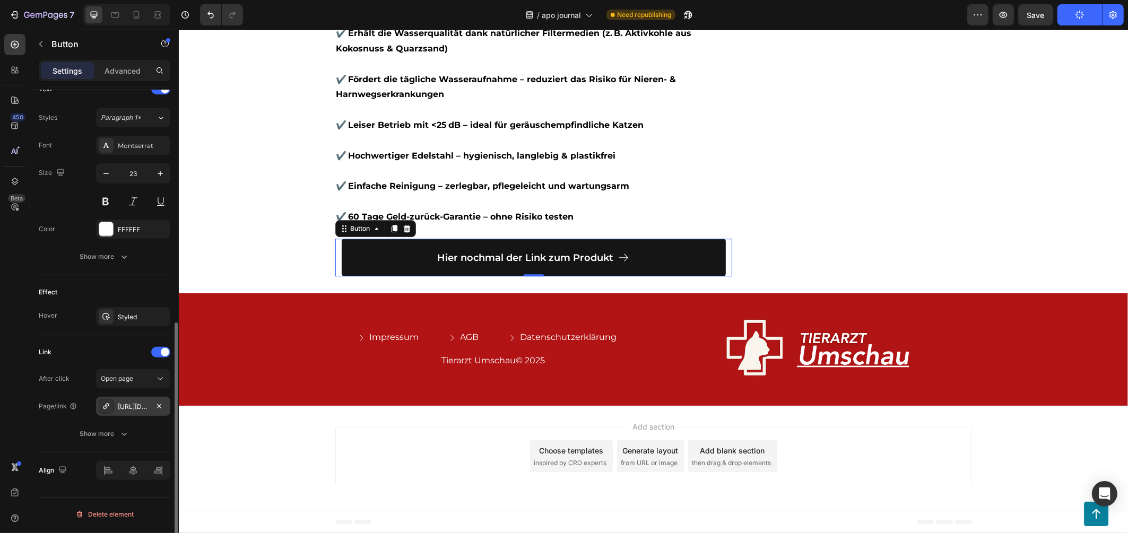
click at [122, 406] on div "https://pfotenquelle.com/pfotenquelle%E2%84%A2-vitalbrunnen-2-2l" at bounding box center [133, 407] width 31 height 10
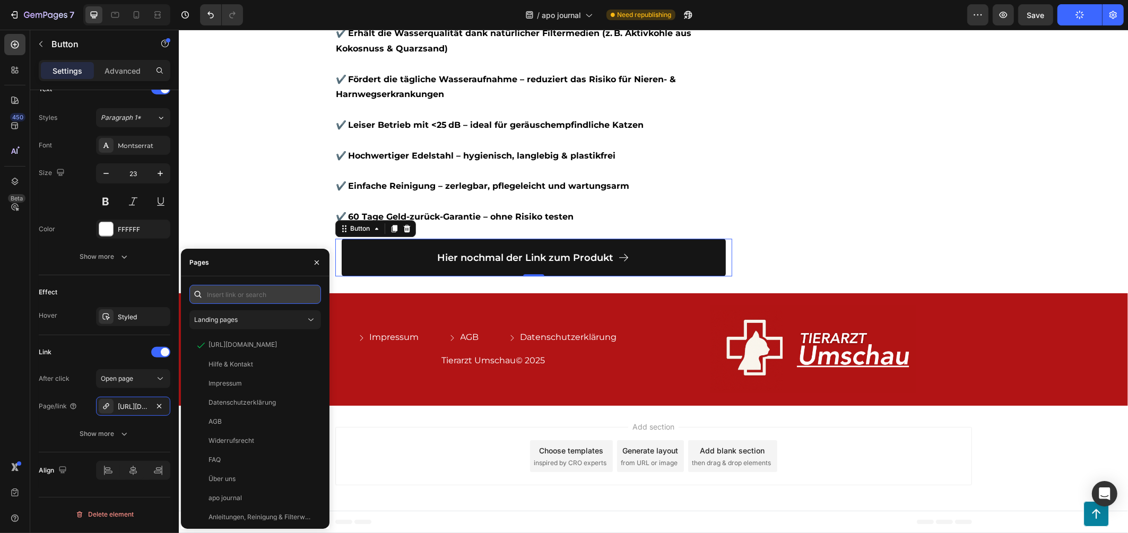
click at [244, 293] on input "text" at bounding box center [255, 294] width 132 height 19
paste input "https://pfotenquelle.com/products/pfotenquelle%E2%84%A2-vitalbrunnen-4l-v2"
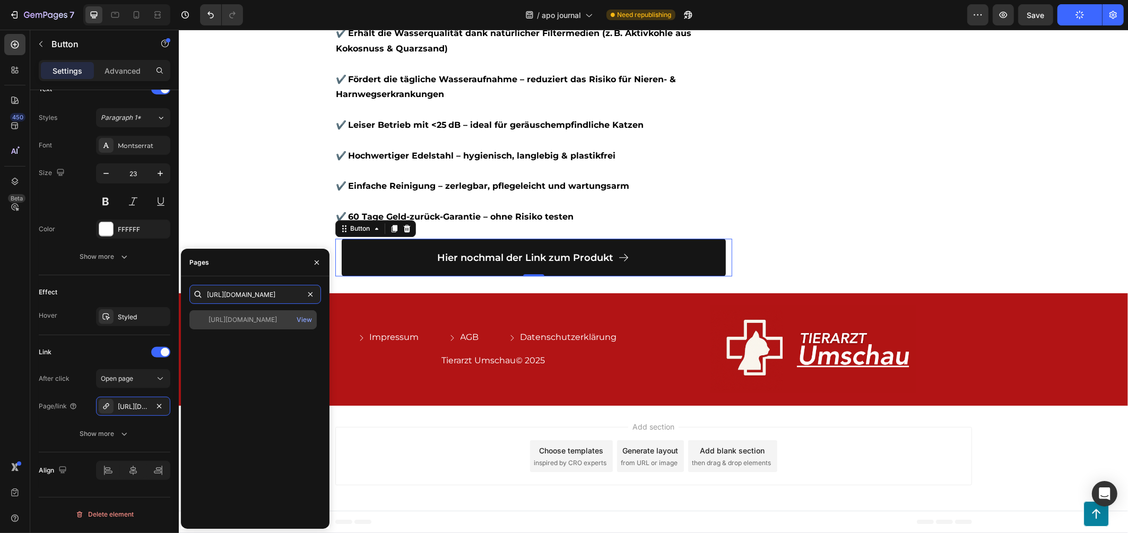
type input "https://pfotenquelle.com/products/pfotenquelle%E2%84%A2-vitalbrunnen-4l-v2"
click at [269, 325] on div "https://pfotenquelle.com/products/pfotenquelle%E2%84%A2-vitalbrunnen-4l-v2 View" at bounding box center [252, 319] width 127 height 19
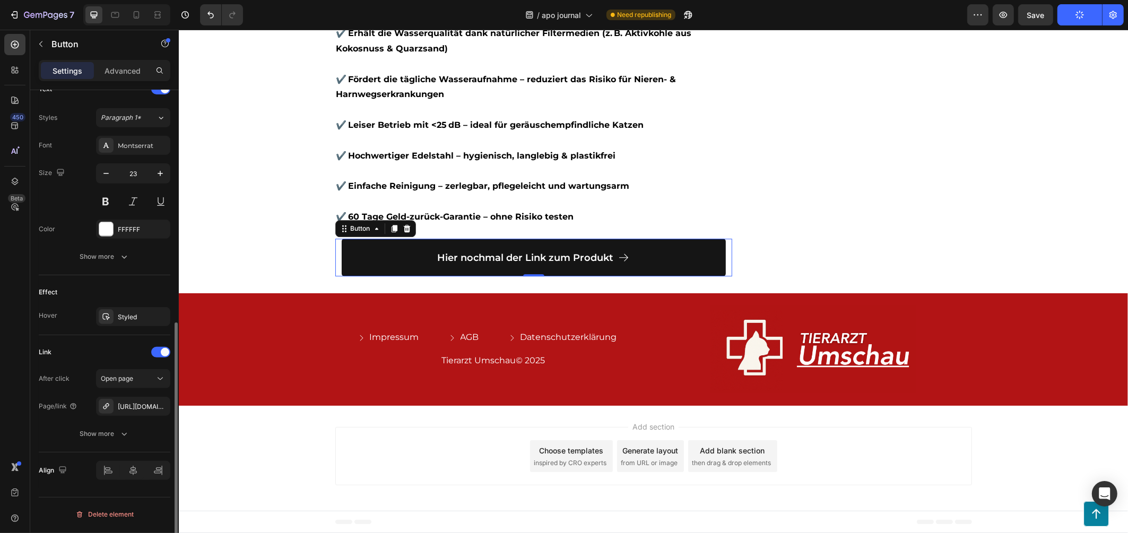
click at [88, 285] on div "Effect" at bounding box center [105, 292] width 132 height 17
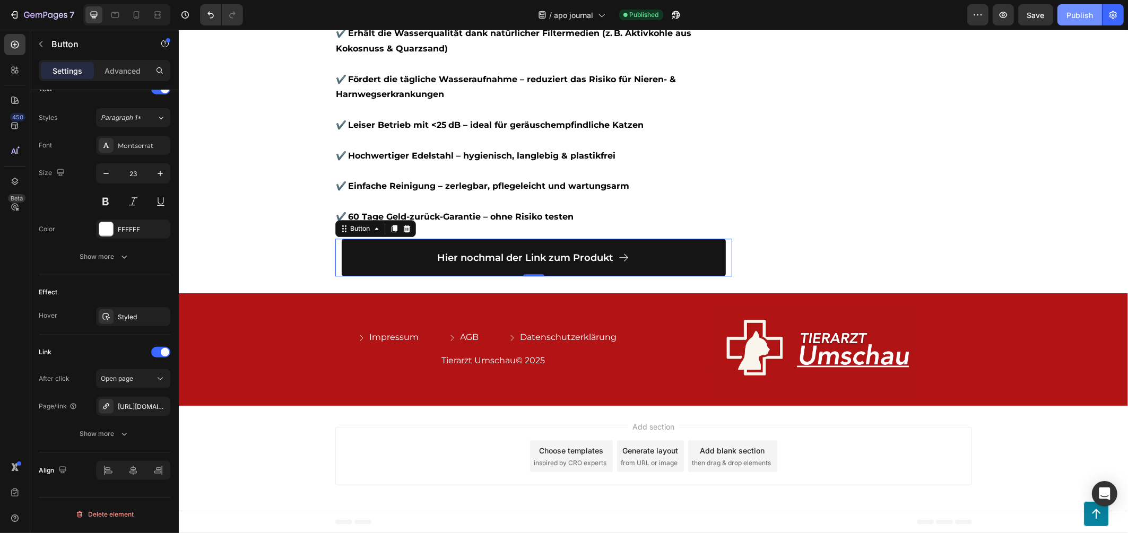
click at [1080, 13] on div "Publish" at bounding box center [1079, 15] width 27 height 11
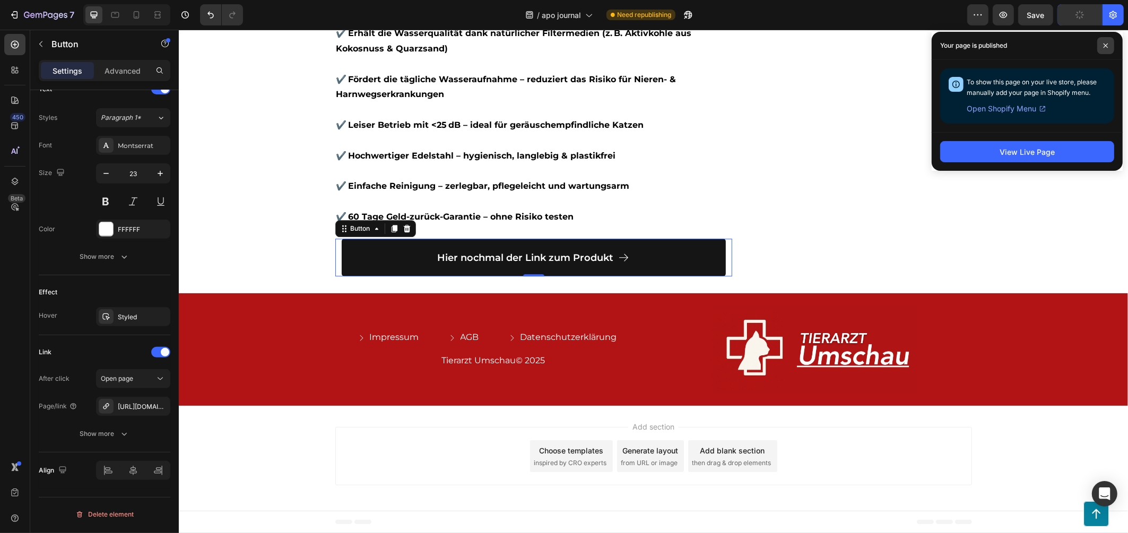
click at [1101, 43] on span at bounding box center [1105, 45] width 17 height 17
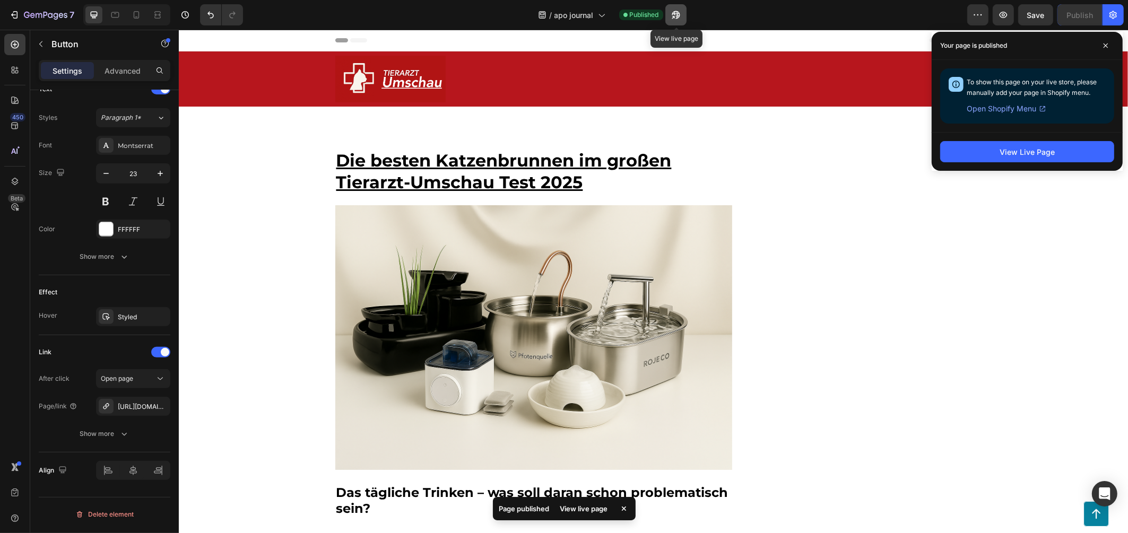
click at [669, 19] on button "button" at bounding box center [675, 14] width 21 height 21
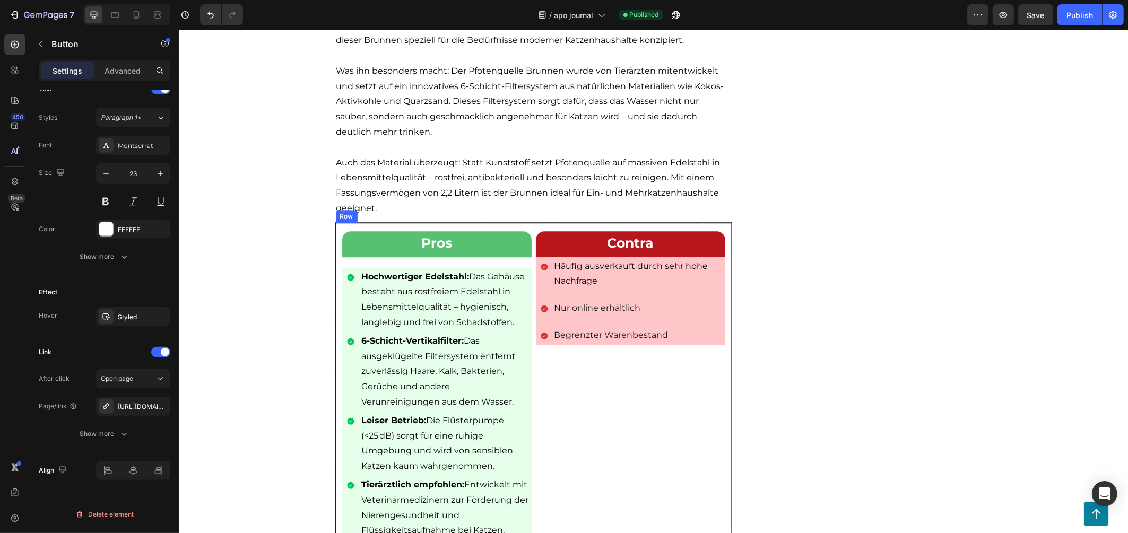
scroll to position [2587, 0]
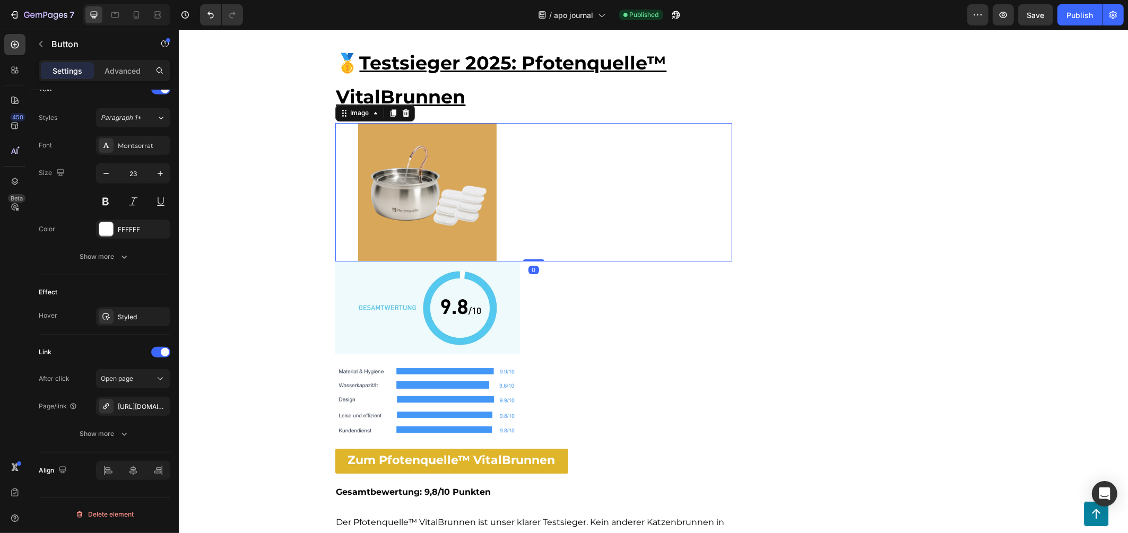
click at [430, 217] on img at bounding box center [427, 192] width 185 height 138
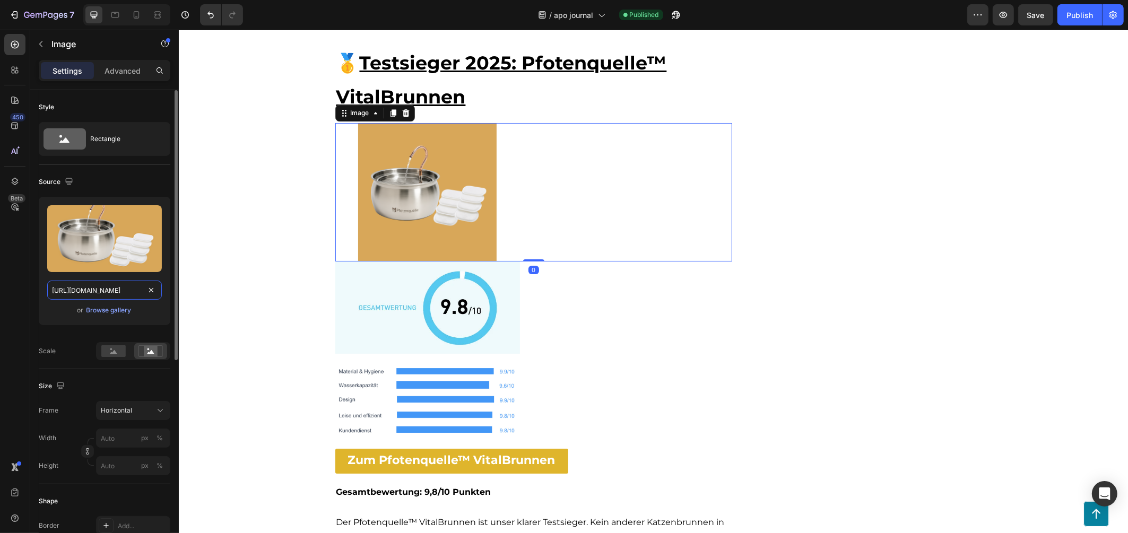
click at [120, 293] on input "https://cdn.shopify.com/s/files/1/0938/5230/3691/files/gempages_567733187413803…" at bounding box center [104, 290] width 115 height 19
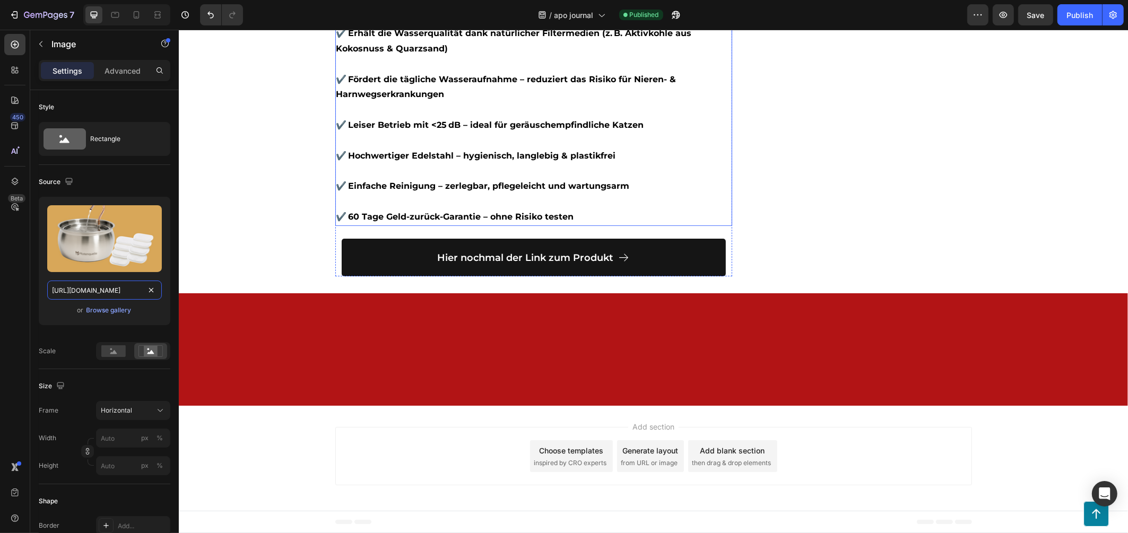
scroll to position [8397, 0]
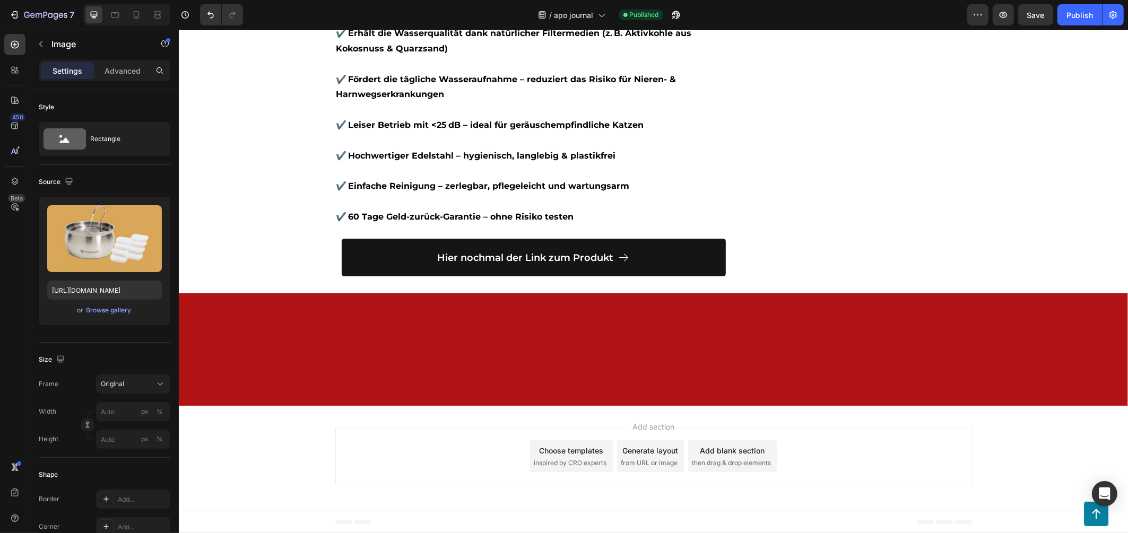
click at [98, 293] on input "https://cdn.shopify.com/s/files/1/0938/5230/3691/files/gempages_567733187413803…" at bounding box center [104, 290] width 115 height 19
click at [98, 292] on input "https://cdn.shopify.com/s/files/1/0938/5230/3691/files/gempages_567733187413803…" at bounding box center [104, 290] width 115 height 19
paste input "d54e2585-5b8d-468b-83a9-e0c90856428a"
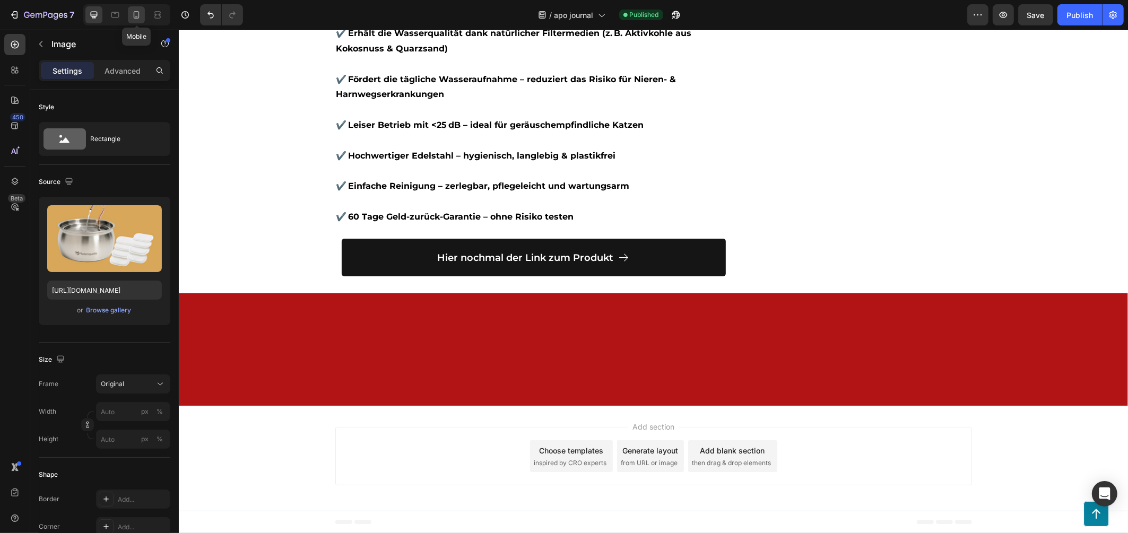
scroll to position [0, 0]
click at [137, 18] on icon at bounding box center [137, 14] width 6 height 7
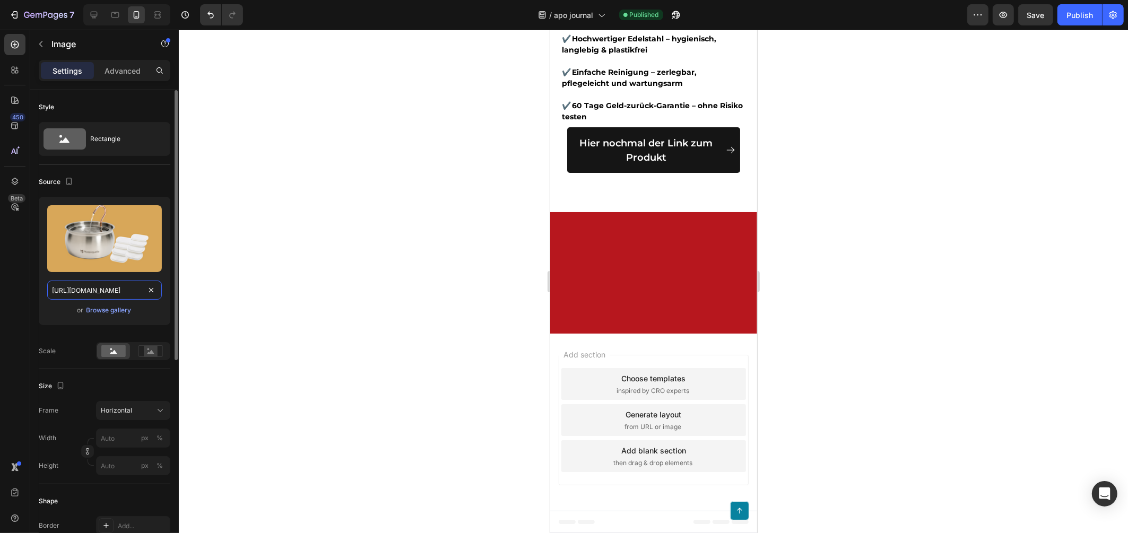
click at [103, 288] on input "https://cdn.shopify.com/s/files/1/0938/5230/3691/files/gempages_567733187413803…" at bounding box center [104, 290] width 115 height 19
paste input "d54e2585-5b8d-468b-83a9-e0c90856428a"
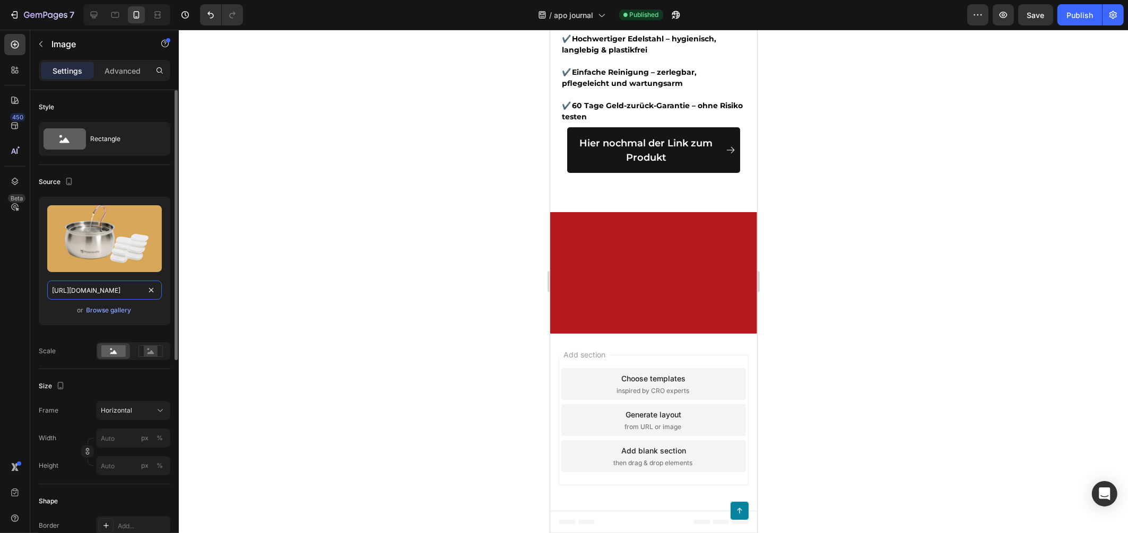
scroll to position [0, 330]
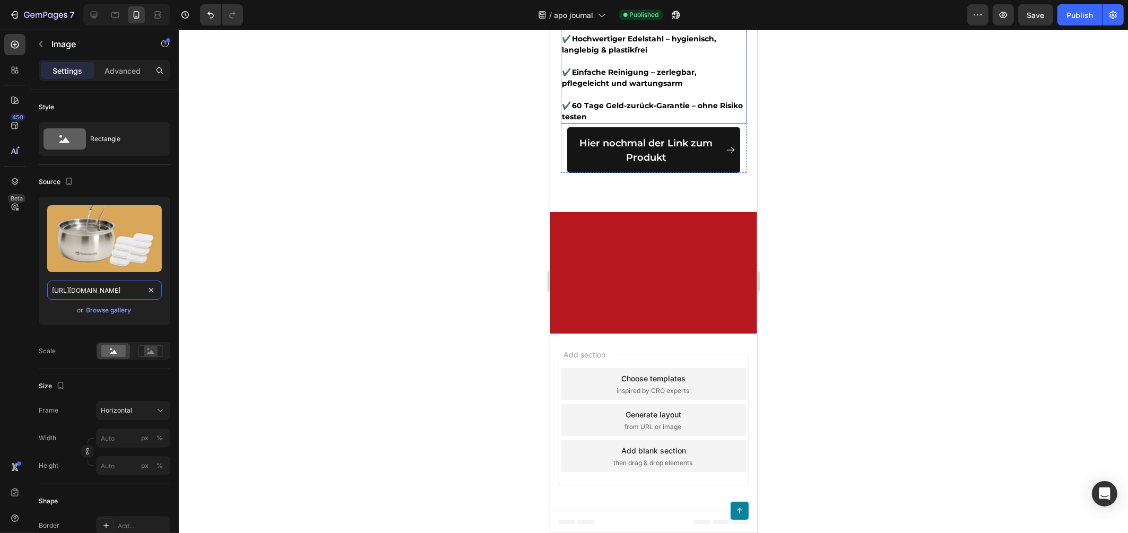
type input "https://cdn.shopify.com/s/files/1/0938/5230/3691/files/gempages_567733187413803…"
drag, startPoint x: 919, startPoint y: 216, endPoint x: 959, endPoint y: 133, distance: 93.0
click at [919, 217] on div at bounding box center [653, 281] width 949 height 503
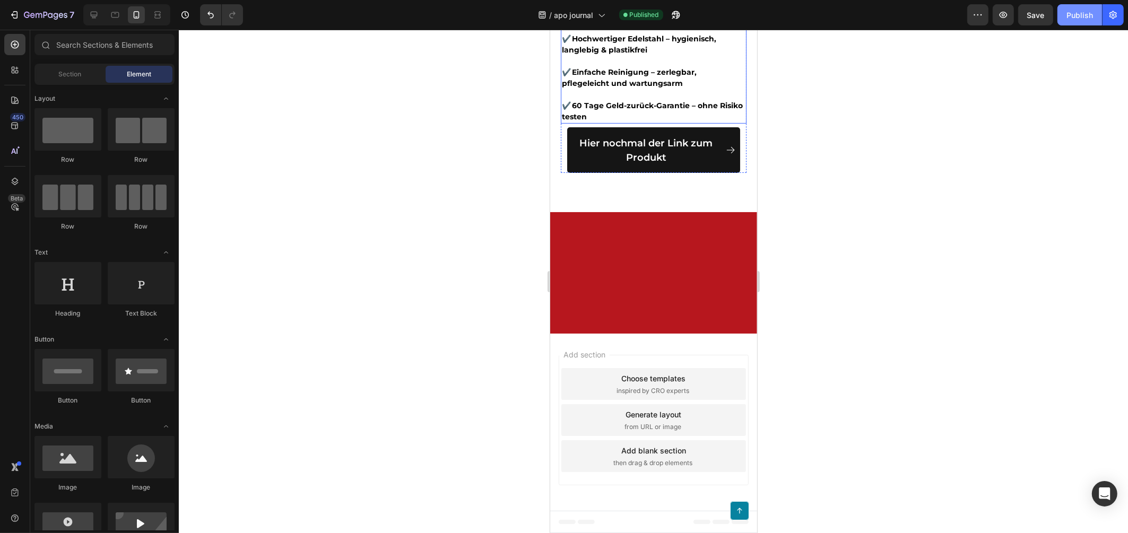
click at [1074, 10] on div "Publish" at bounding box center [1079, 15] width 27 height 11
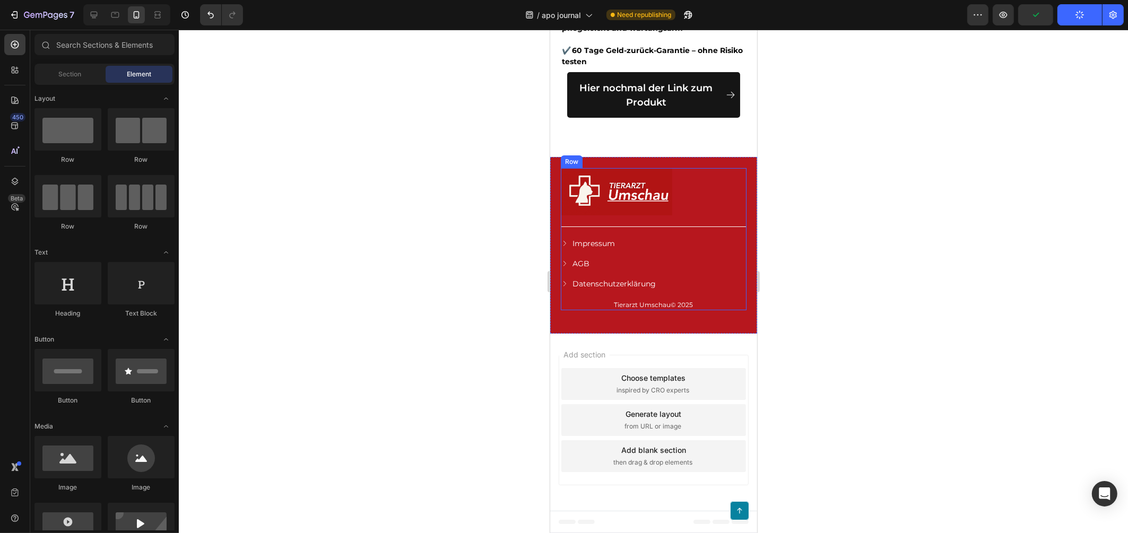
scroll to position [10687, 0]
click at [605, 239] on p "Impressum" at bounding box center [593, 244] width 42 height 10
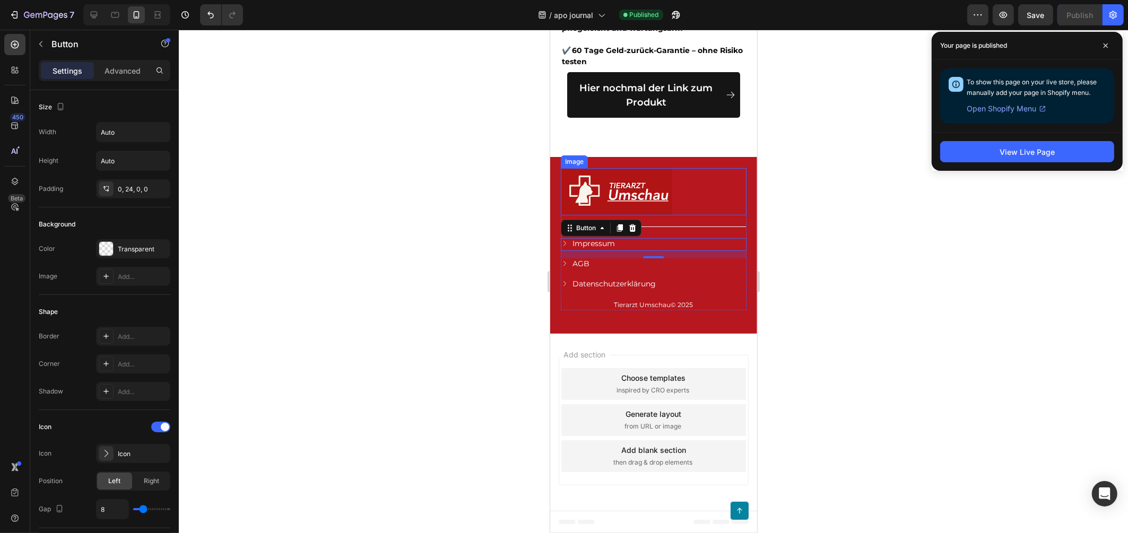
scroll to position [10349, 0]
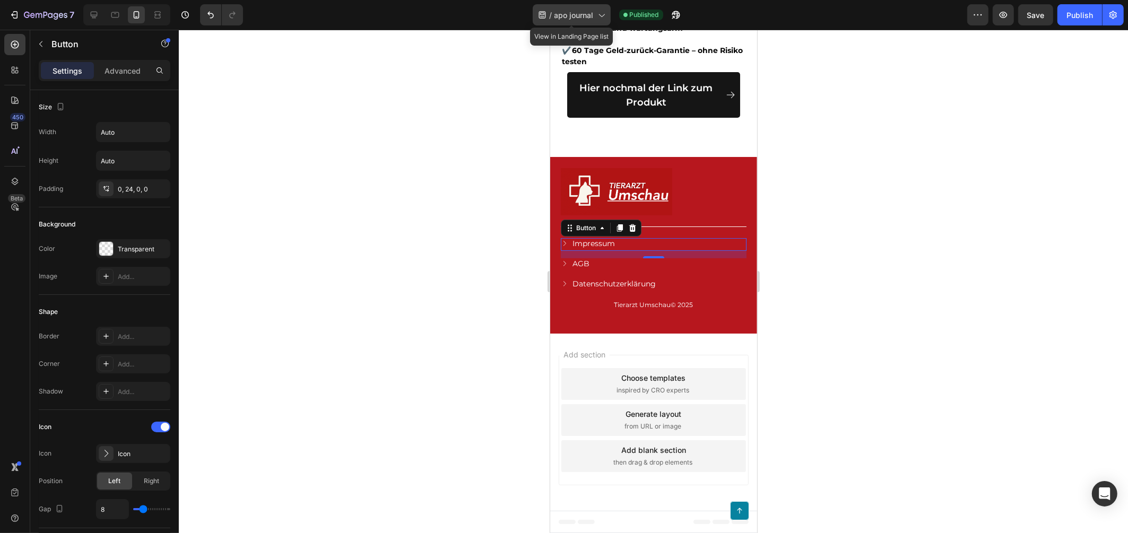
click at [560, 23] on div "/ apo journal" at bounding box center [572, 14] width 78 height 21
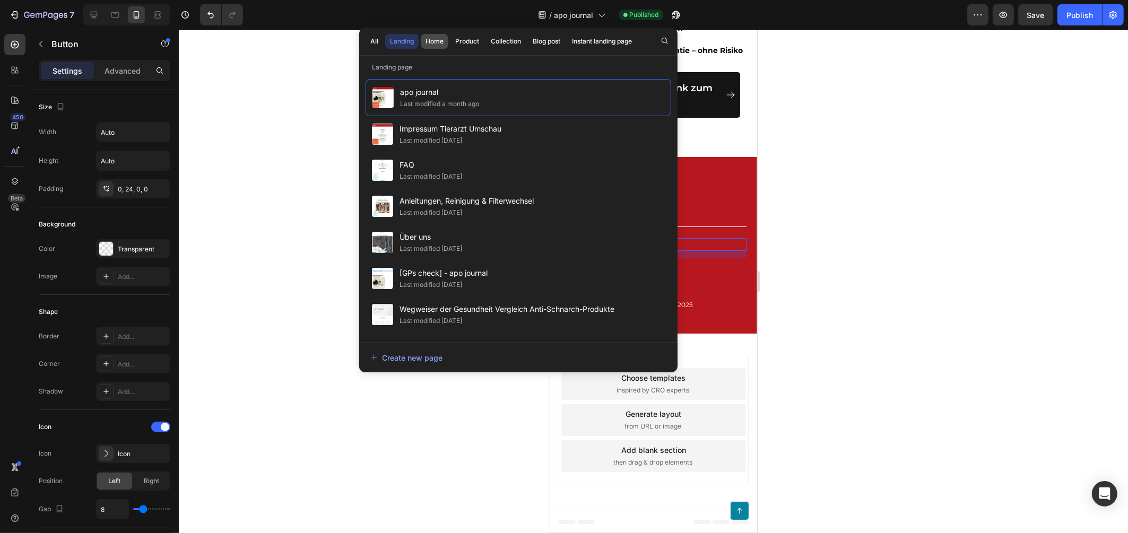
click at [433, 41] on div "Home" at bounding box center [434, 42] width 18 height 10
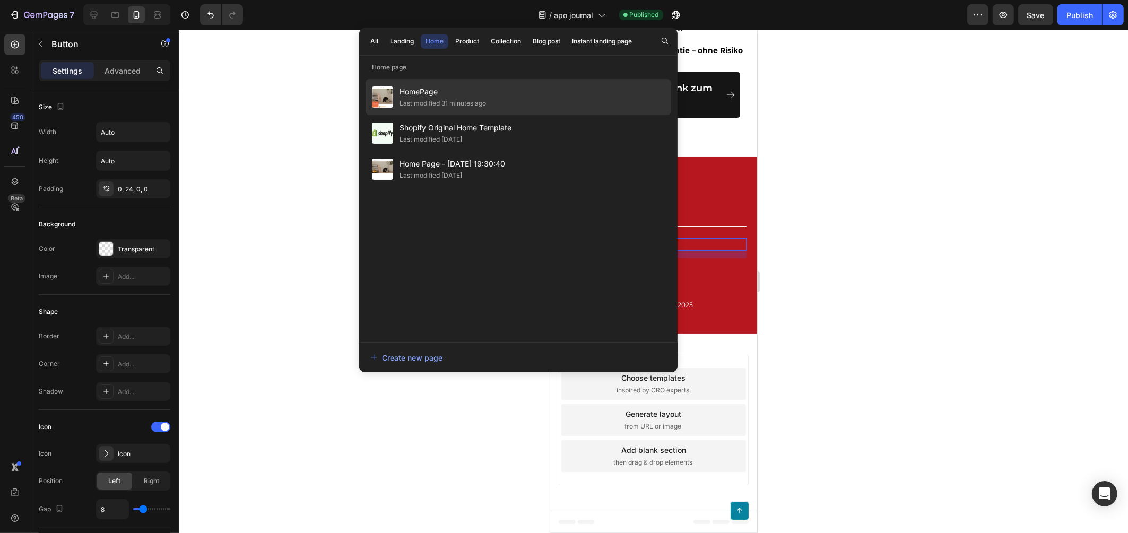
click at [475, 98] on div "HomePage Last modified 31 minutes ago" at bounding box center [442, 96] width 86 height 23
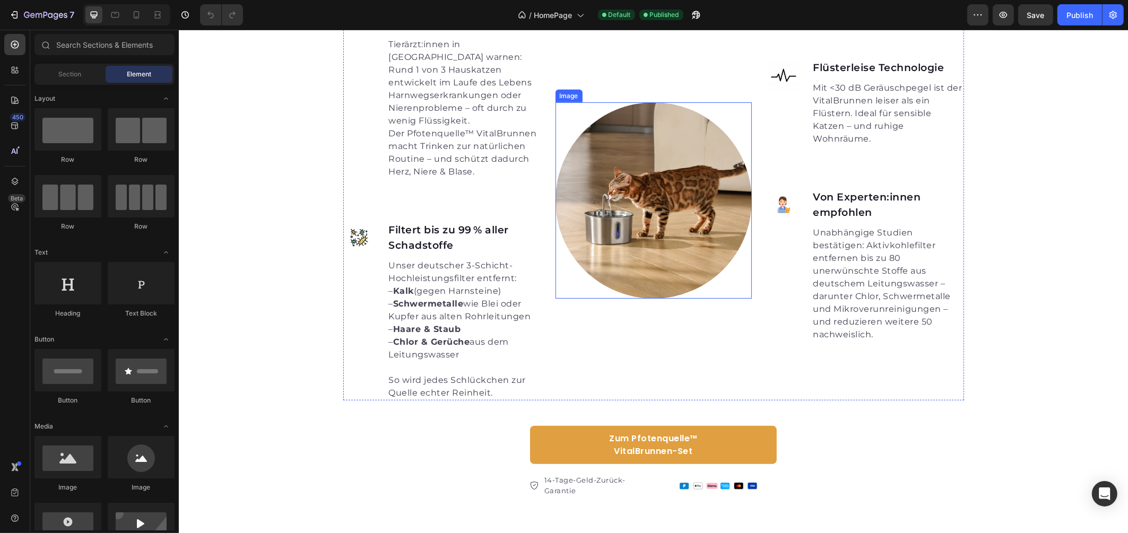
scroll to position [705, 0]
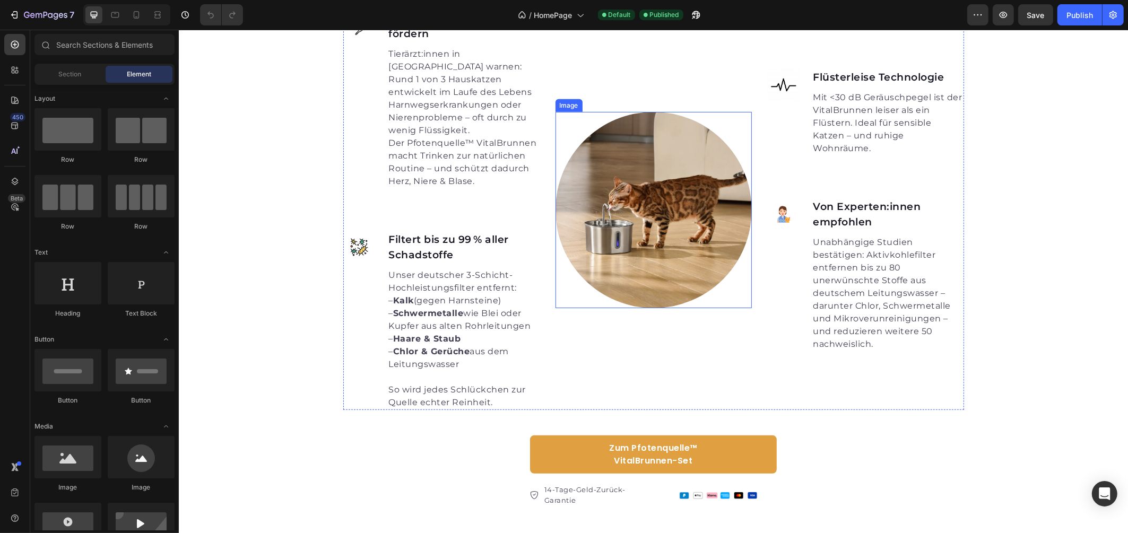
click at [642, 207] on img at bounding box center [653, 210] width 196 height 196
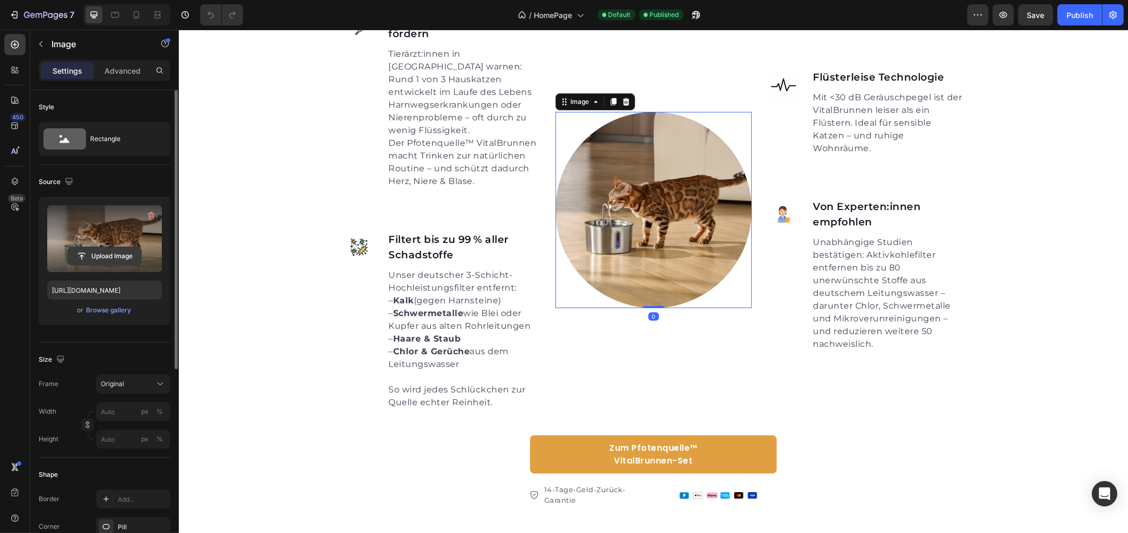
click at [91, 256] on input "file" at bounding box center [104, 256] width 73 height 18
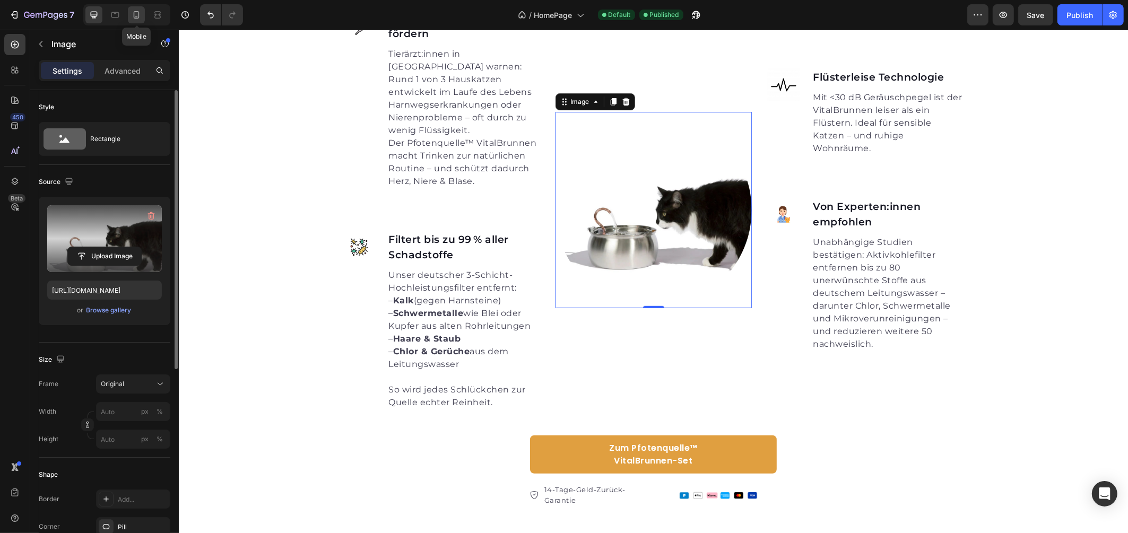
click at [138, 19] on icon at bounding box center [136, 15] width 11 height 11
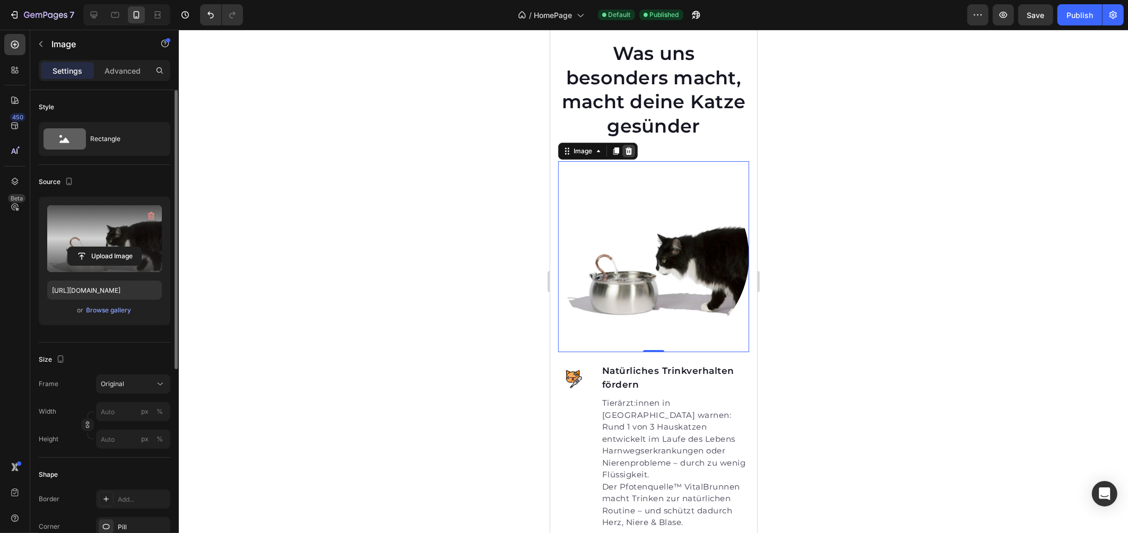
scroll to position [439, 0]
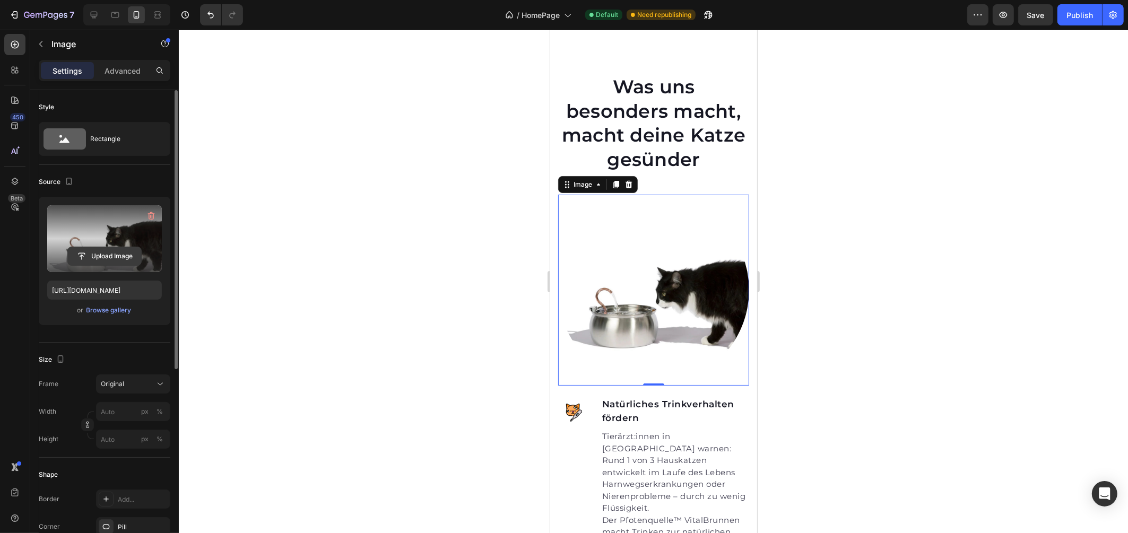
click at [107, 263] on input "file" at bounding box center [104, 256] width 73 height 18
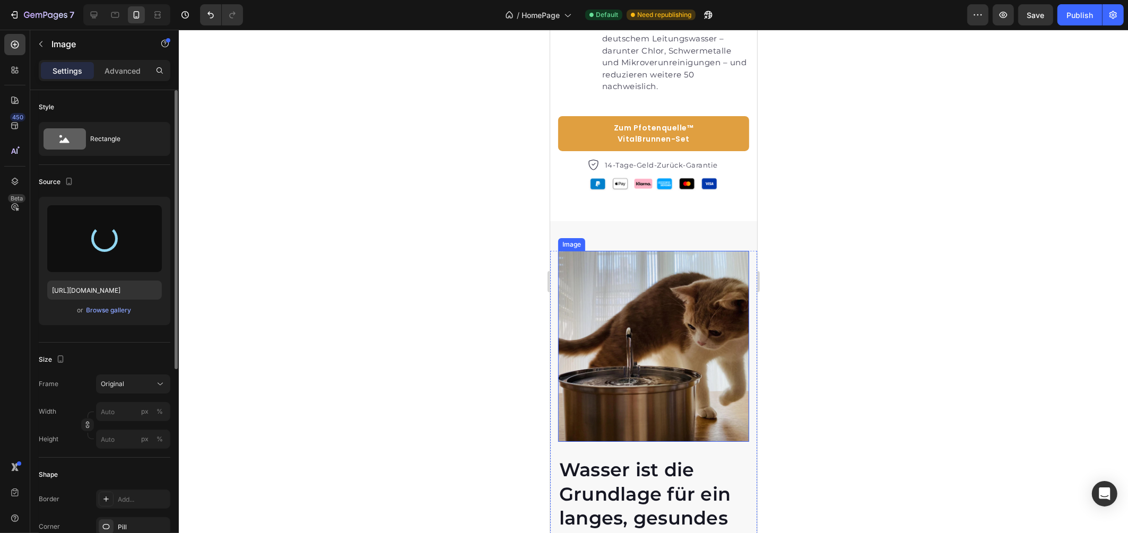
scroll to position [1374, 0]
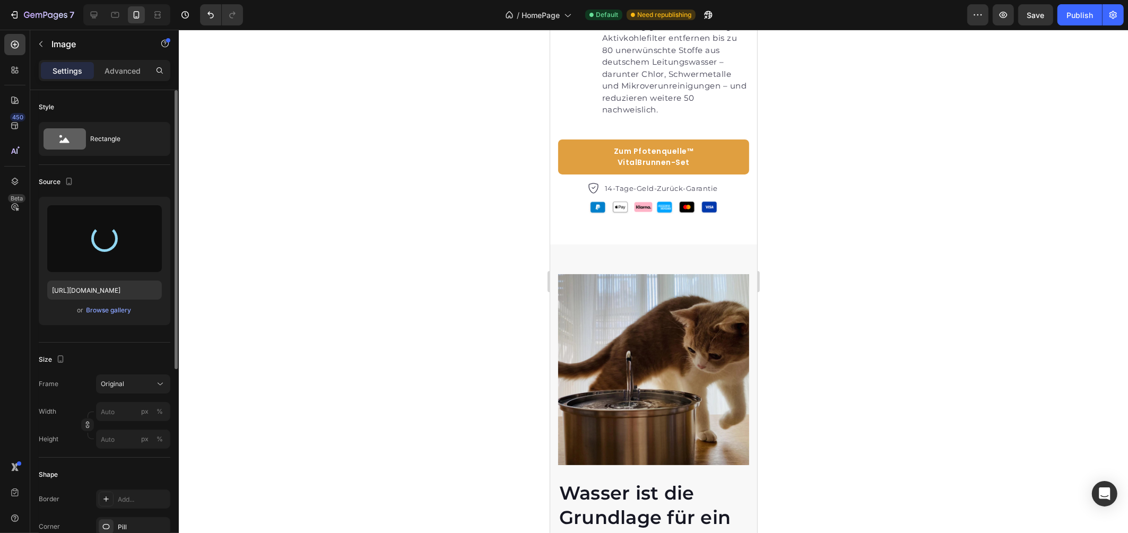
type input "[URL][DOMAIN_NAME]"
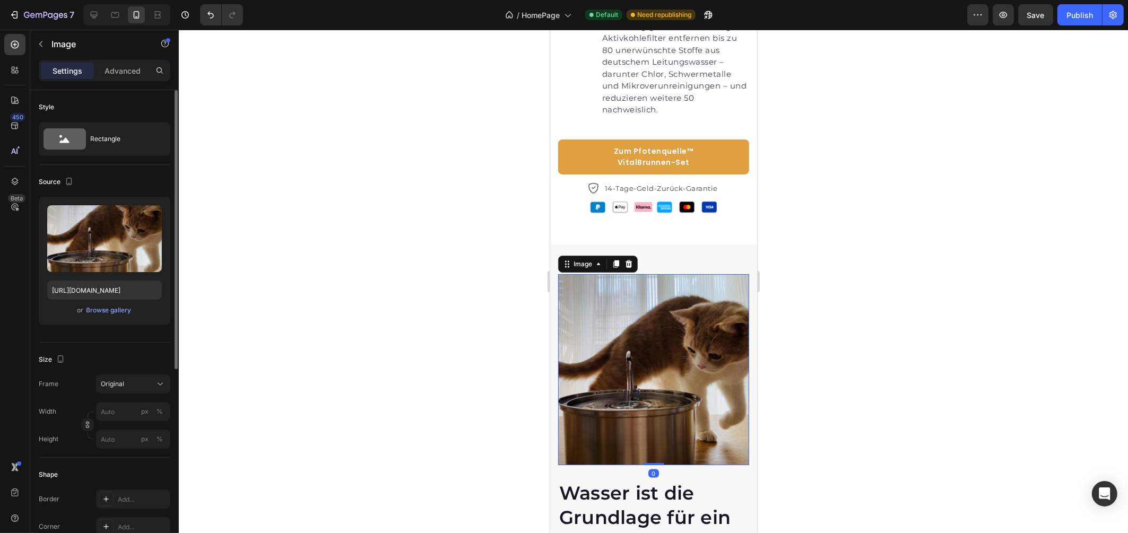
click at [630, 398] on img at bounding box center [652, 369] width 191 height 191
click at [127, 259] on input "file" at bounding box center [104, 256] width 73 height 18
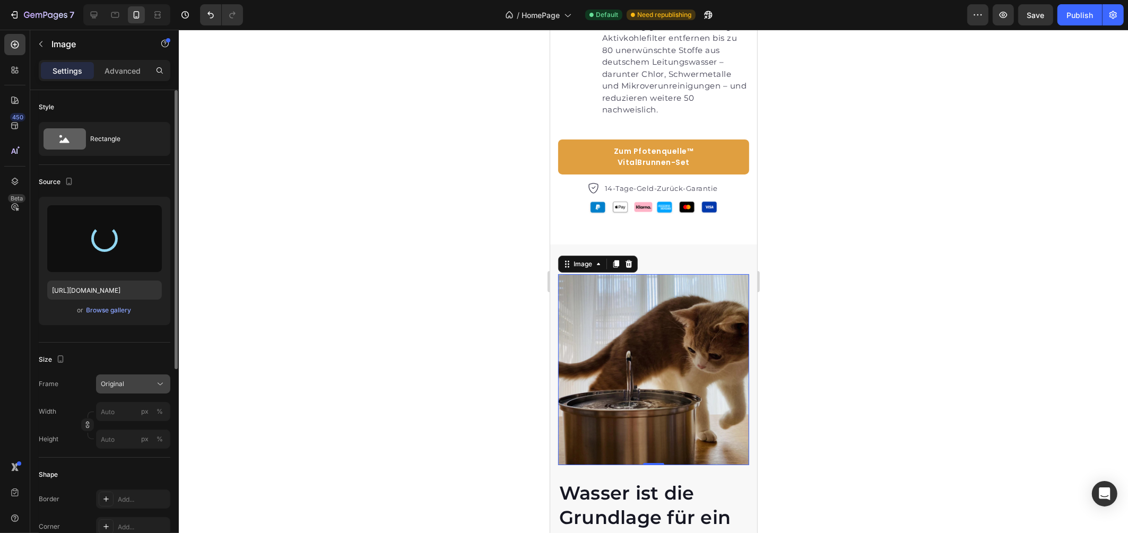
type input "[URL][DOMAIN_NAME]"
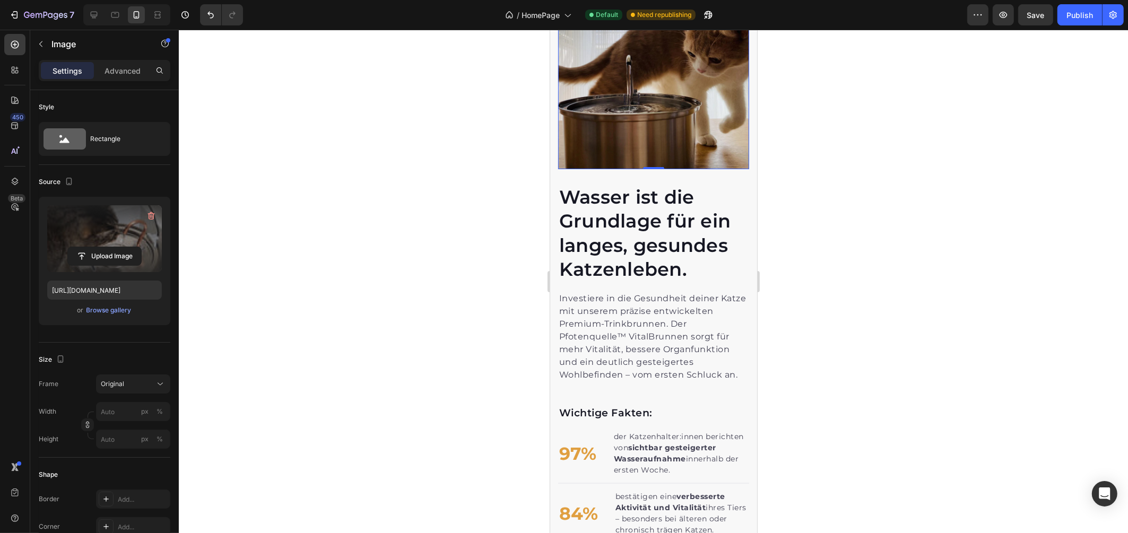
scroll to position [1677, 0]
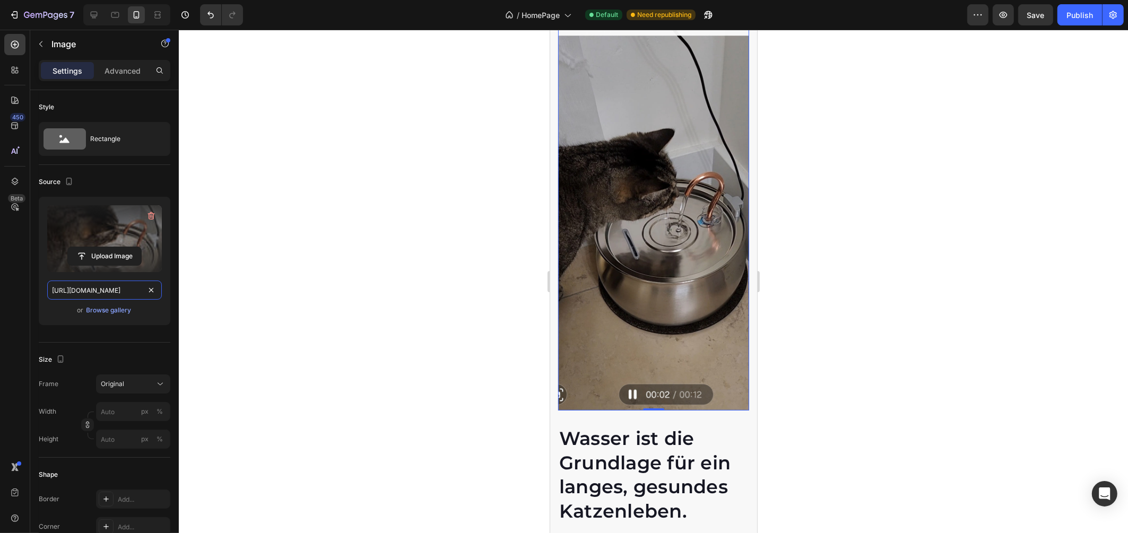
click at [97, 293] on input "[URL][DOMAIN_NAME]" at bounding box center [104, 290] width 115 height 19
click at [111, 379] on span "Original" at bounding box center [112, 384] width 23 height 10
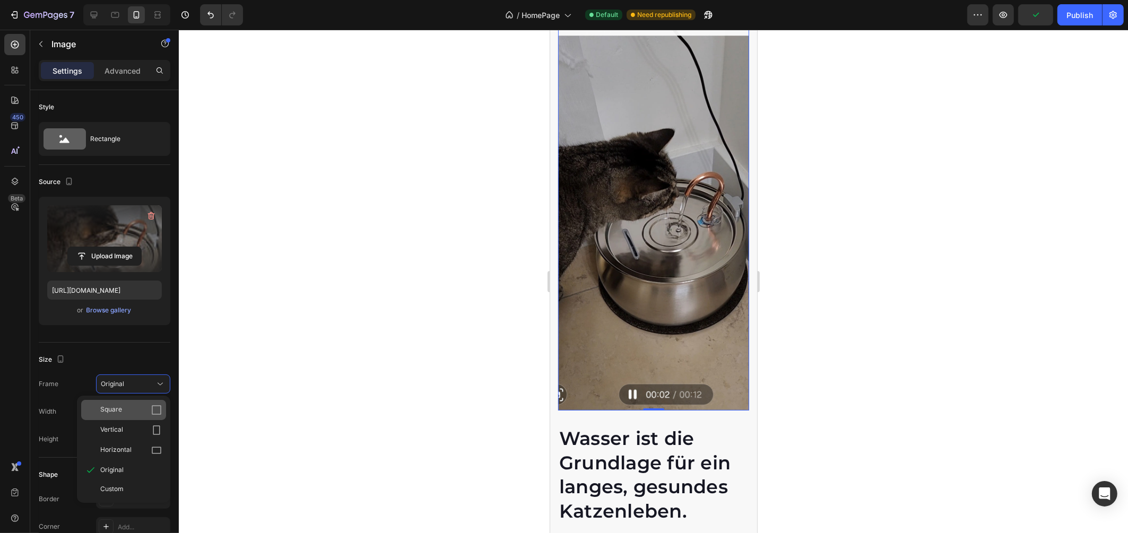
click at [128, 411] on div "Square" at bounding box center [131, 410] width 62 height 11
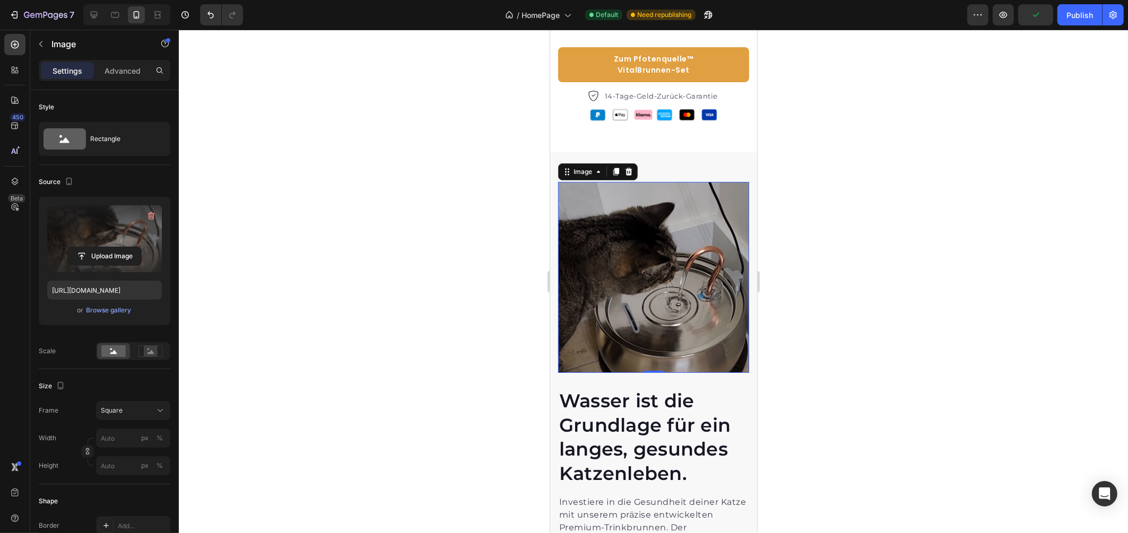
click at [847, 310] on div at bounding box center [653, 281] width 949 height 503
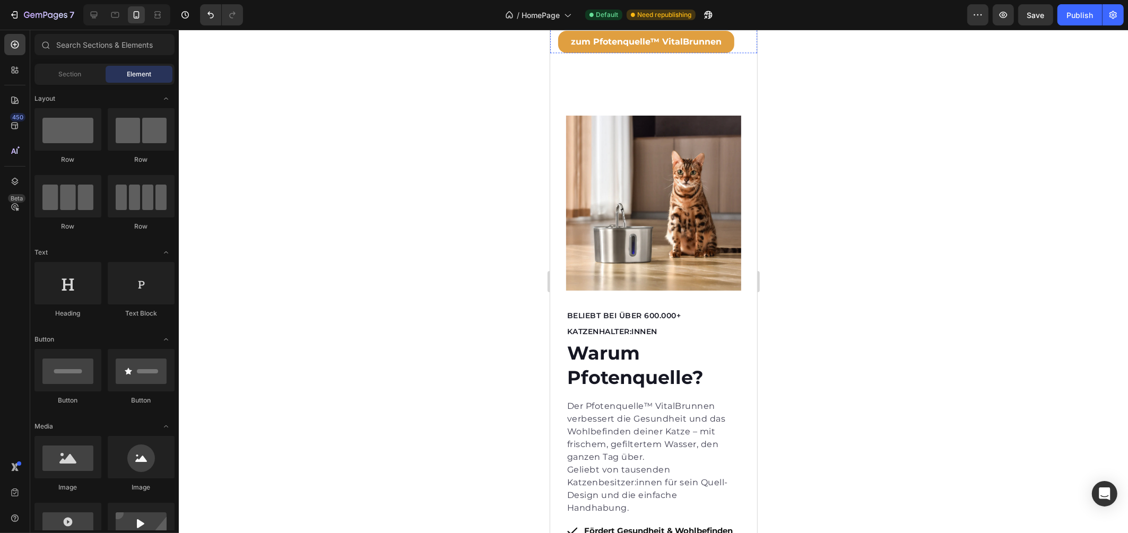
scroll to position [3295, 0]
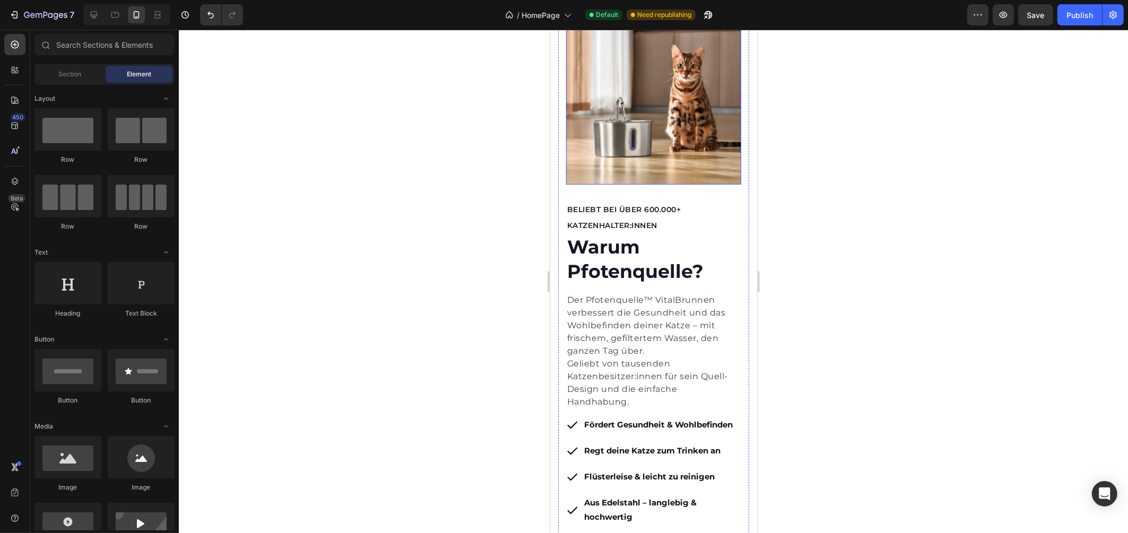
click at [639, 185] on img at bounding box center [652, 97] width 175 height 175
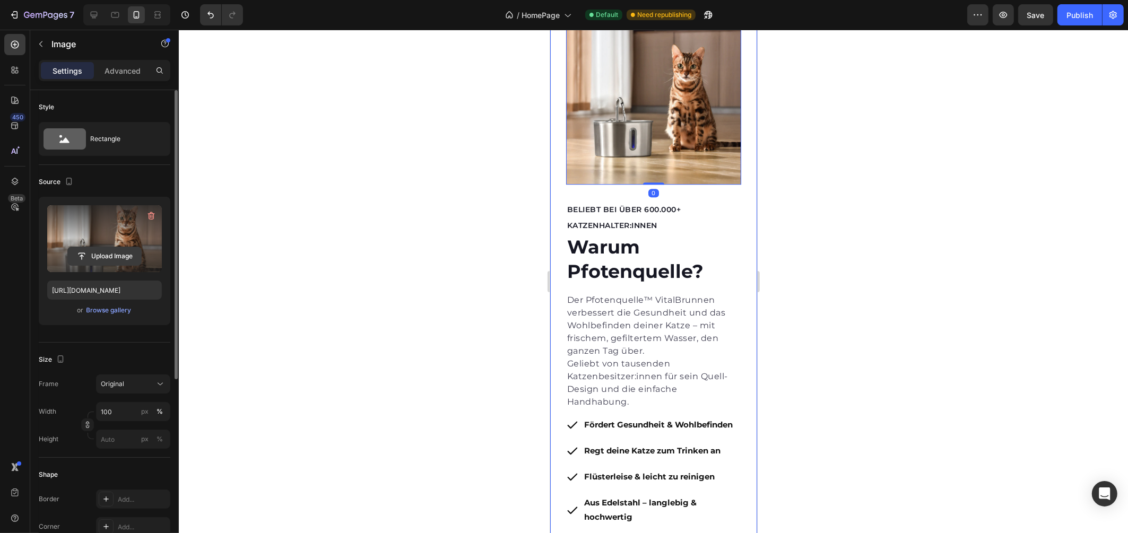
click at [85, 256] on input "file" at bounding box center [104, 256] width 73 height 18
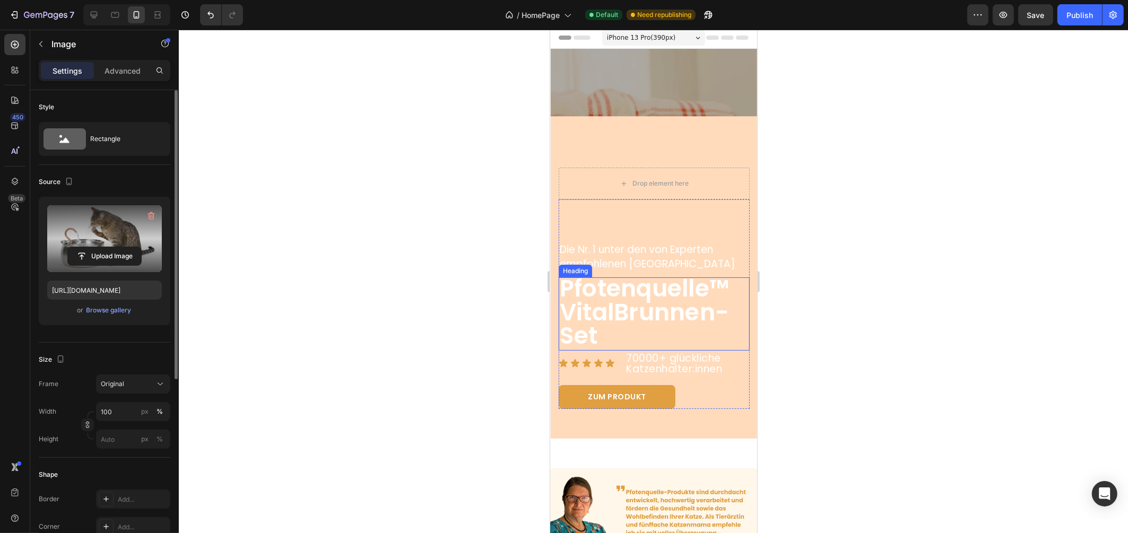
scroll to position [362, 0]
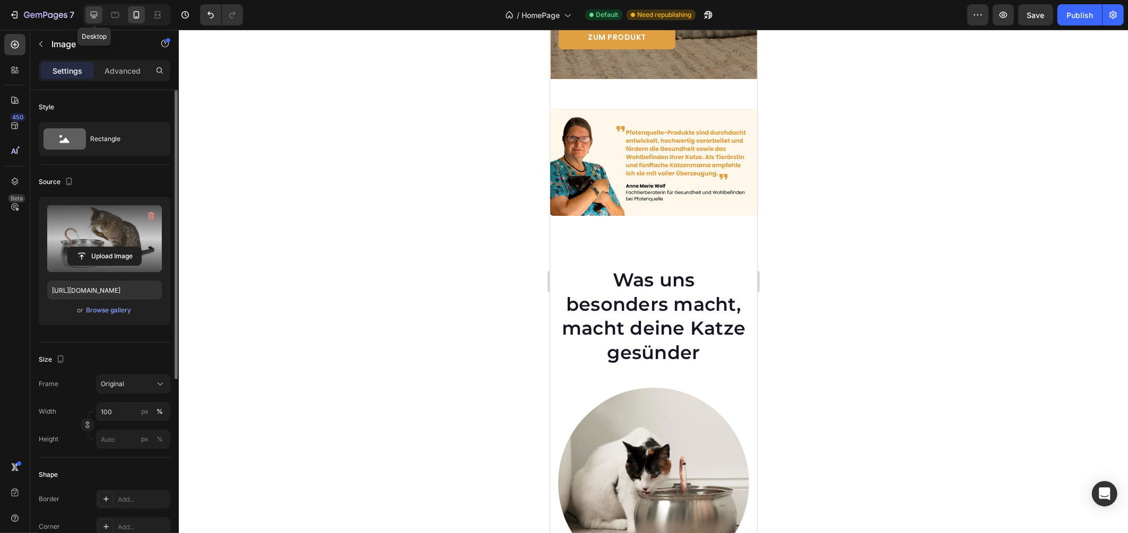
click at [92, 14] on icon at bounding box center [94, 15] width 11 height 11
type input "[URL][DOMAIN_NAME]"
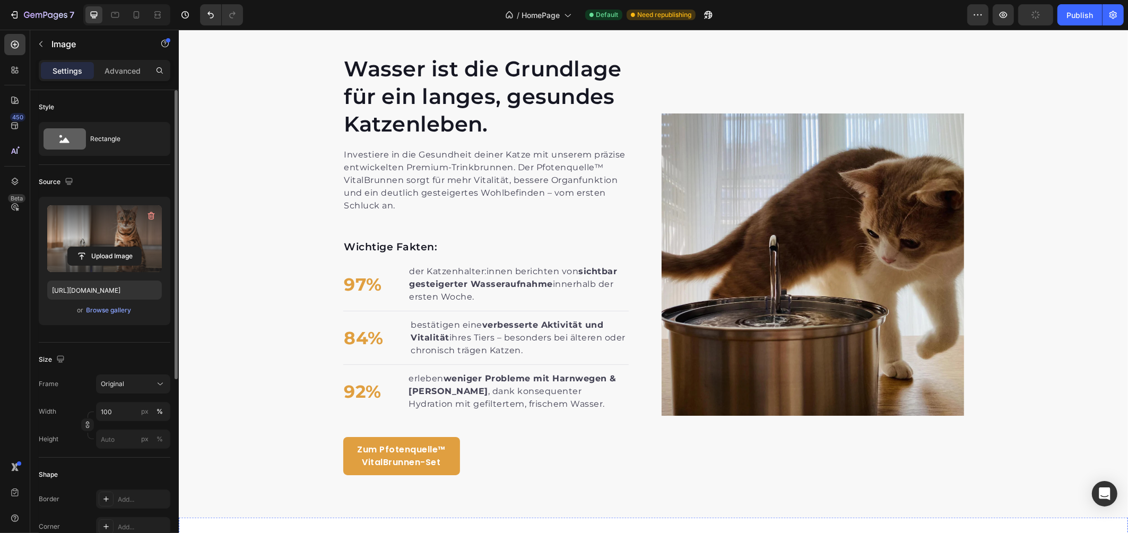
scroll to position [1158, 0]
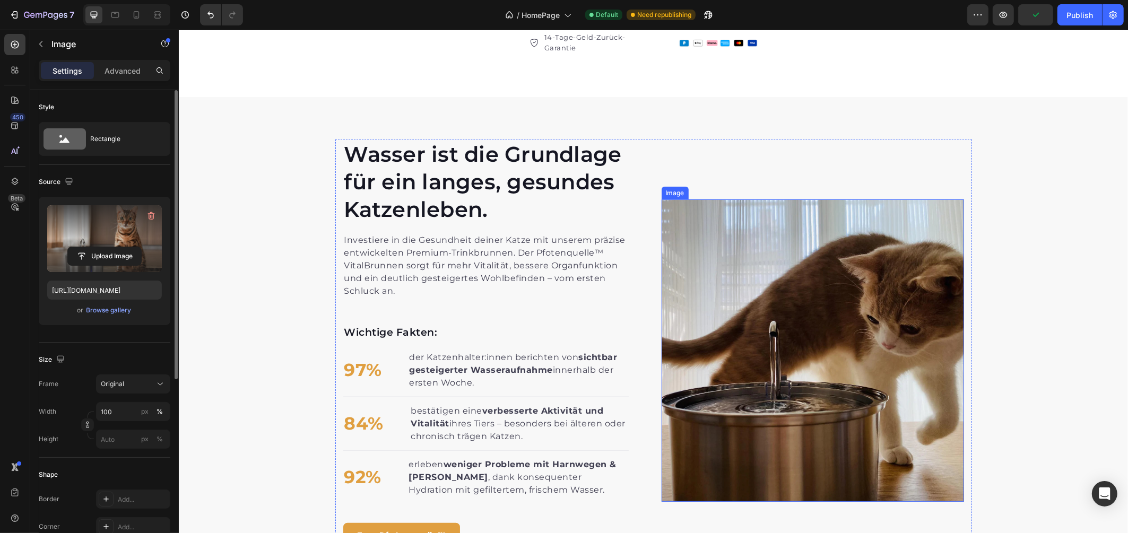
click at [771, 323] on img at bounding box center [812, 350] width 302 height 302
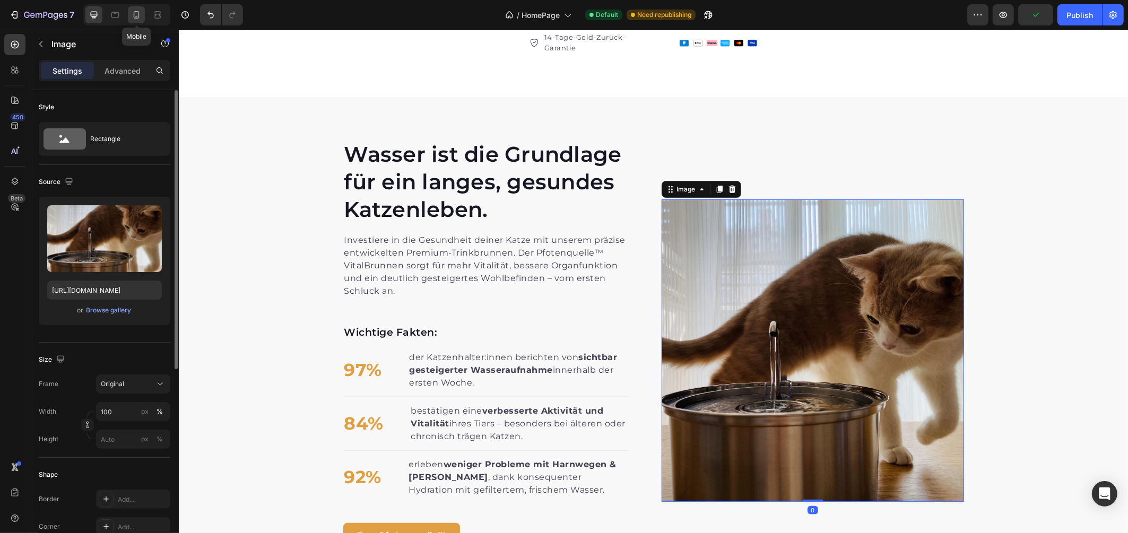
click at [133, 16] on icon at bounding box center [136, 15] width 11 height 11
type input "[URL][DOMAIN_NAME]"
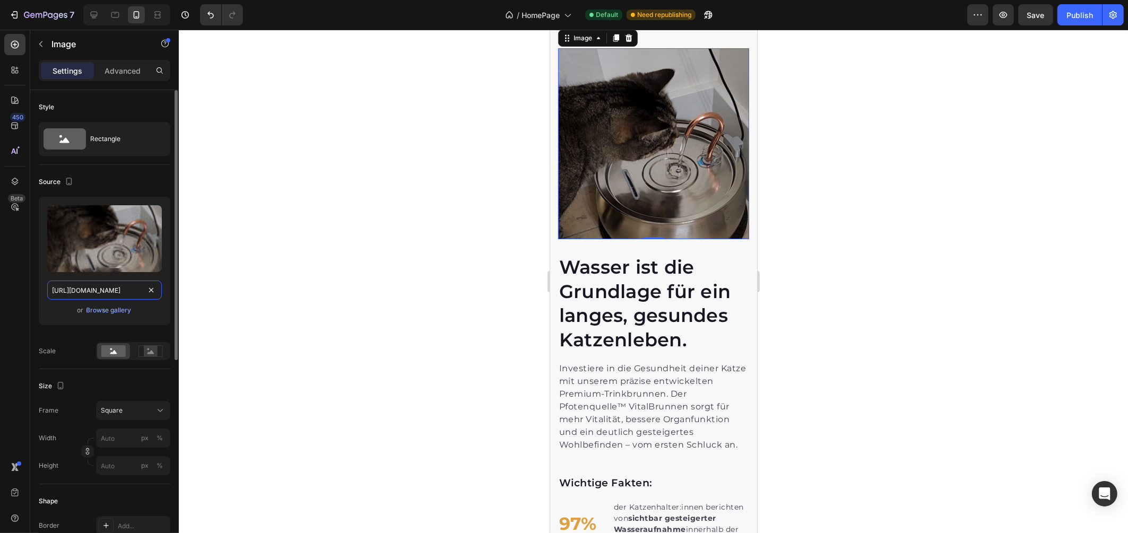
scroll to position [1575, 0]
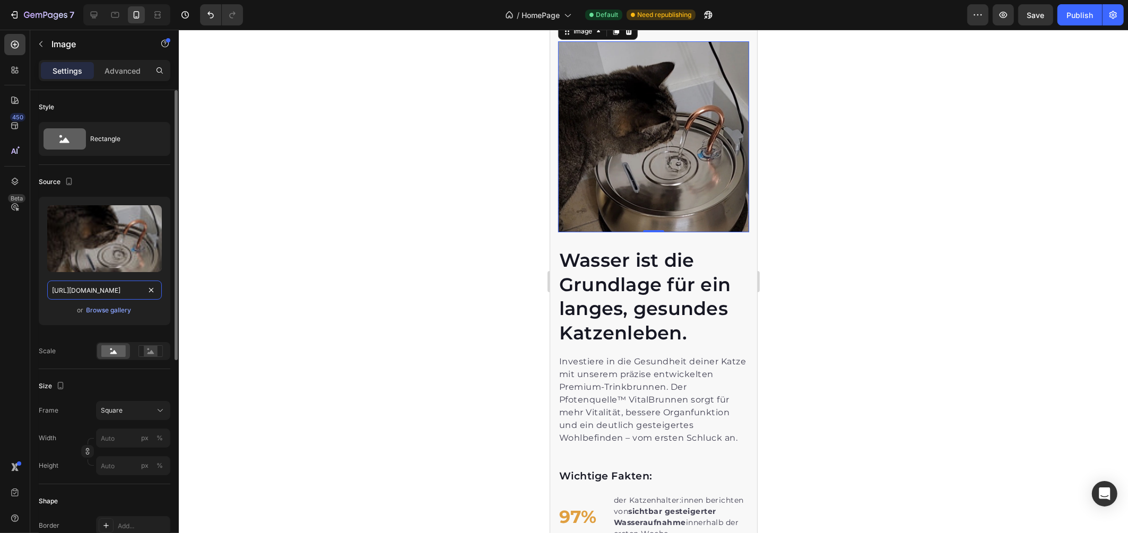
click at [119, 295] on input "[URL][DOMAIN_NAME]" at bounding box center [104, 290] width 115 height 19
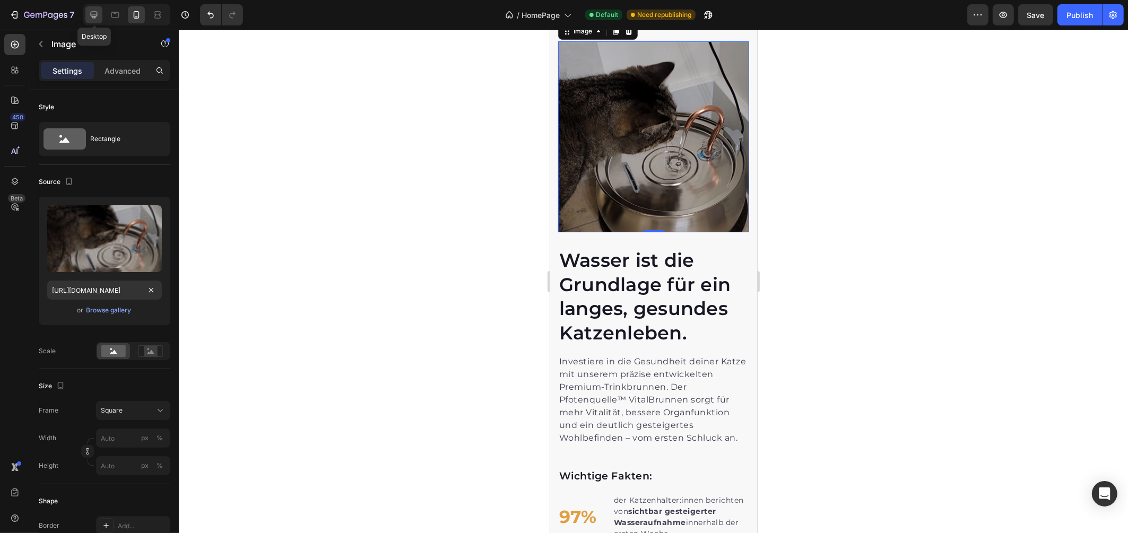
click at [86, 14] on div at bounding box center [93, 14] width 17 height 17
type input "[URL][DOMAIN_NAME]"
type input "100"
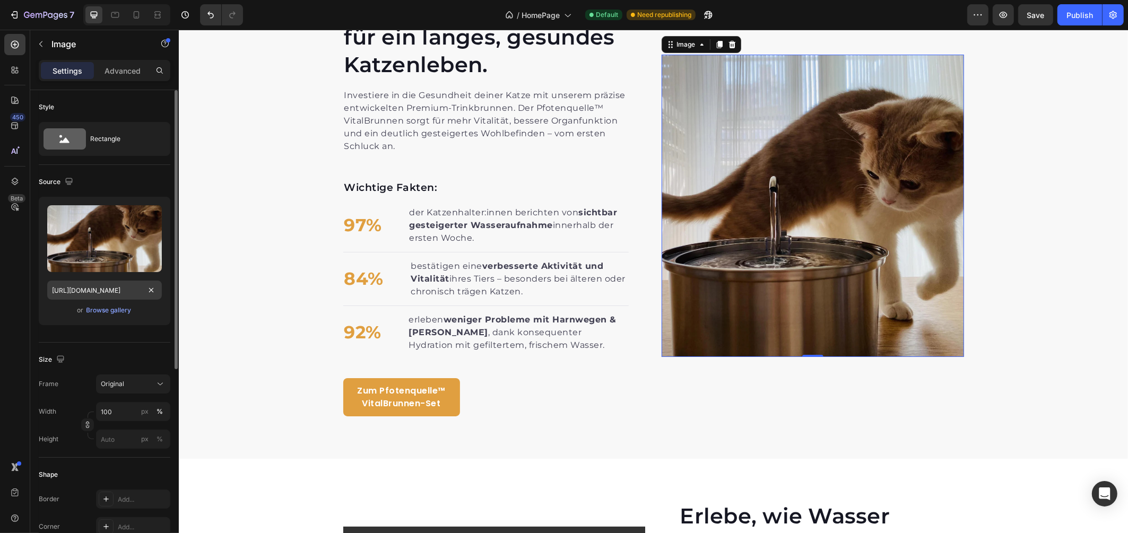
scroll to position [1625, 0]
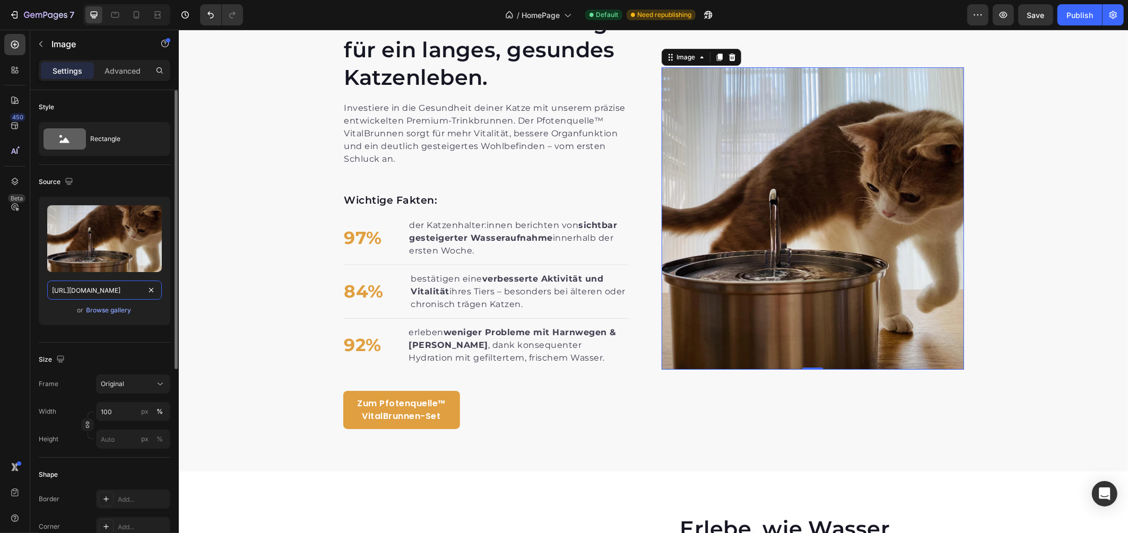
click at [76, 285] on input "[URL][DOMAIN_NAME]" at bounding box center [104, 290] width 115 height 19
paste input "747c3223-bd8c-4dc7-8a2f-81b0ad7dc478.jpg"
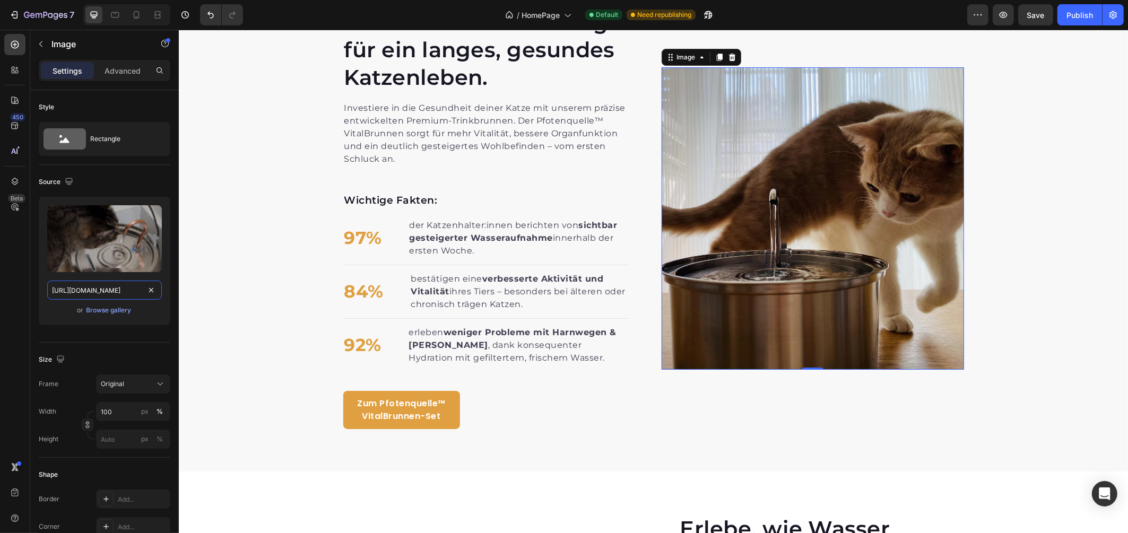
scroll to position [2210, 0]
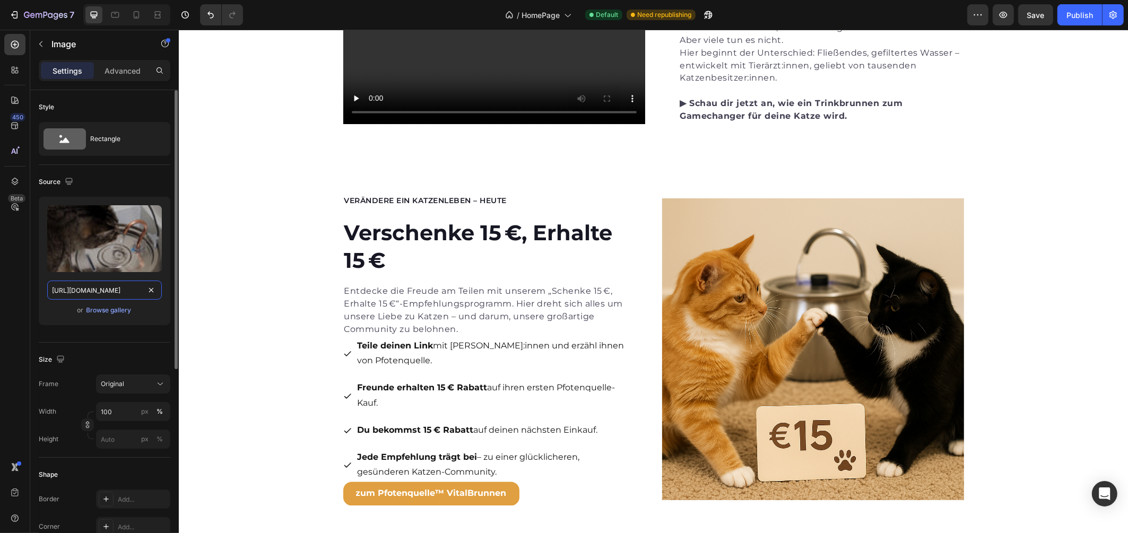
type input "[URL][DOMAIN_NAME]"
drag, startPoint x: 58, startPoint y: 334, endPoint x: 90, endPoint y: 306, distance: 42.9
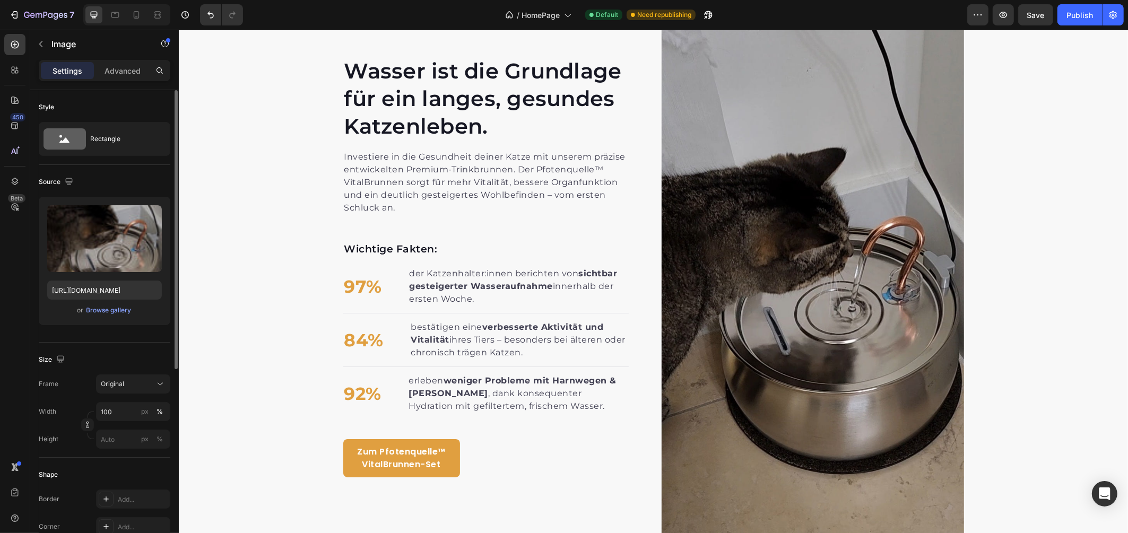
scroll to position [3, 0]
click at [122, 377] on span "Original" at bounding box center [112, 382] width 23 height 10
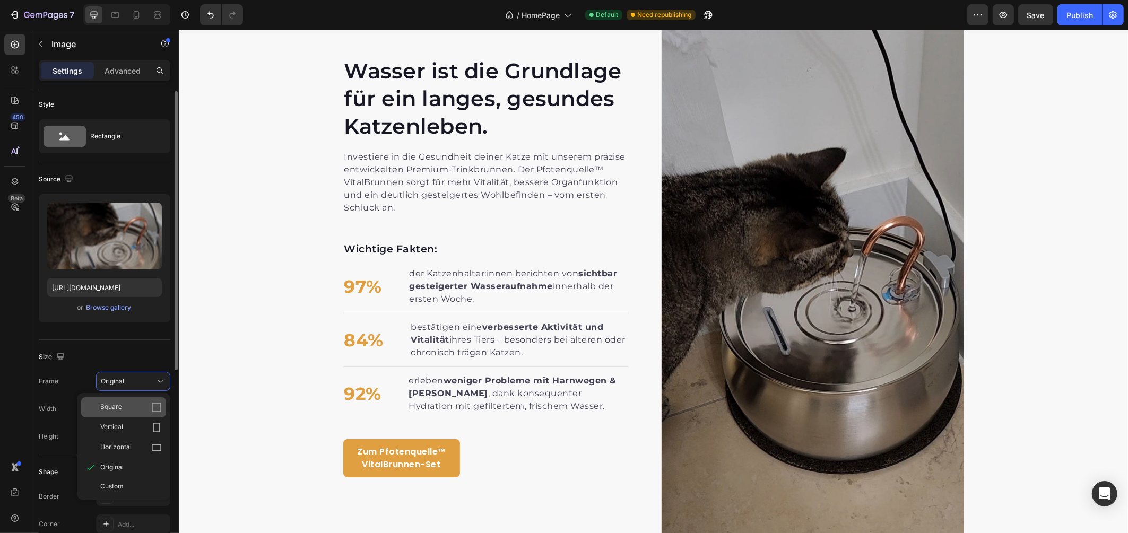
click at [124, 408] on div "Square" at bounding box center [131, 407] width 62 height 11
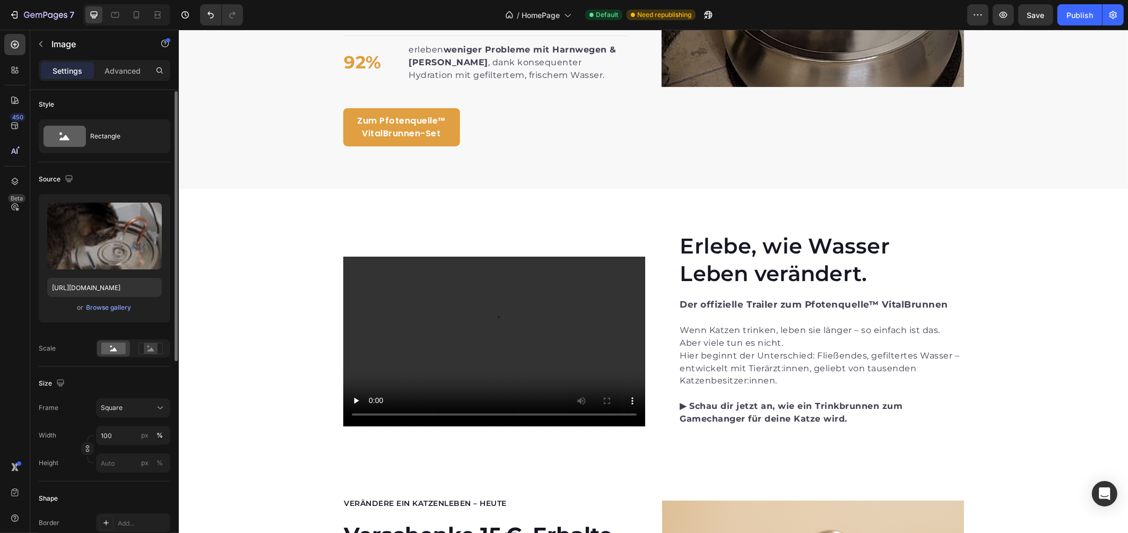
scroll to position [2155, 0]
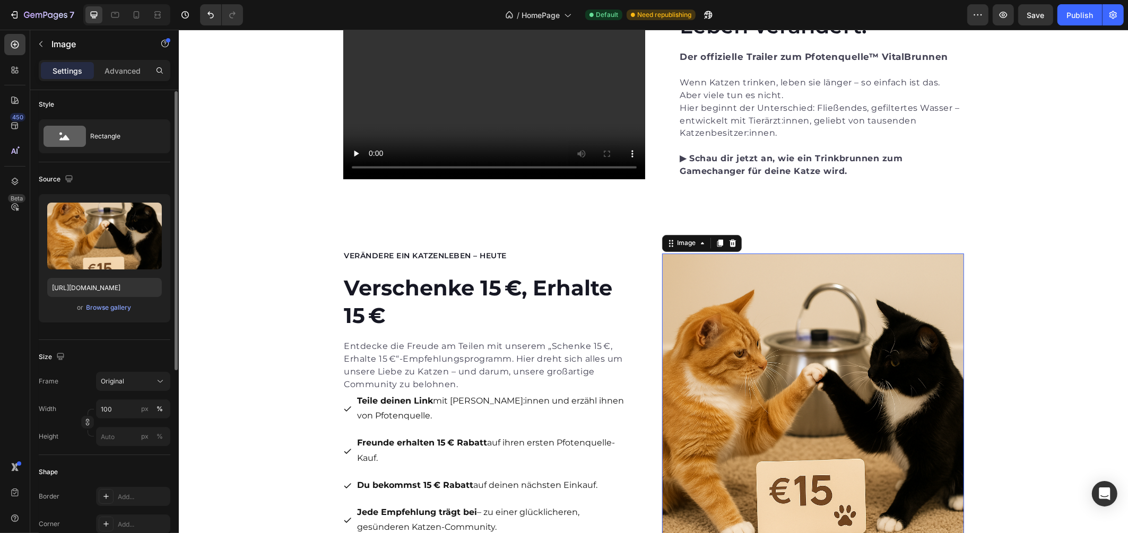
click at [725, 339] on img at bounding box center [812, 405] width 302 height 302
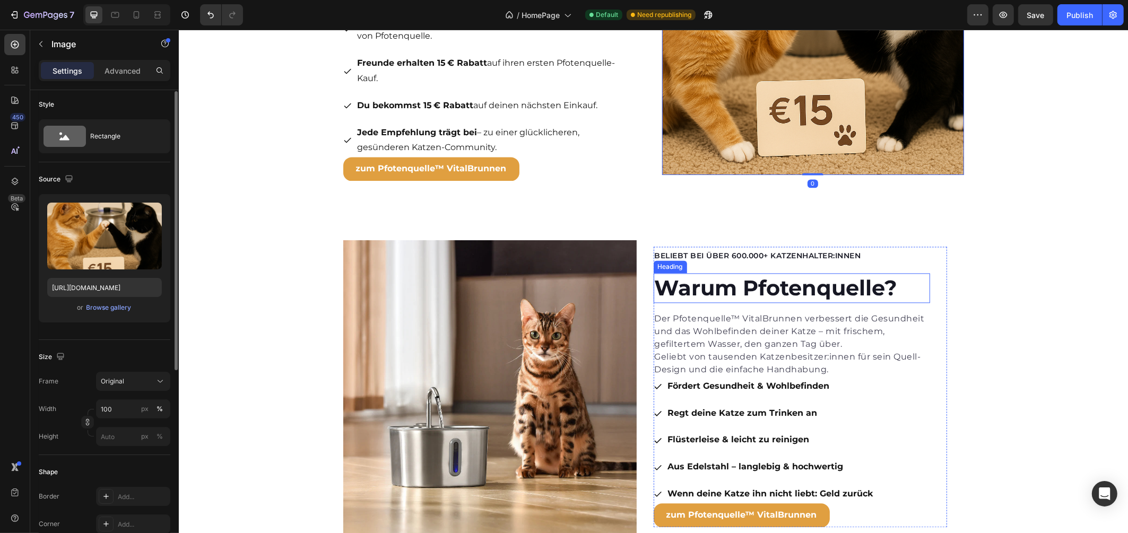
scroll to position [2643, 0]
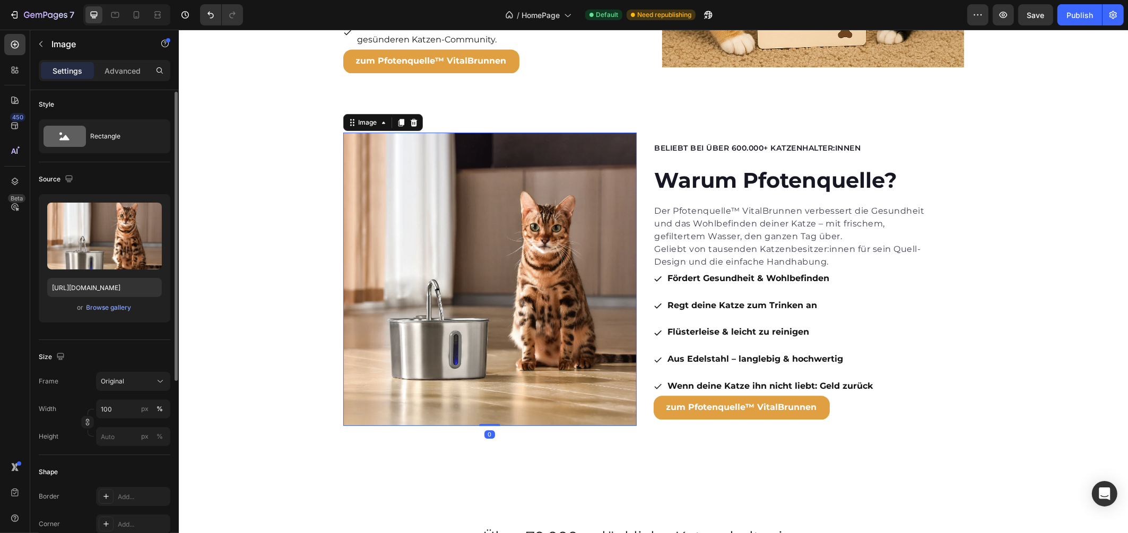
click at [474, 260] on img at bounding box center [489, 279] width 293 height 293
click at [140, 15] on icon at bounding box center [136, 15] width 11 height 11
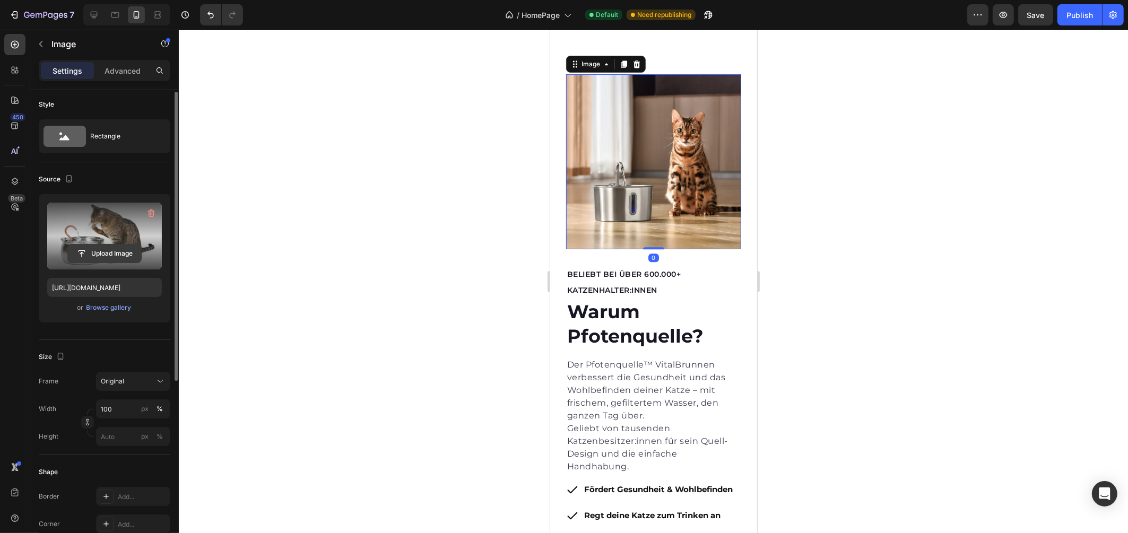
scroll to position [3037, 0]
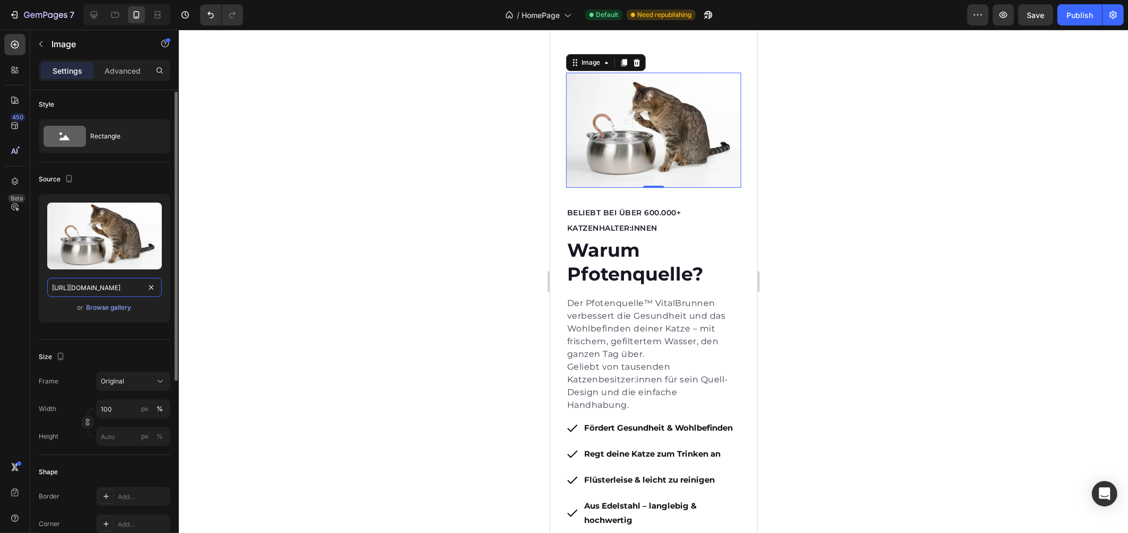
click at [94, 290] on input "[URL][DOMAIN_NAME]" at bounding box center [104, 287] width 115 height 19
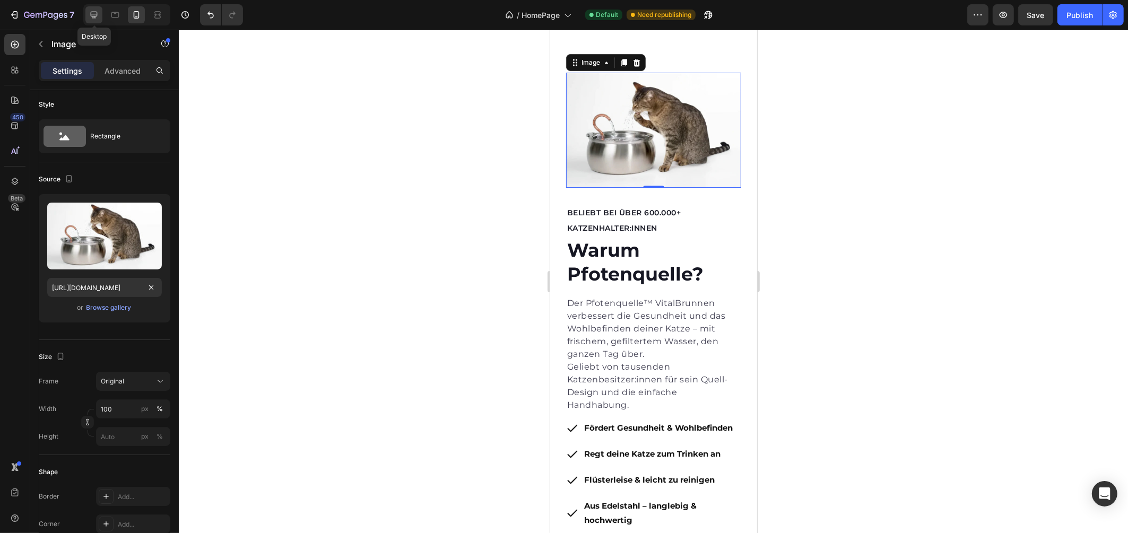
click at [88, 8] on div at bounding box center [93, 14] width 17 height 17
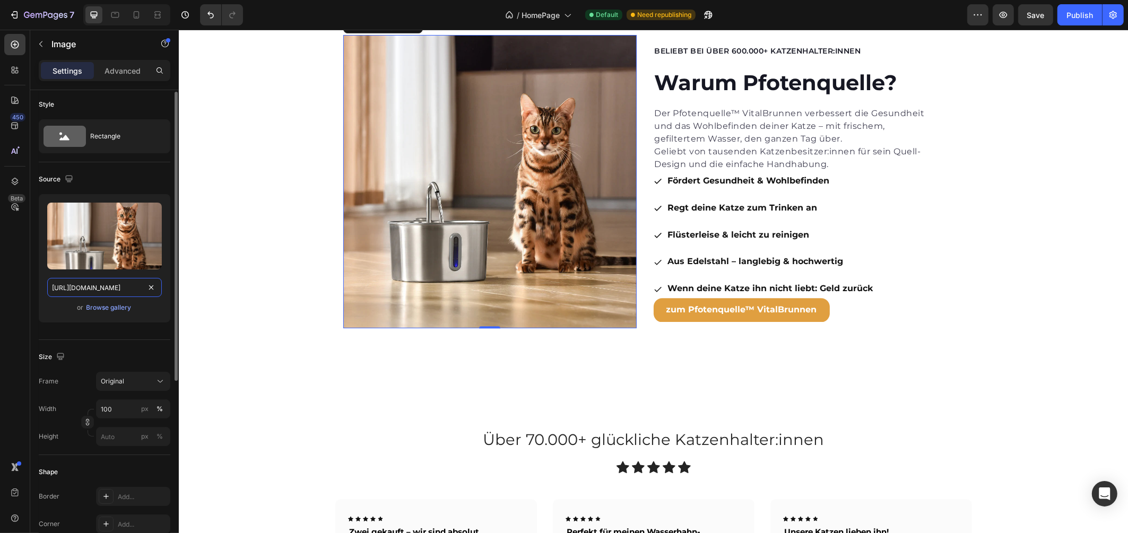
click at [106, 290] on input "[URL][DOMAIN_NAME]" at bounding box center [104, 287] width 115 height 19
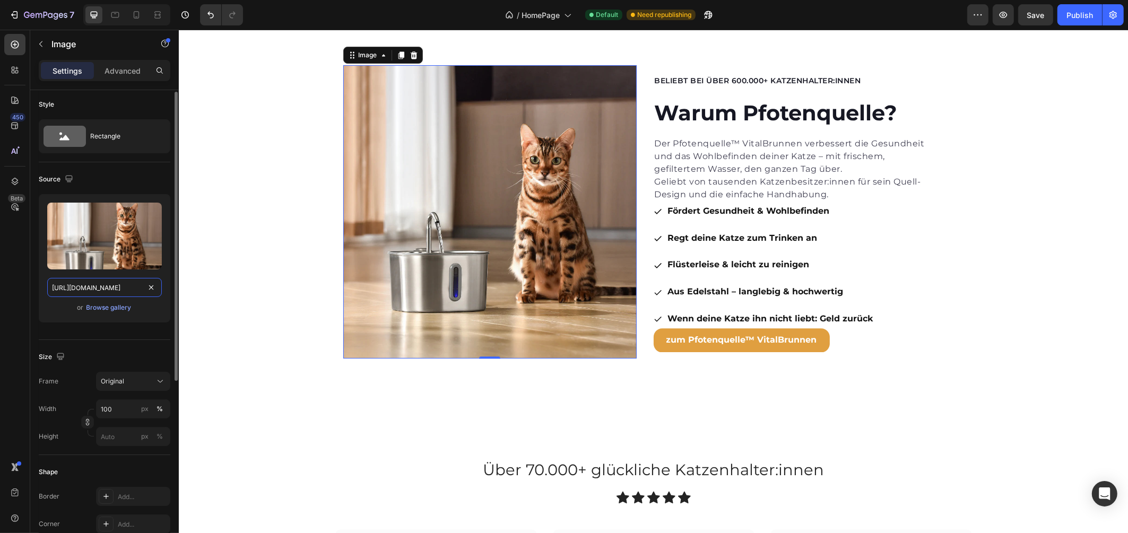
scroll to position [2709, 0]
paste input "b8f825e0-b32b-499b-982e-9f1e7f099ae"
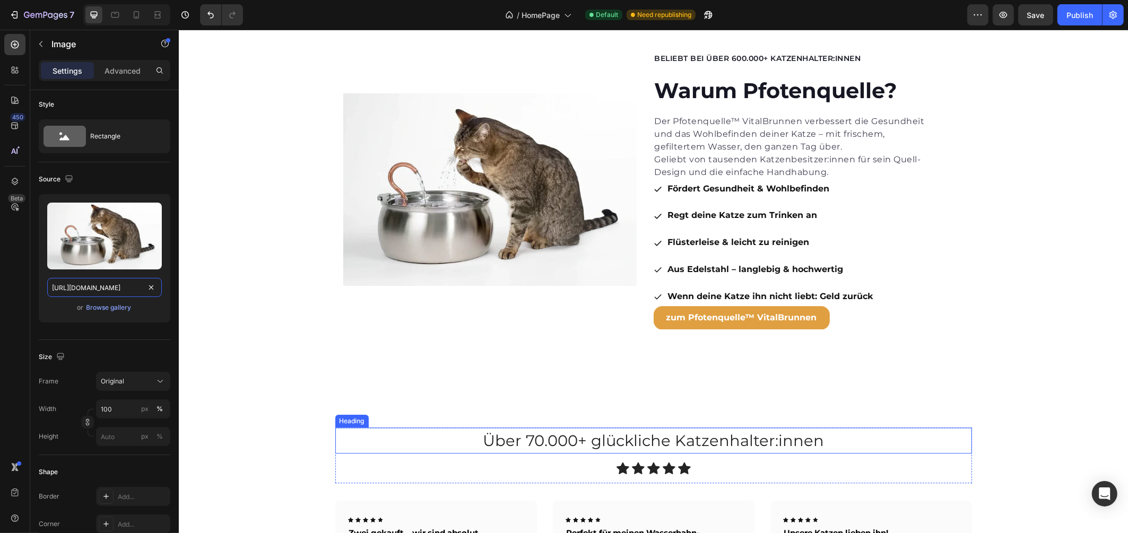
scroll to position [2716, 0]
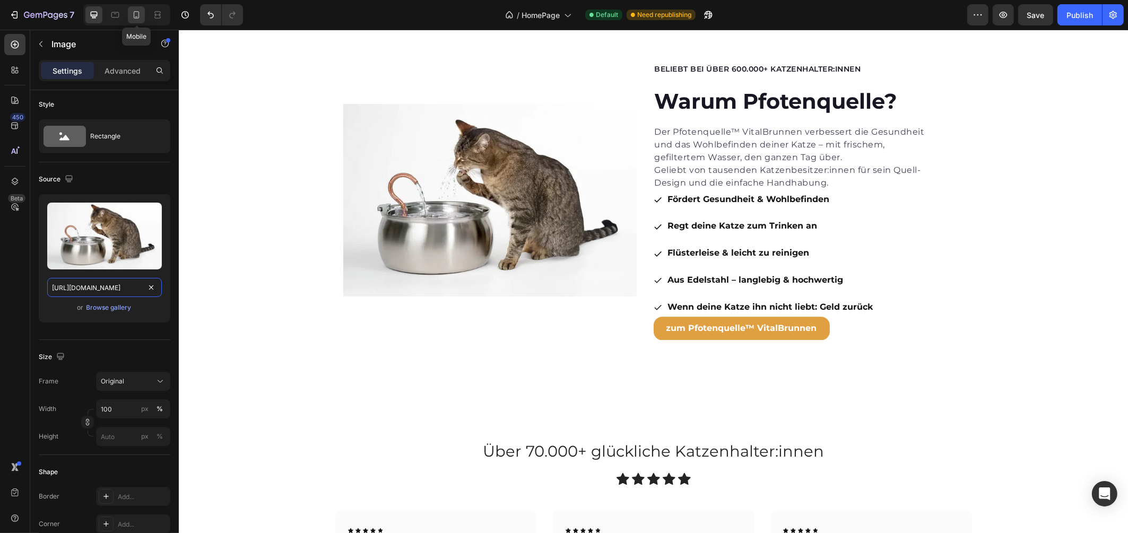
type input "[URL][DOMAIN_NAME]"
click at [140, 14] on icon at bounding box center [136, 15] width 11 height 11
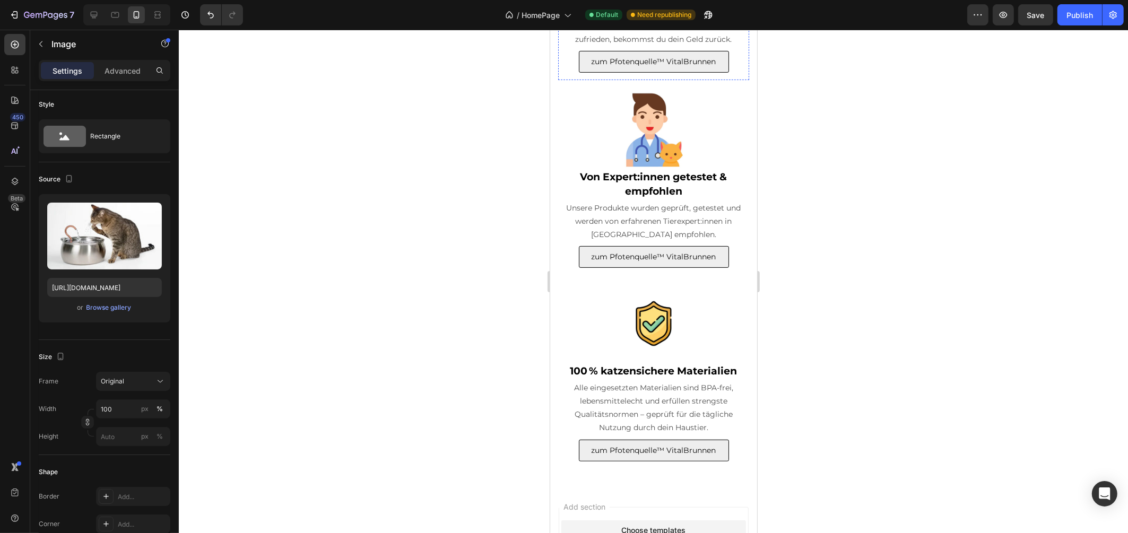
scroll to position [5043, 0]
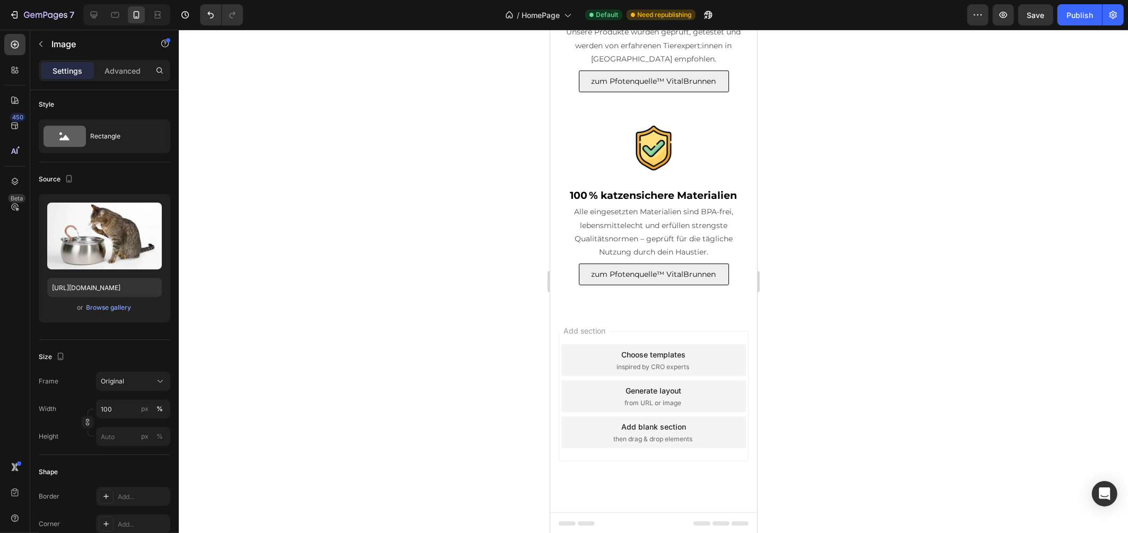
click at [90, 27] on div "7 Version history / HomePage Default Need republishing Preview Save Publish" at bounding box center [564, 15] width 1128 height 30
click at [91, 25] on div at bounding box center [126, 14] width 87 height 21
click at [91, 23] on div at bounding box center [93, 14] width 17 height 17
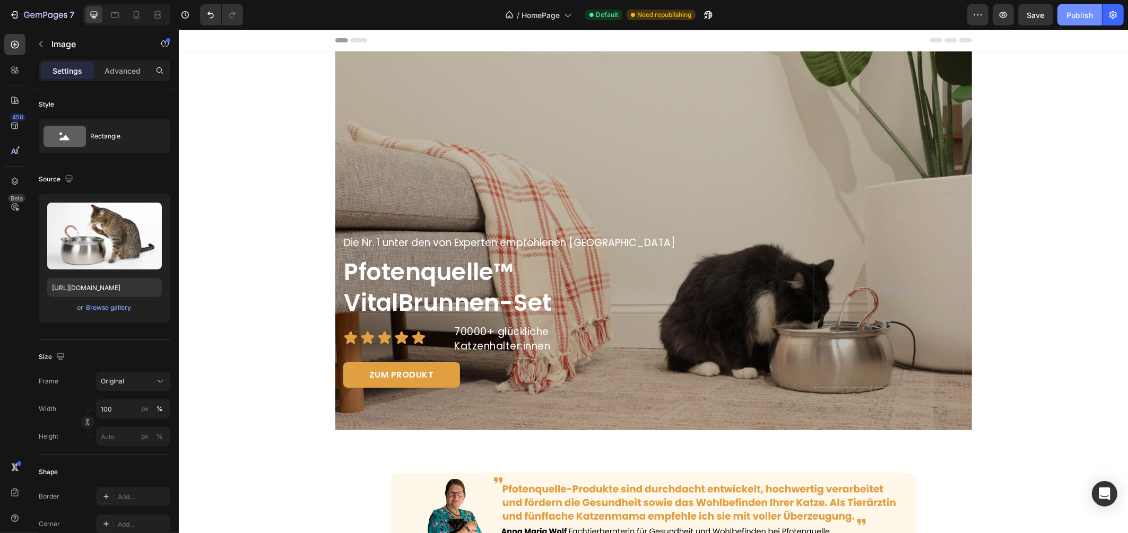
click at [1074, 20] on div "Publish" at bounding box center [1079, 15] width 27 height 11
